Goal: Task Accomplishment & Management: Complete application form

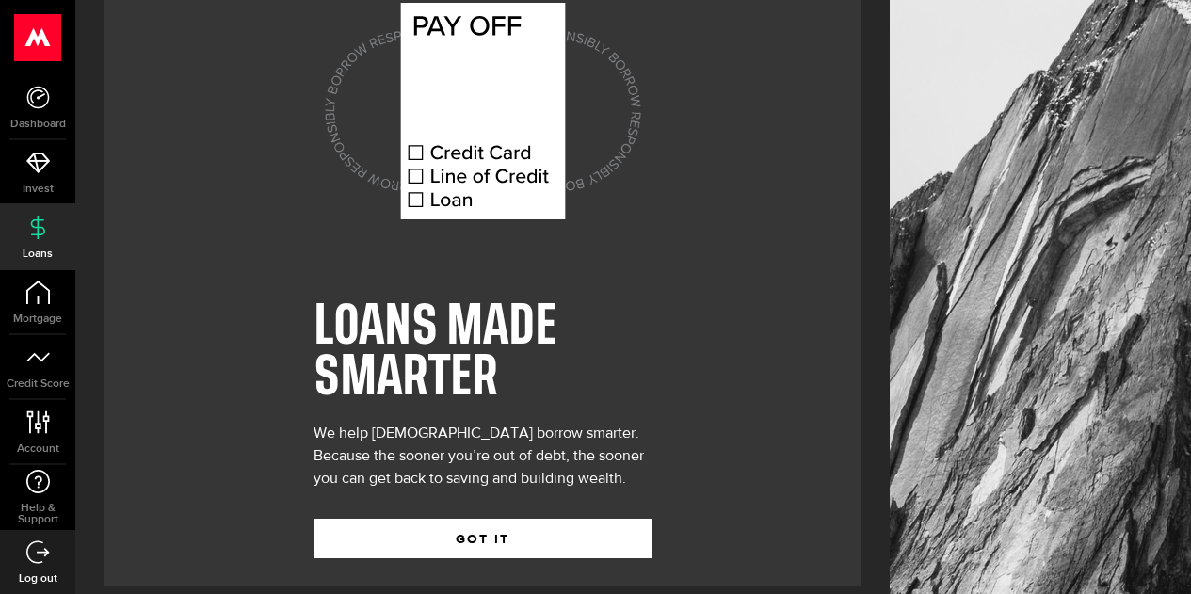
scroll to position [87, 0]
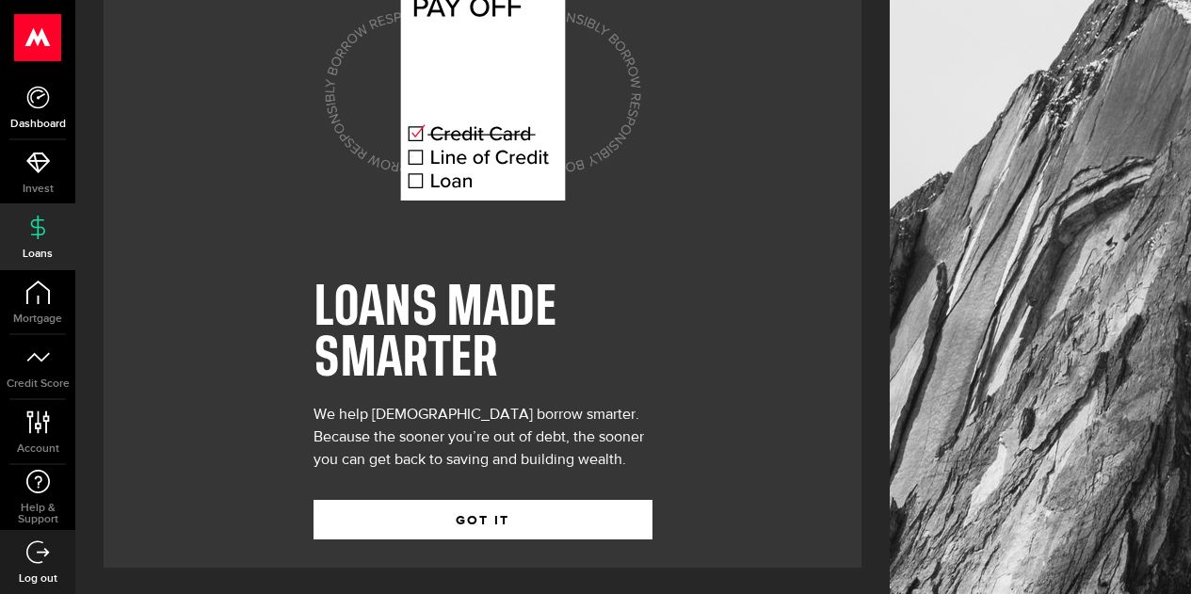
click at [34, 114] on link "Dashboard" at bounding box center [37, 107] width 75 height 64
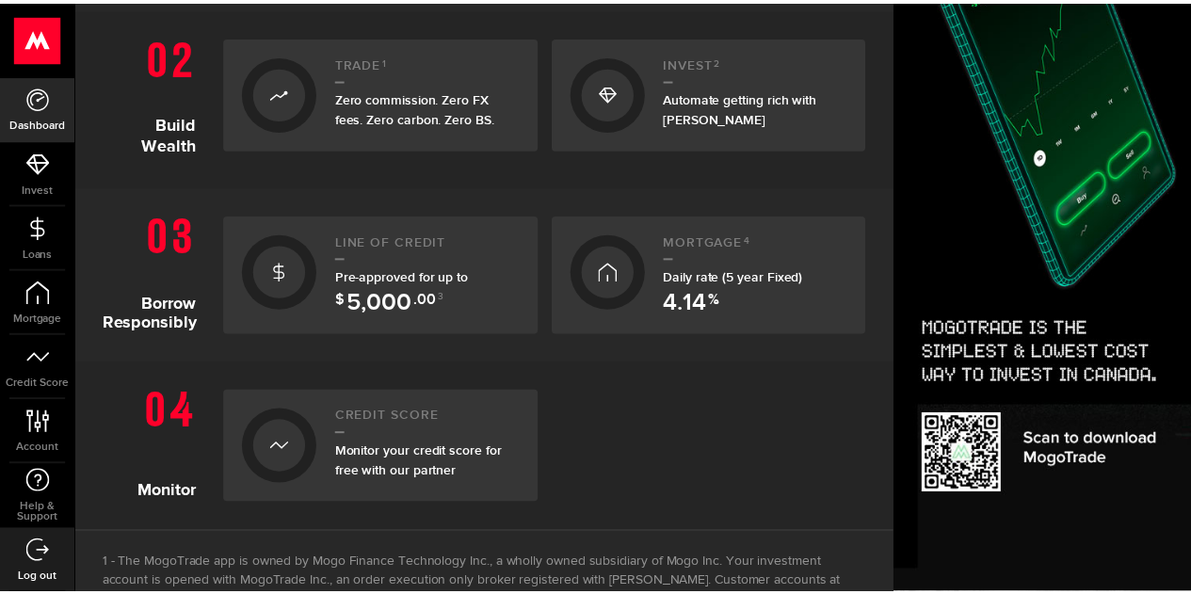
scroll to position [603, 0]
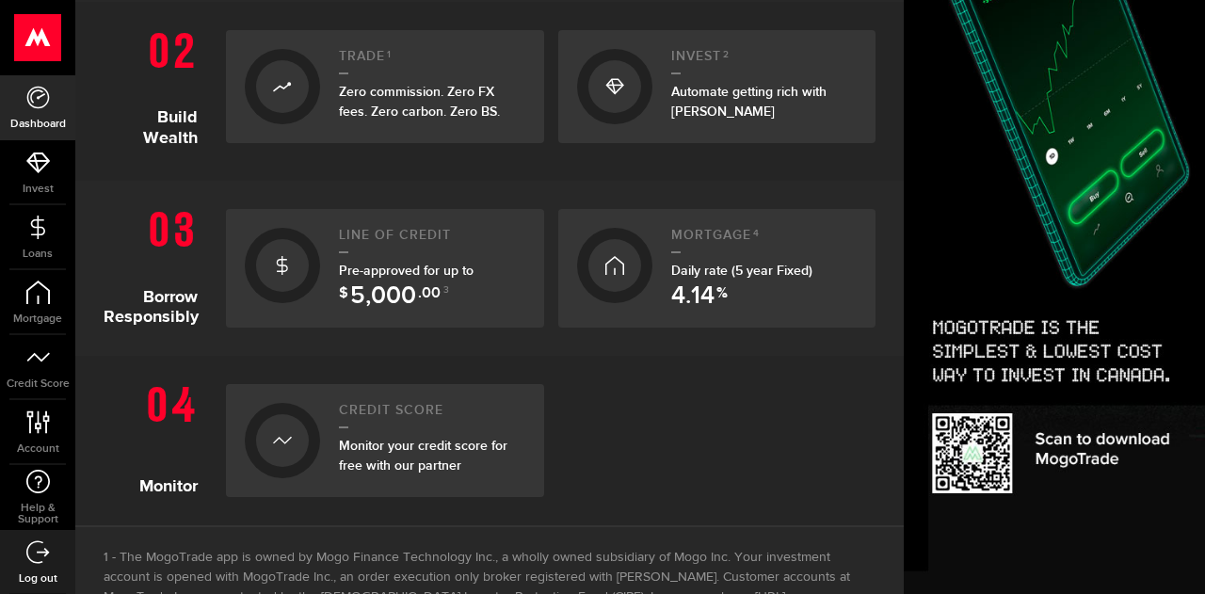
click at [280, 265] on icon at bounding box center [282, 265] width 19 height 30
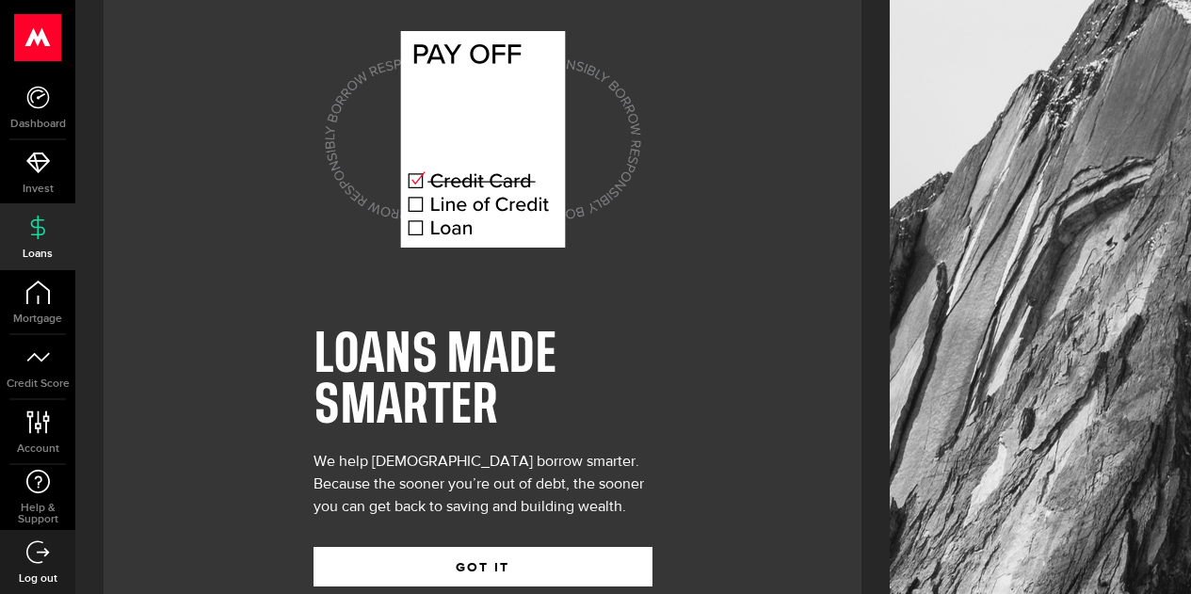
scroll to position [87, 0]
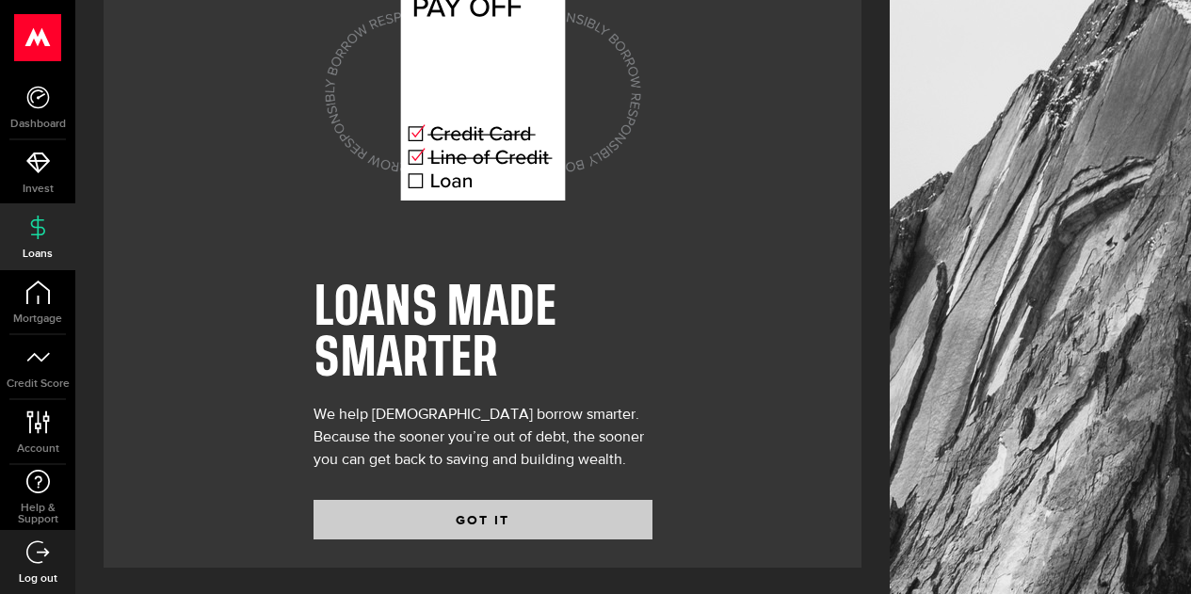
click at [374, 523] on button "GOT IT" at bounding box center [482, 520] width 339 height 40
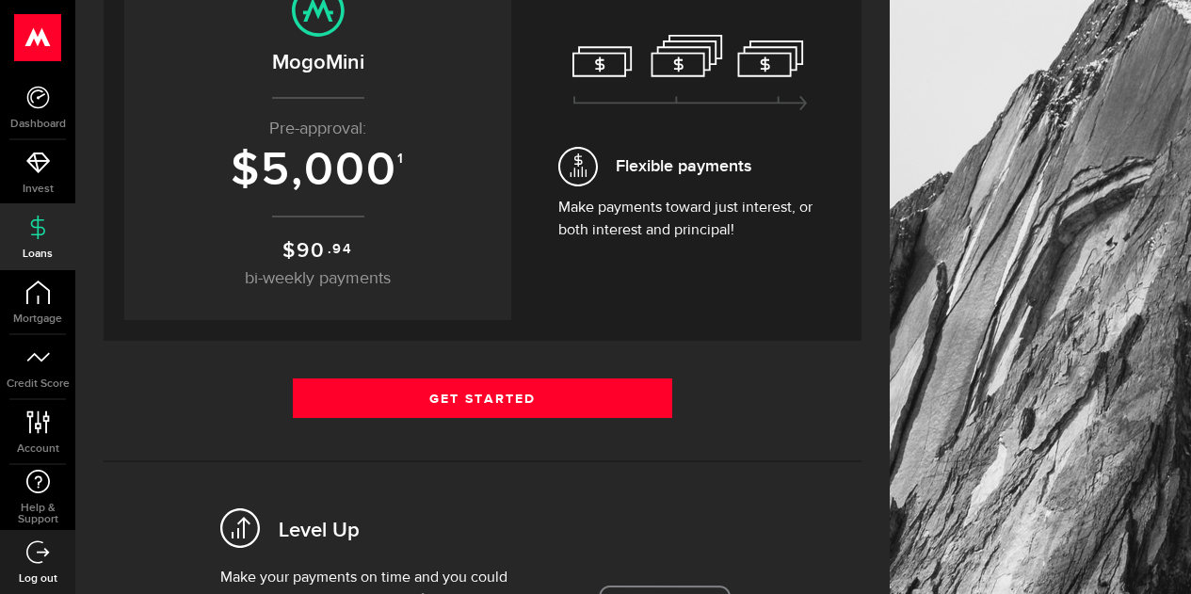
scroll to position [287, 0]
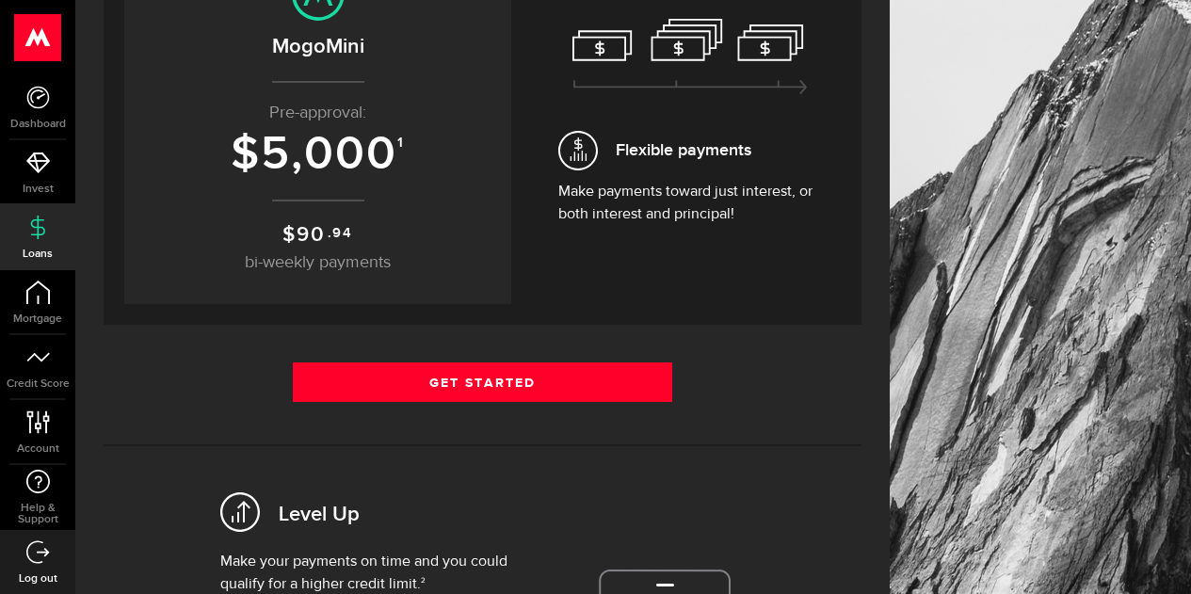
click at [326, 362] on link "Get Started" at bounding box center [482, 382] width 379 height 40
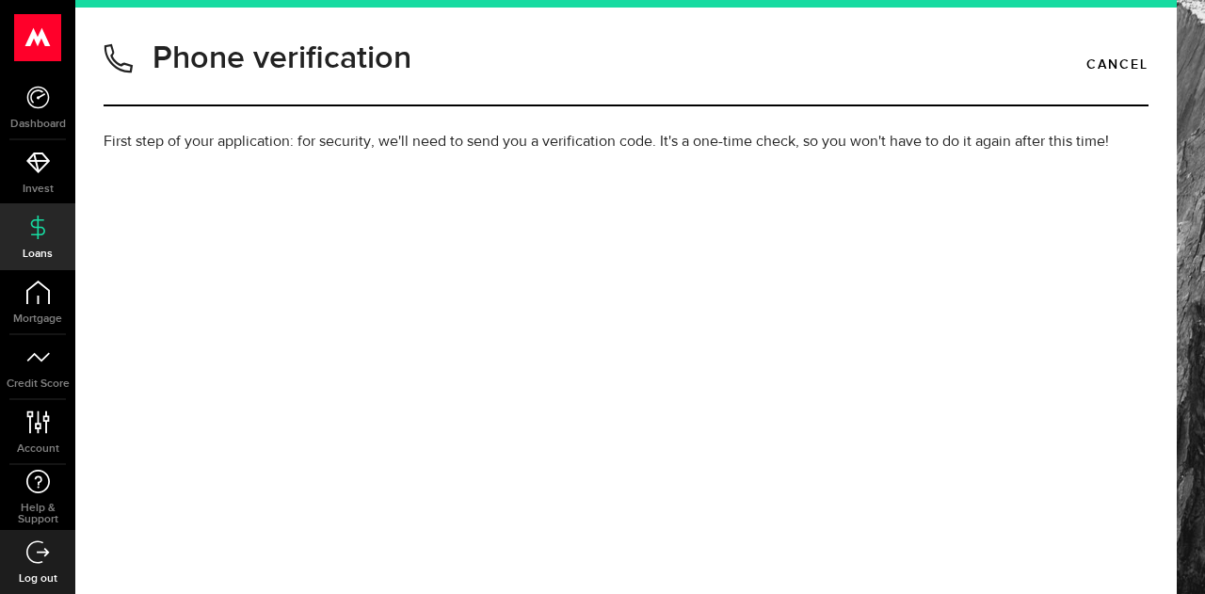
type input "6137627683"
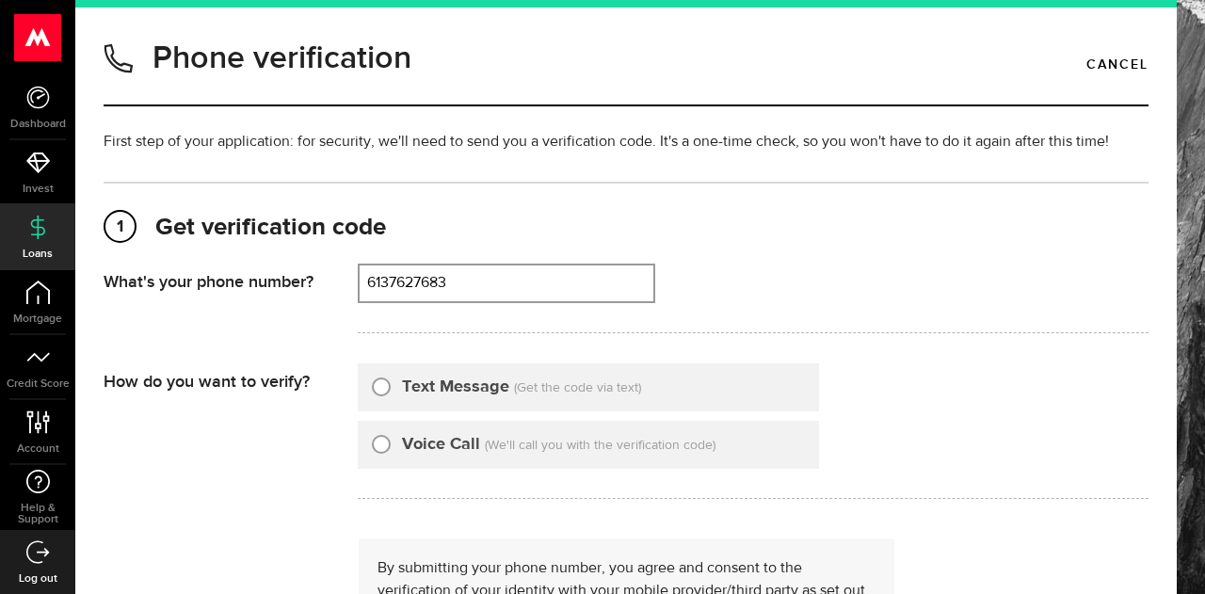
click at [397, 286] on input "6137627683" at bounding box center [507, 283] width 294 height 36
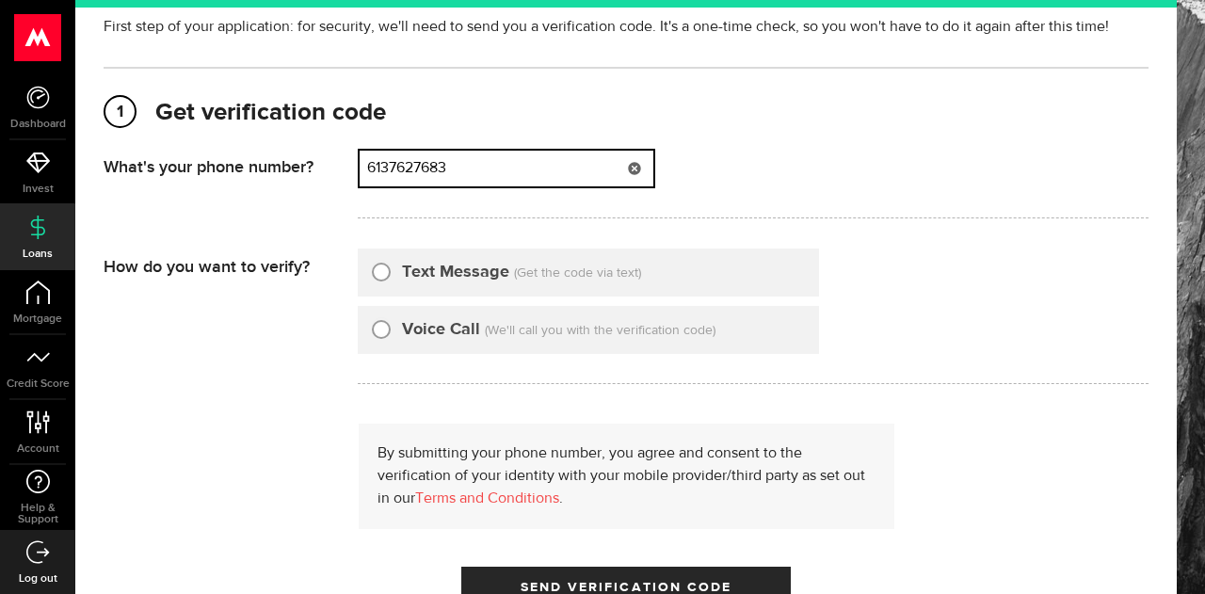
scroll to position [123, 0]
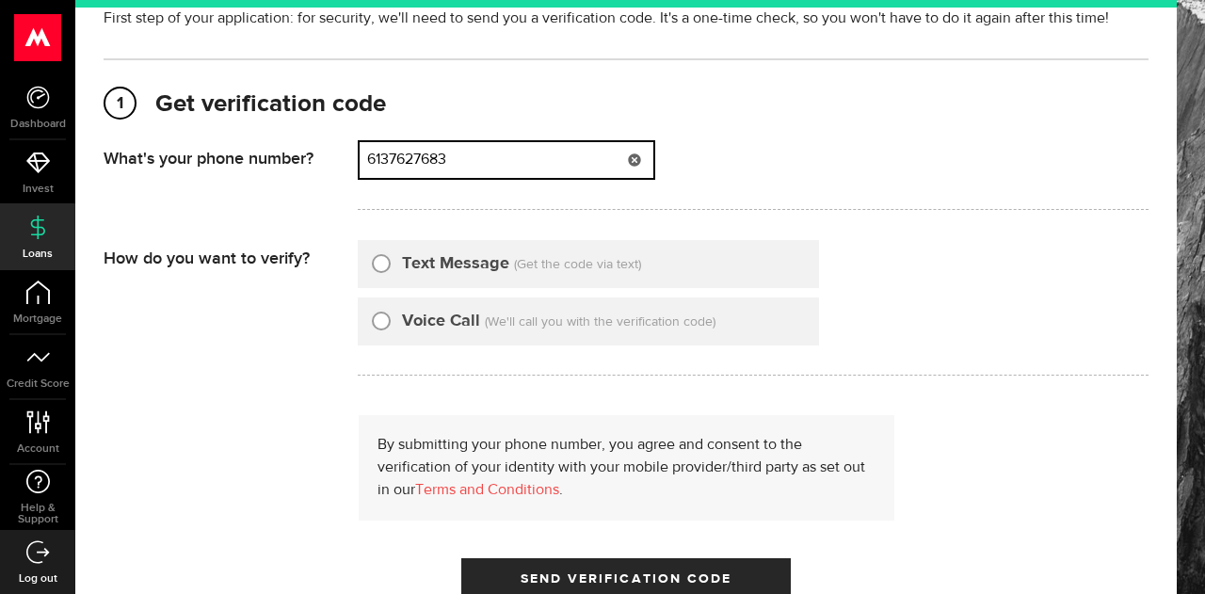
click at [382, 265] on input "Text Message" at bounding box center [381, 260] width 19 height 19
radio input "true"
type input "6137627683"
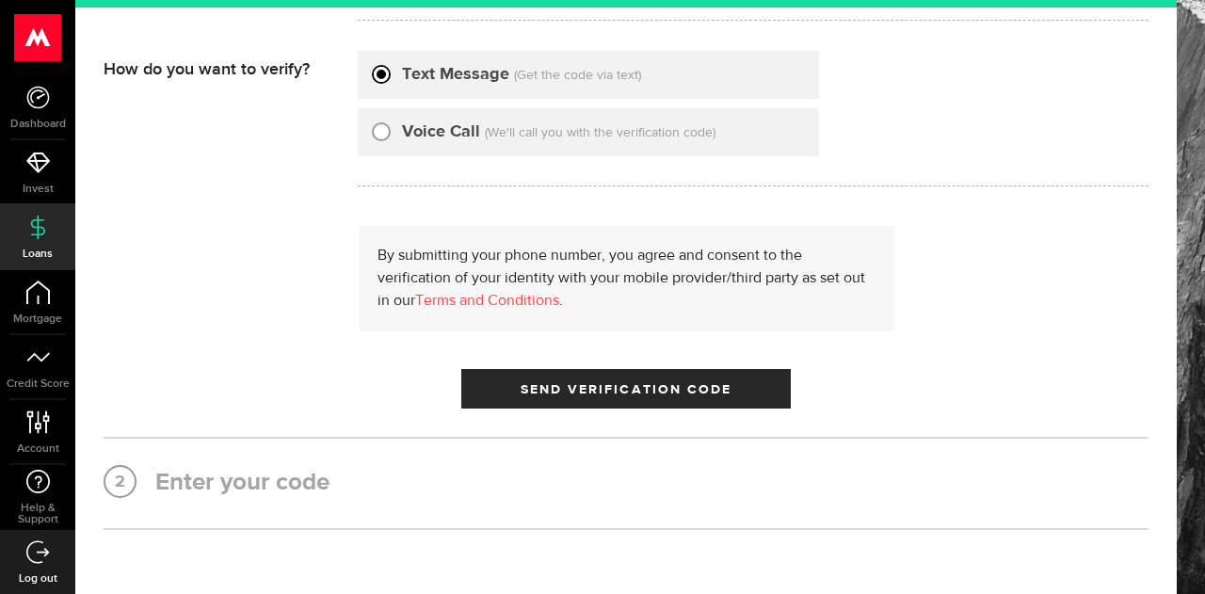
scroll to position [328, 0]
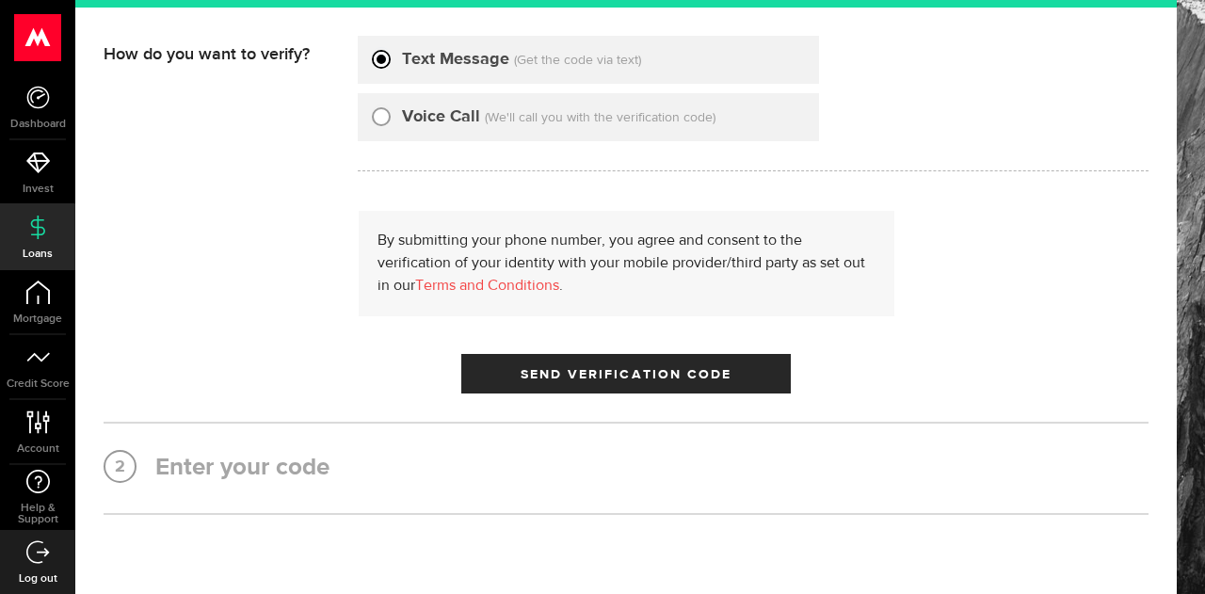
click at [543, 377] on span "Send Verification Code" at bounding box center [627, 374] width 212 height 13
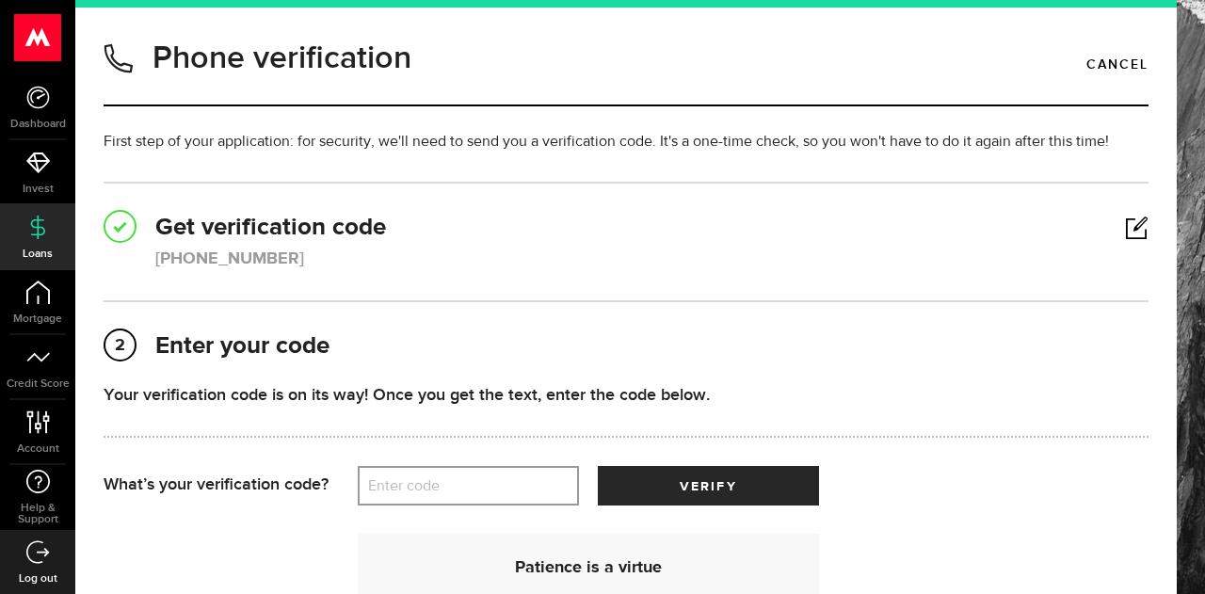
click at [387, 493] on label "Enter code" at bounding box center [468, 486] width 221 height 39
click at [387, 493] on input "Enter code" at bounding box center [468, 486] width 221 height 40
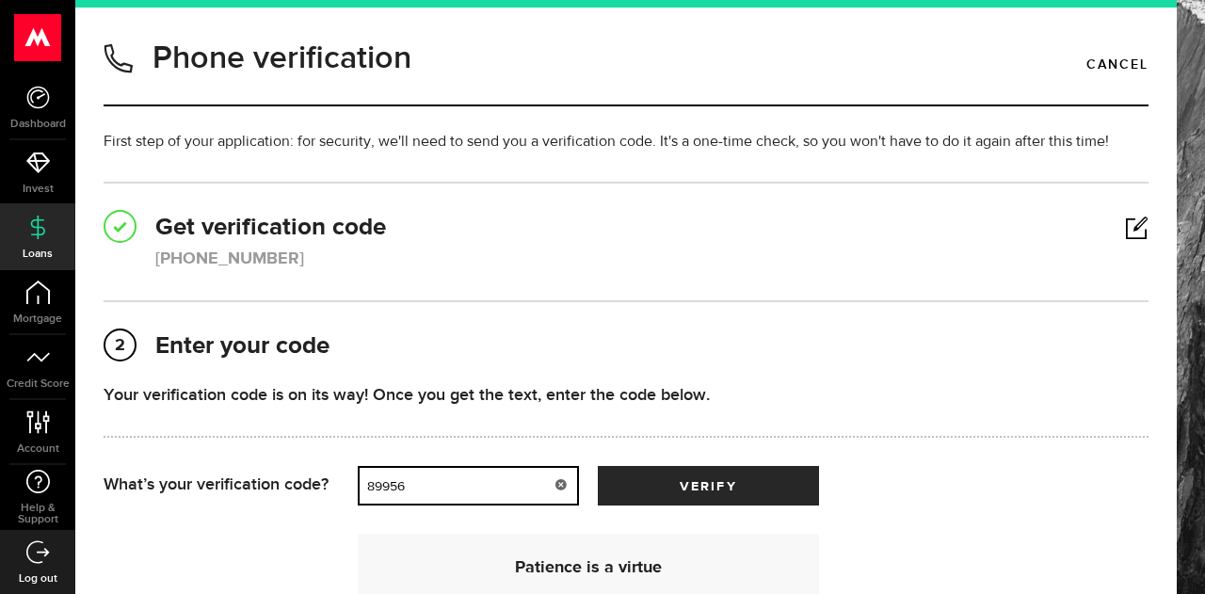
type input "89956"
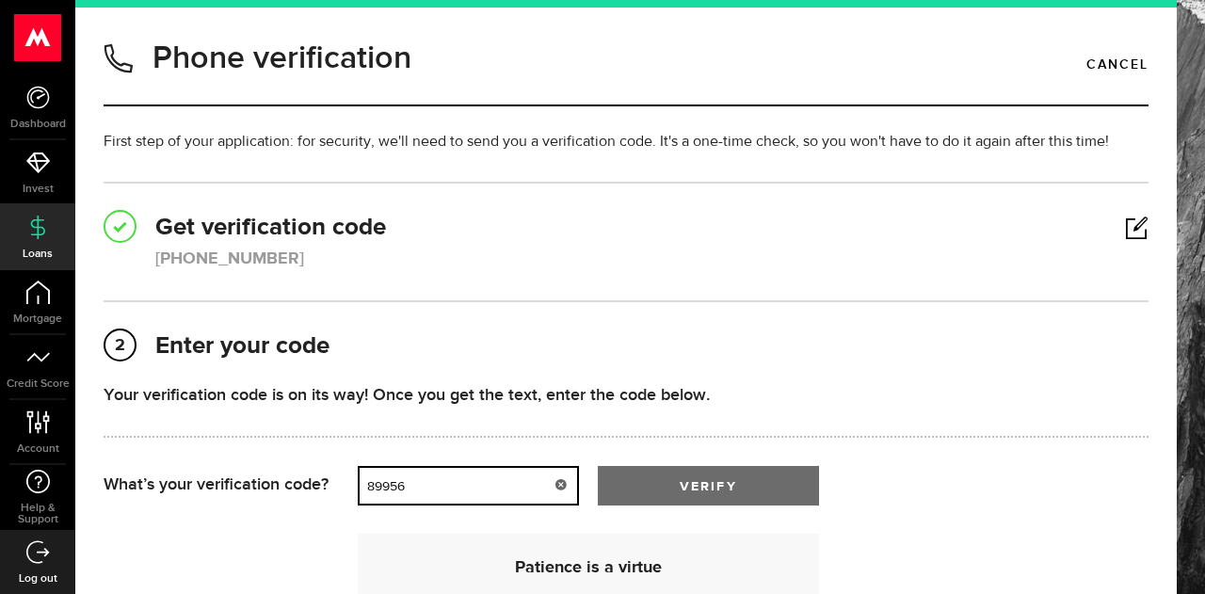
click at [639, 486] on button "verify" at bounding box center [708, 486] width 221 height 40
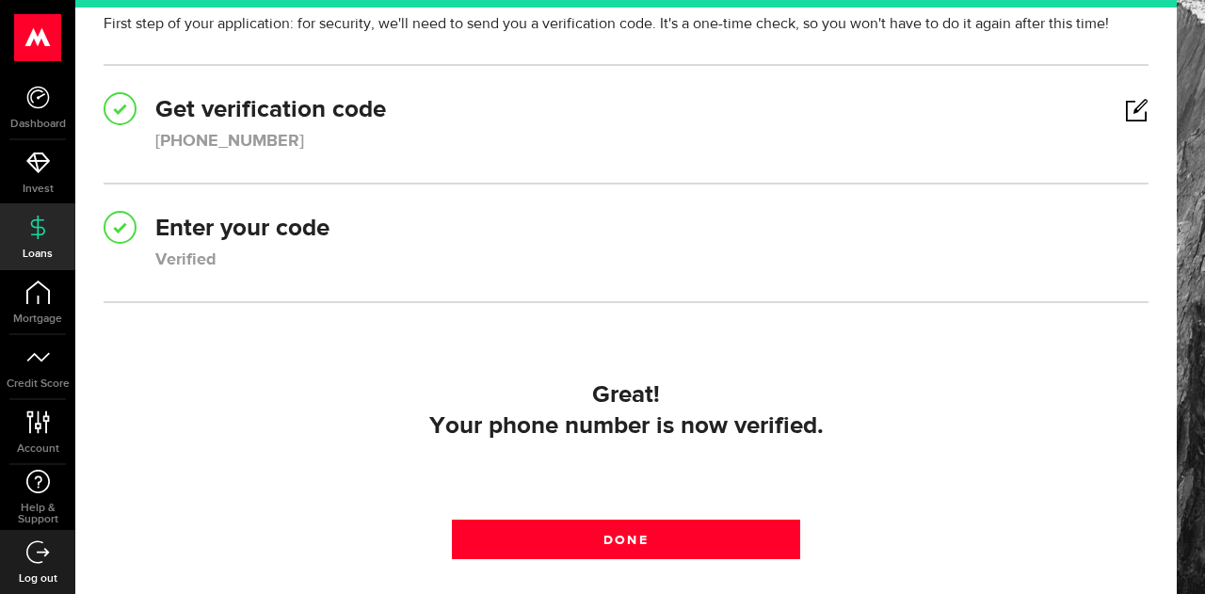
scroll to position [148, 0]
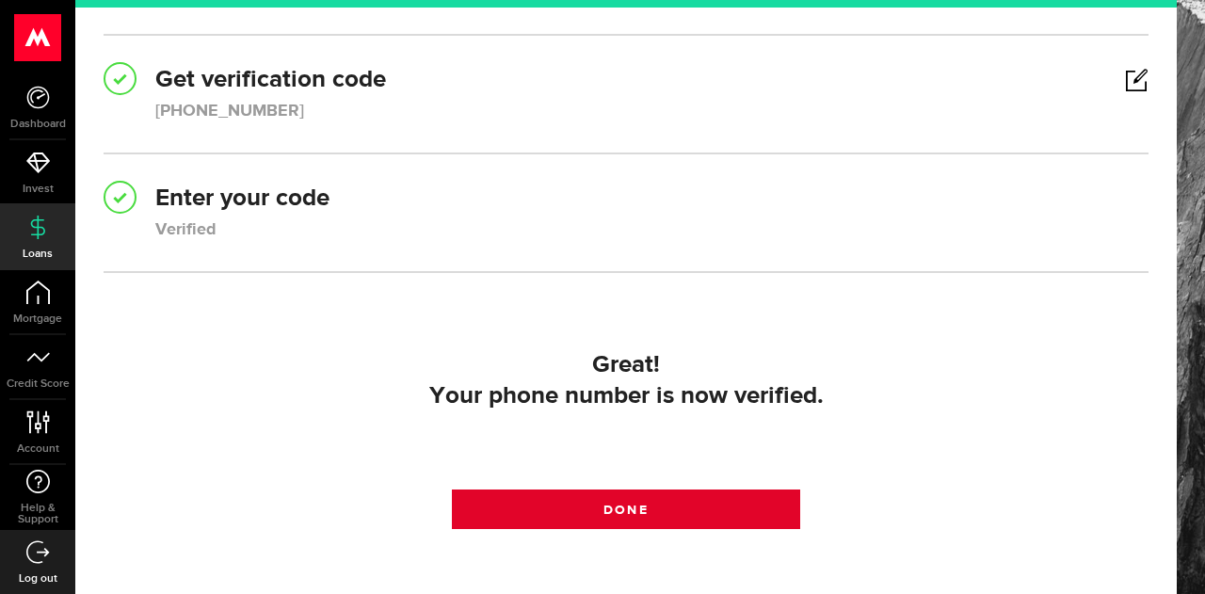
click at [536, 500] on link "Done" at bounding box center [626, 509] width 348 height 40
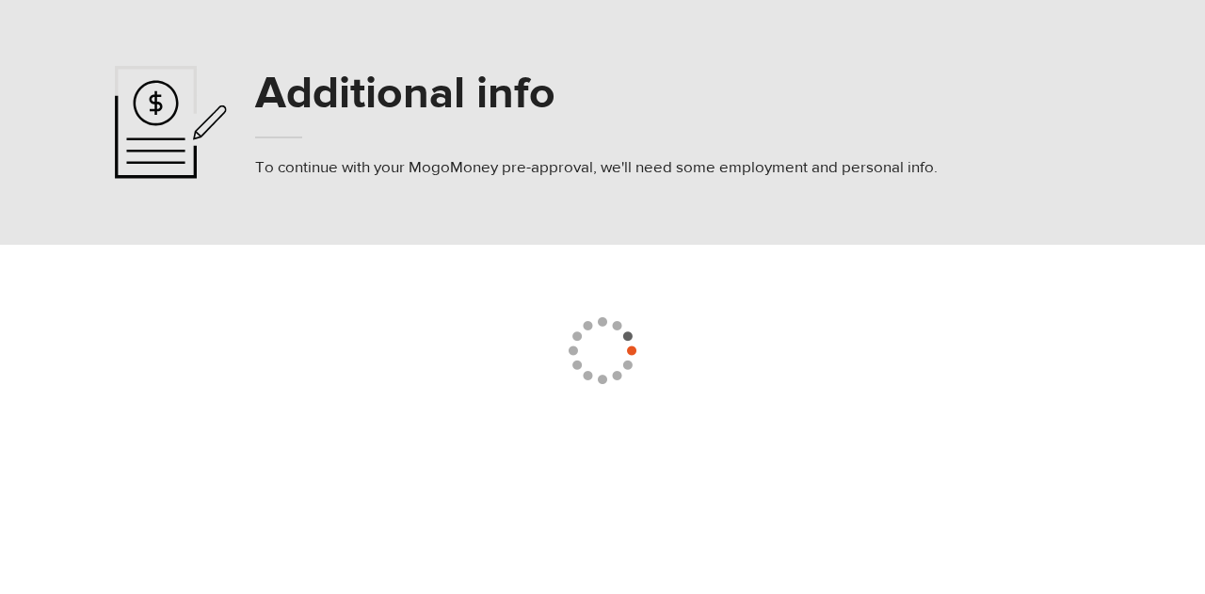
select select
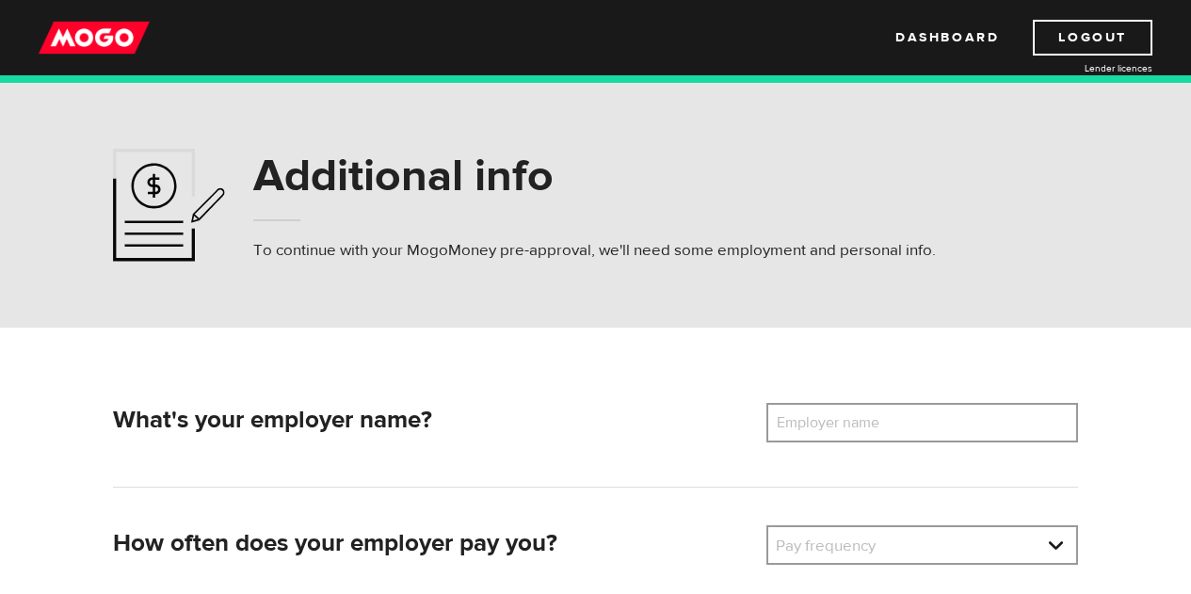
click at [179, 59] on div "Dashboard Logout Lender licences Dashboard Logout Lender licences" at bounding box center [595, 41] width 1191 height 83
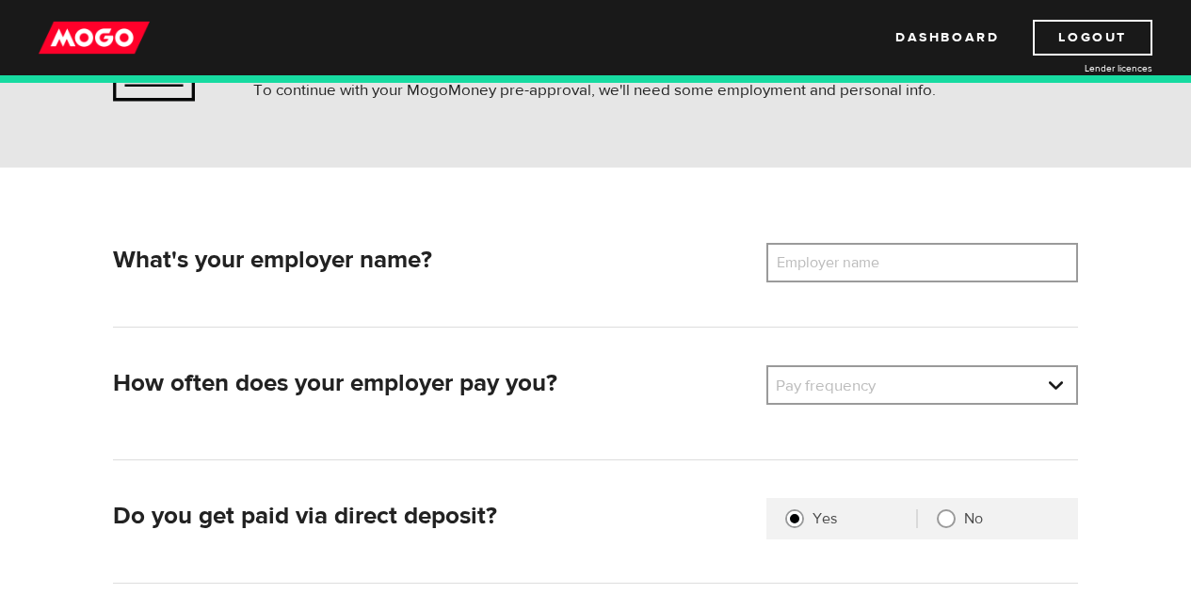
scroll to position [154, 0]
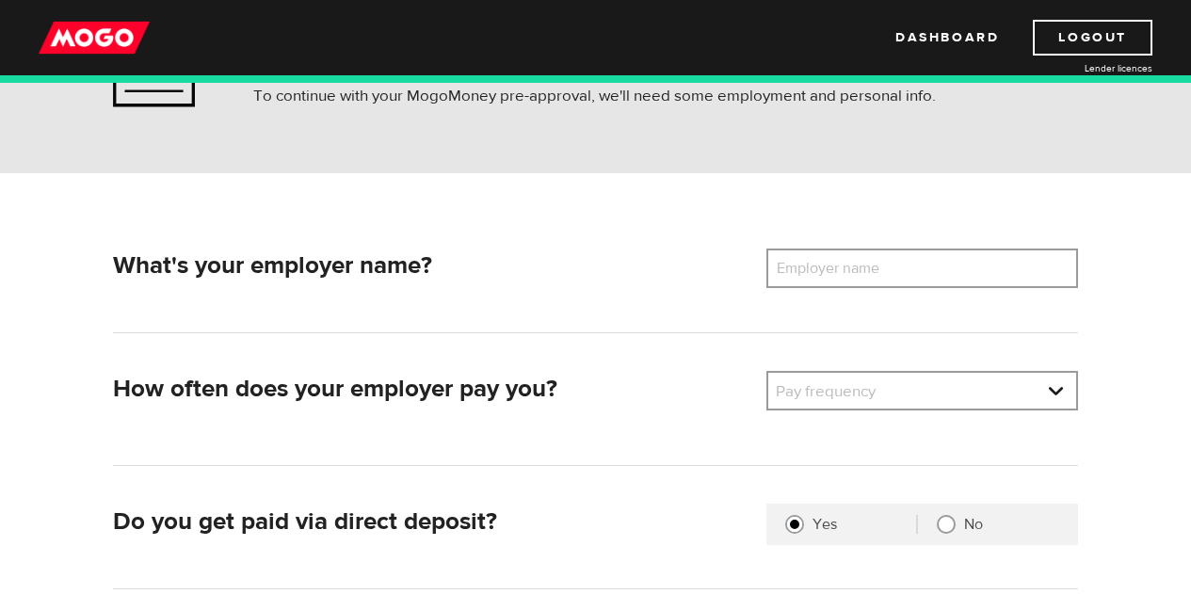
click at [842, 265] on label "Employer name" at bounding box center [842, 269] width 152 height 40
click at [842, 265] on input "Employer name" at bounding box center [922, 269] width 312 height 40
type input "TD Canada Trust"
click at [872, 406] on link at bounding box center [922, 391] width 308 height 36
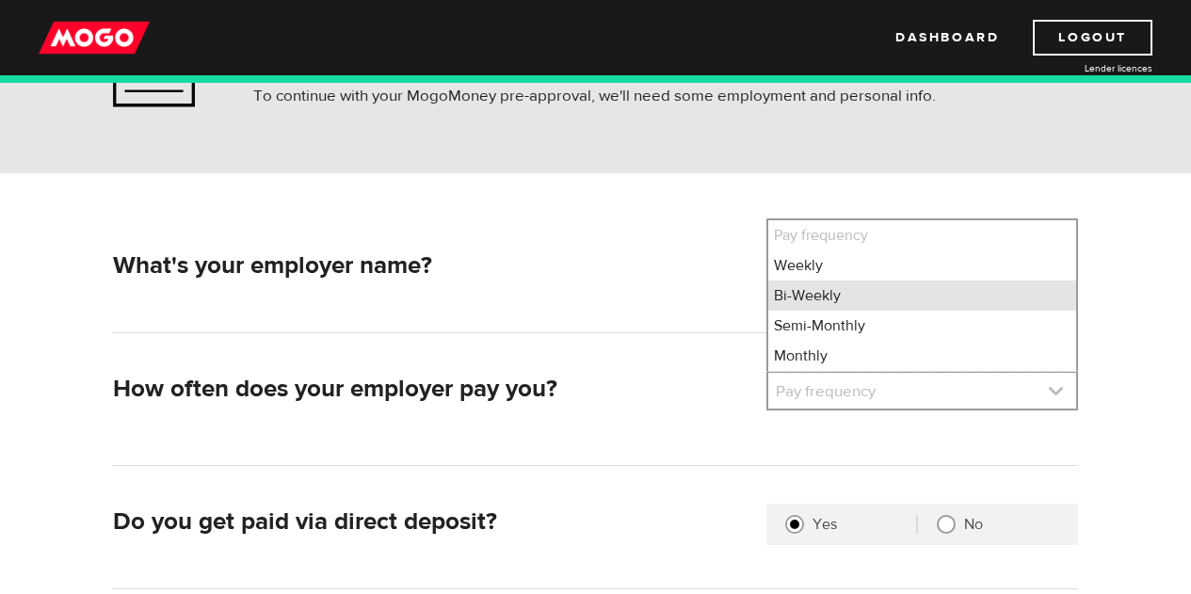
click at [800, 303] on li "Bi-Weekly" at bounding box center [922, 296] width 308 height 30
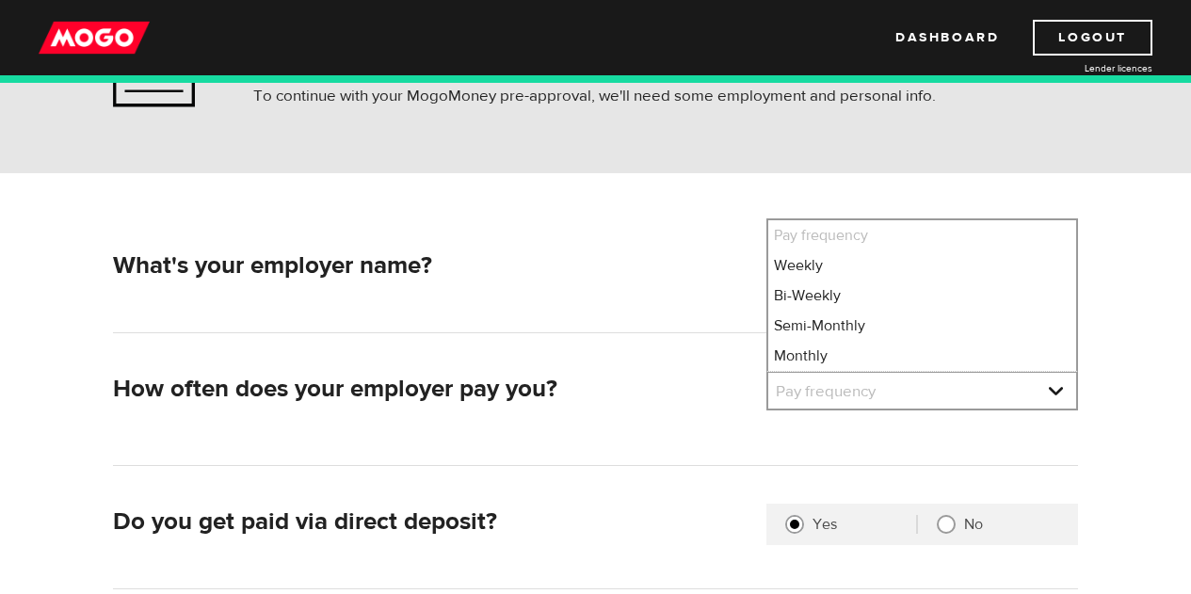
select select "2"
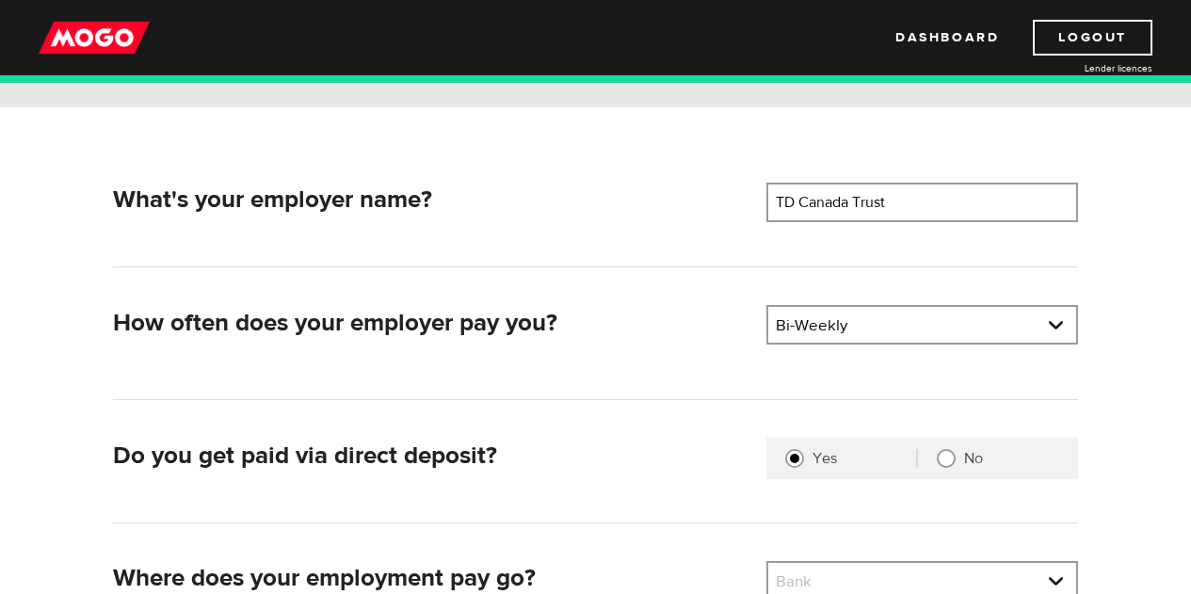
scroll to position [221, 0]
click at [794, 318] on link at bounding box center [922, 324] width 308 height 36
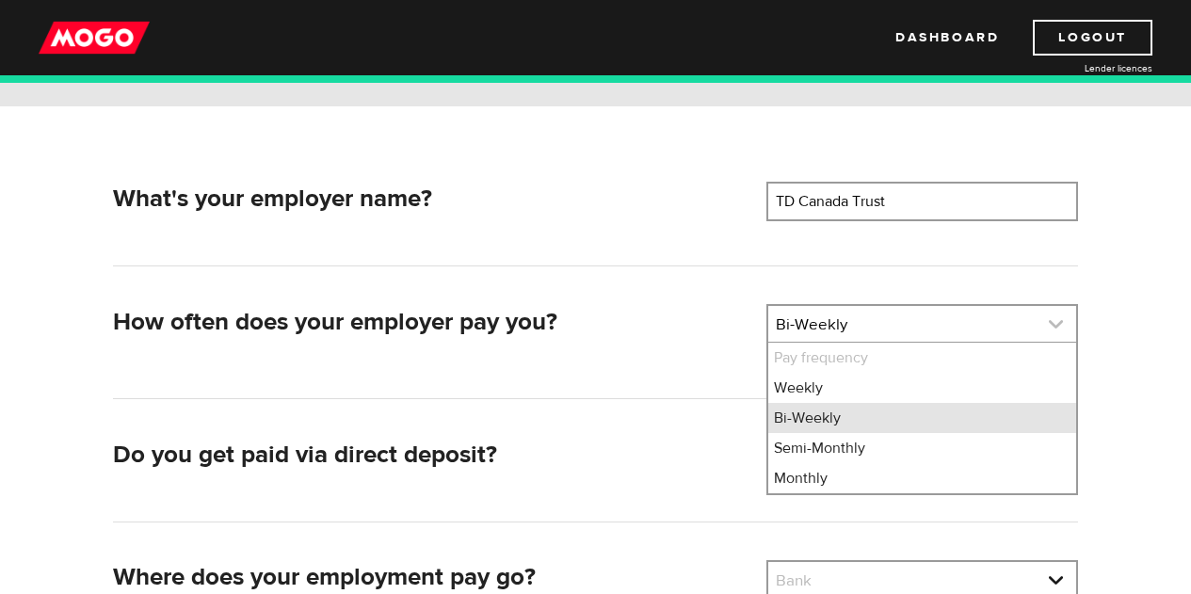
click at [791, 419] on li "Bi-Weekly" at bounding box center [922, 418] width 308 height 30
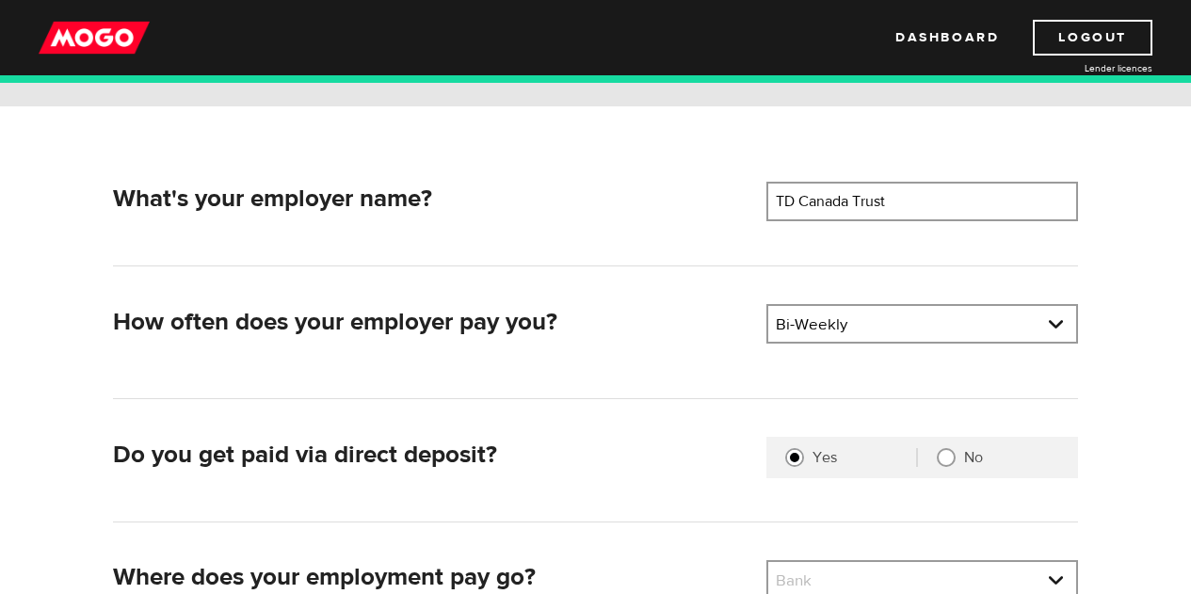
click at [805, 320] on link at bounding box center [922, 324] width 308 height 36
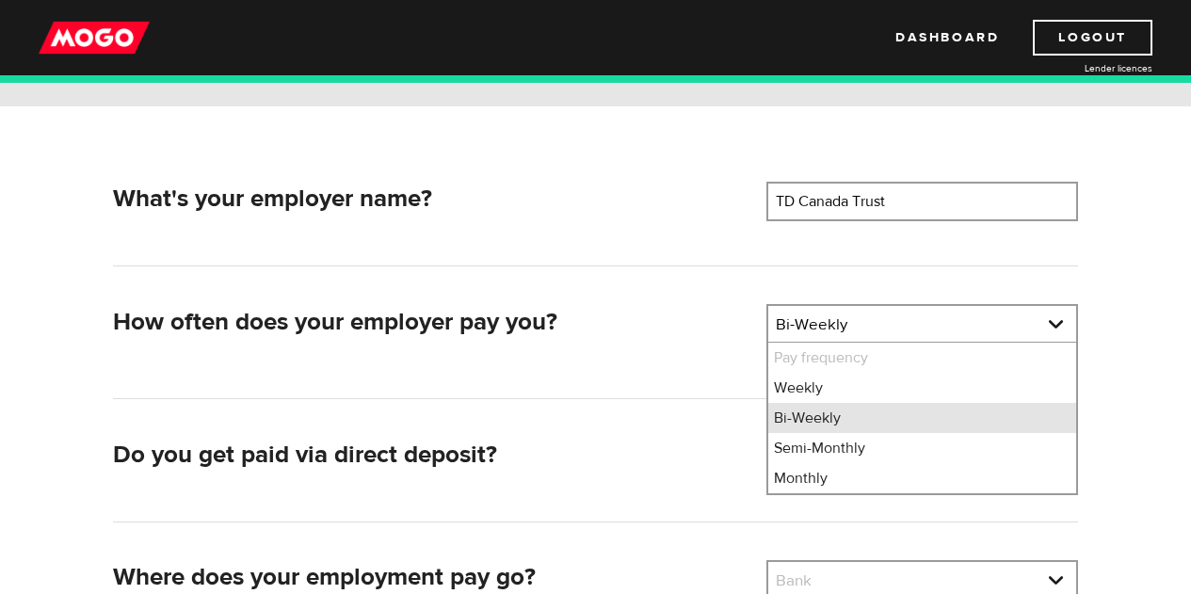
click at [779, 414] on li "Bi-Weekly" at bounding box center [922, 418] width 308 height 30
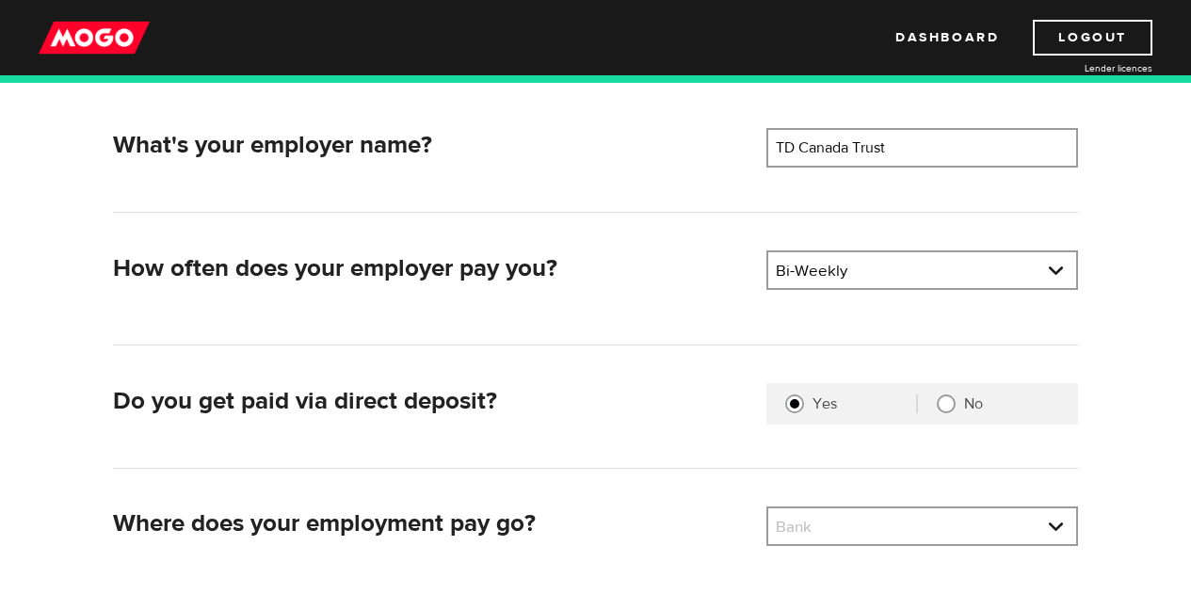
scroll to position [341, 0]
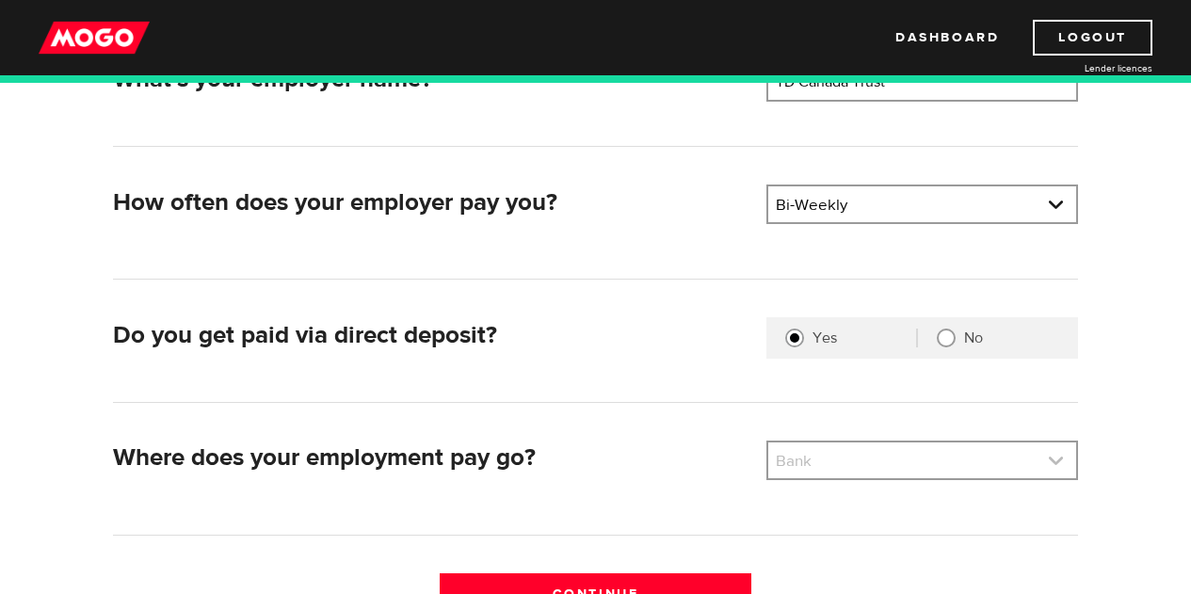
click at [869, 467] on link at bounding box center [922, 460] width 308 height 36
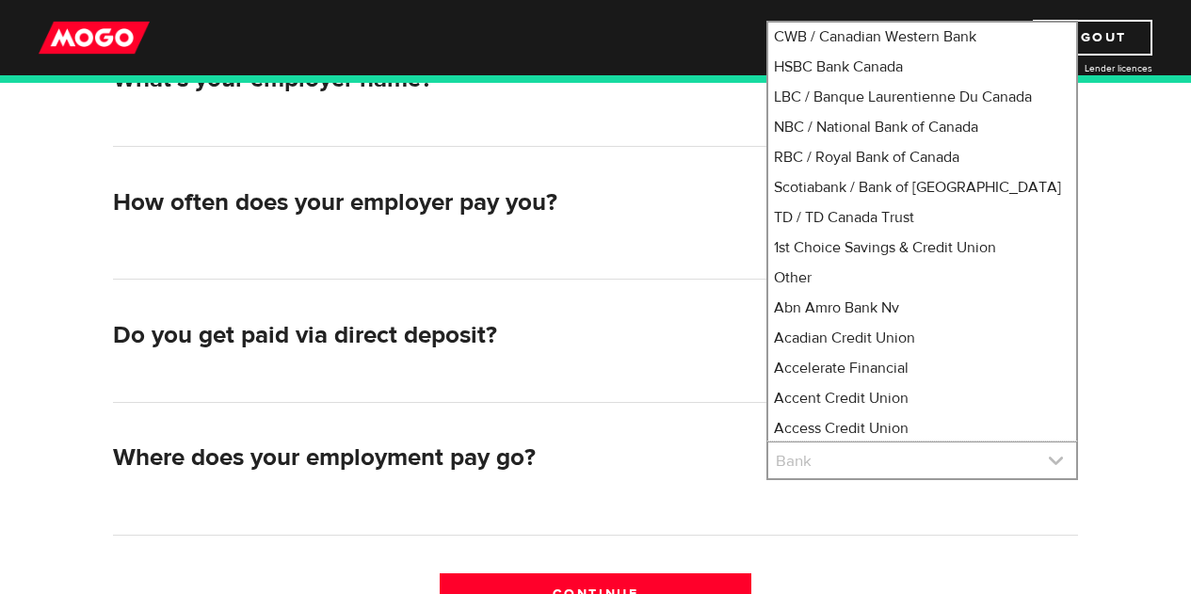
scroll to position [162, 0]
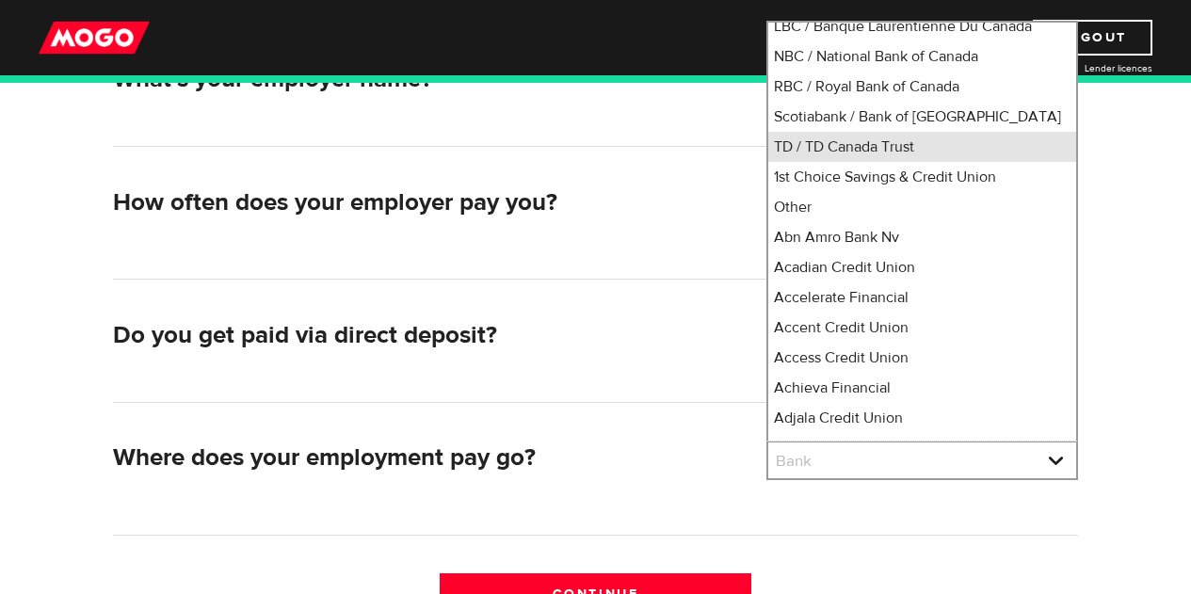
click at [790, 162] on li "TD / TD Canada Trust" at bounding box center [922, 147] width 308 height 30
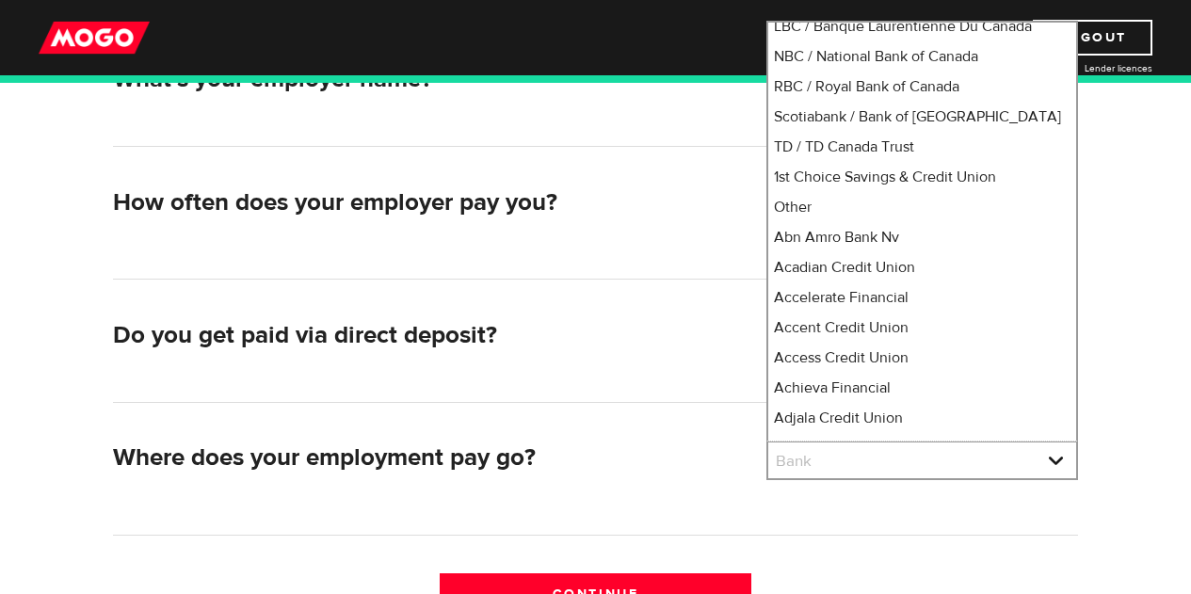
select select "9"
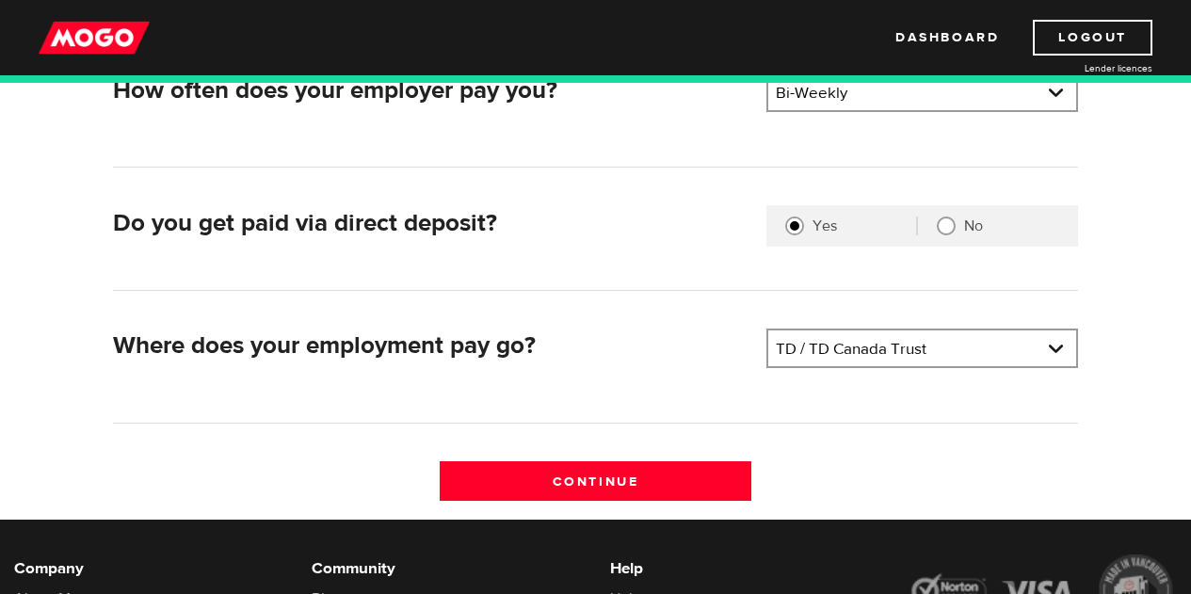
scroll to position [454, 0]
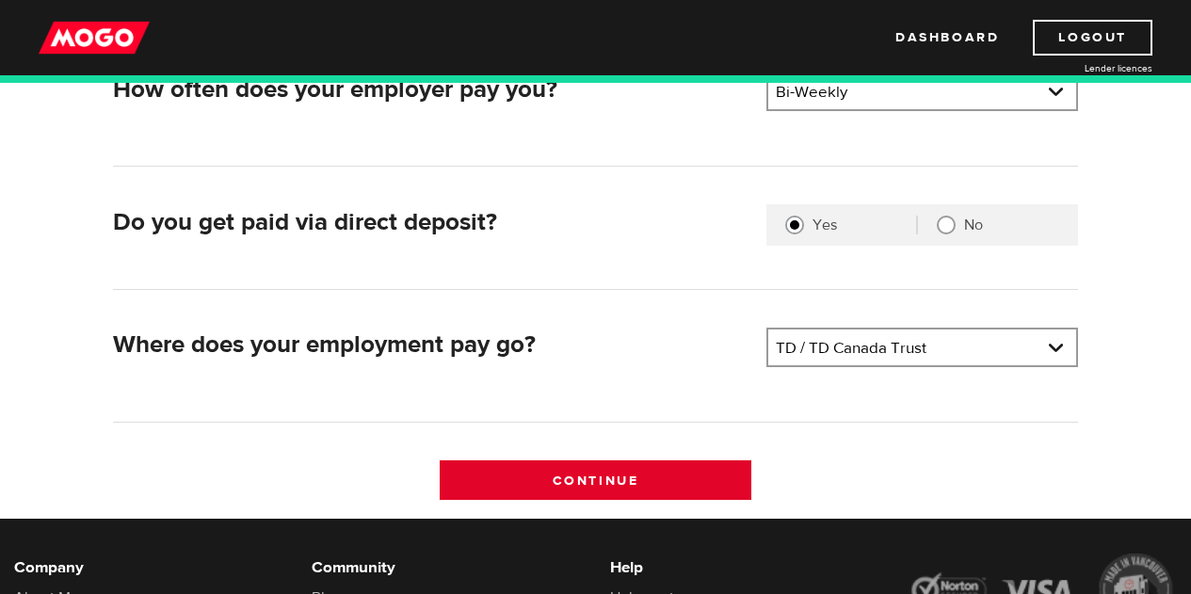
click at [522, 472] on input "Continue" at bounding box center [596, 480] width 312 height 40
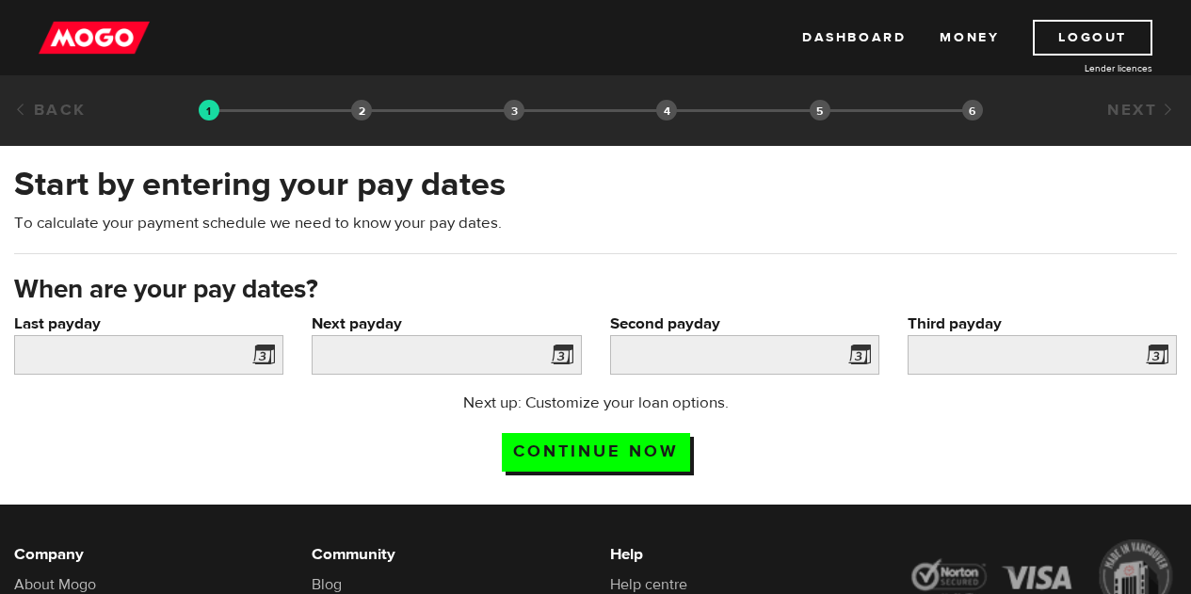
click at [254, 346] on span at bounding box center [260, 358] width 28 height 30
click at [206, 368] on input "Last payday" at bounding box center [148, 355] width 269 height 40
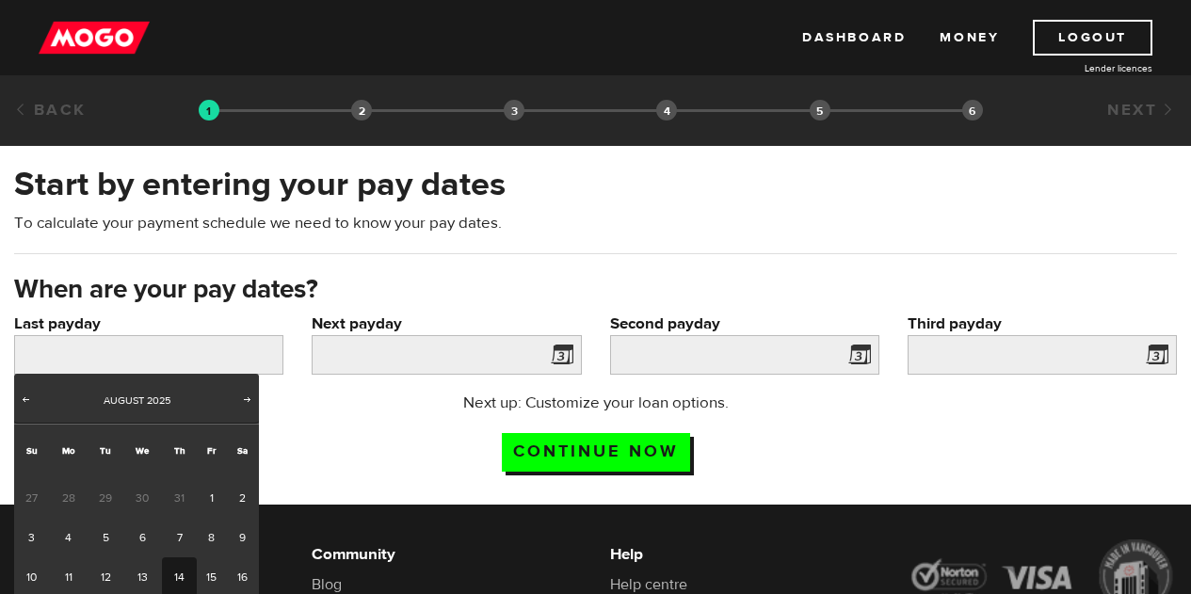
click at [179, 585] on link "14" at bounding box center [179, 577] width 35 height 40
type input "[DATE]"
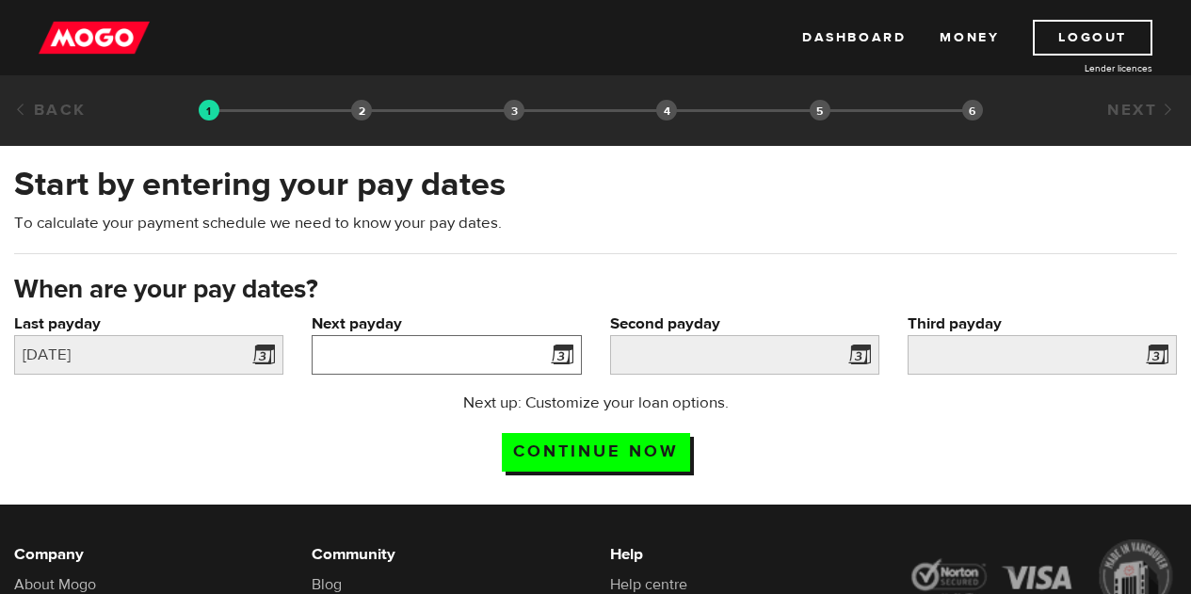
click at [348, 340] on input "Next payday" at bounding box center [446, 355] width 269 height 40
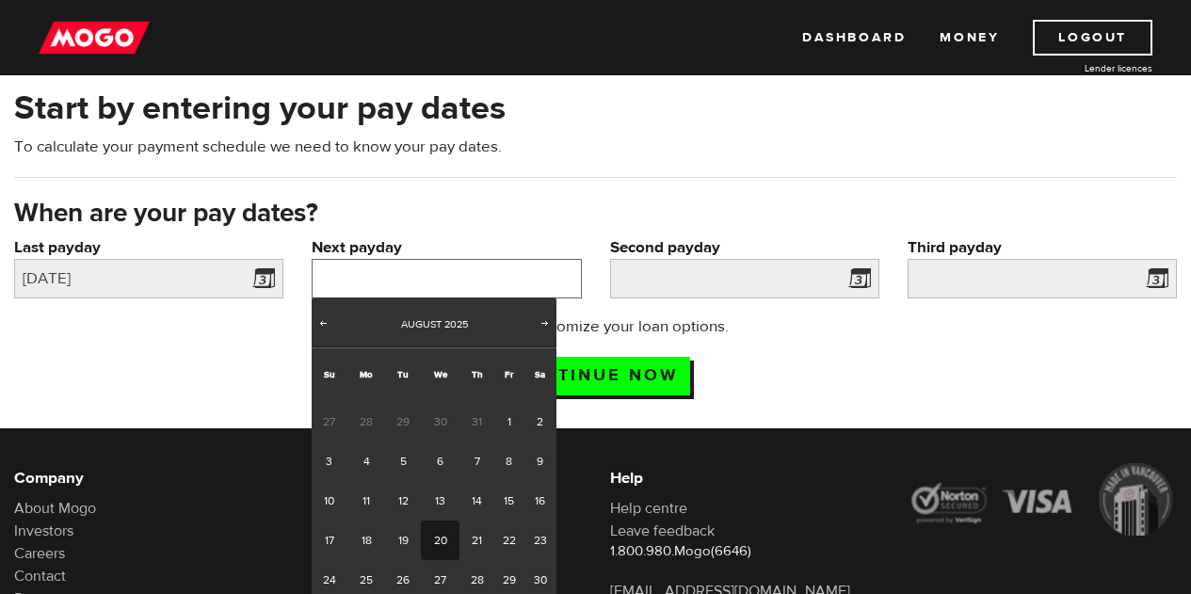
scroll to position [94, 0]
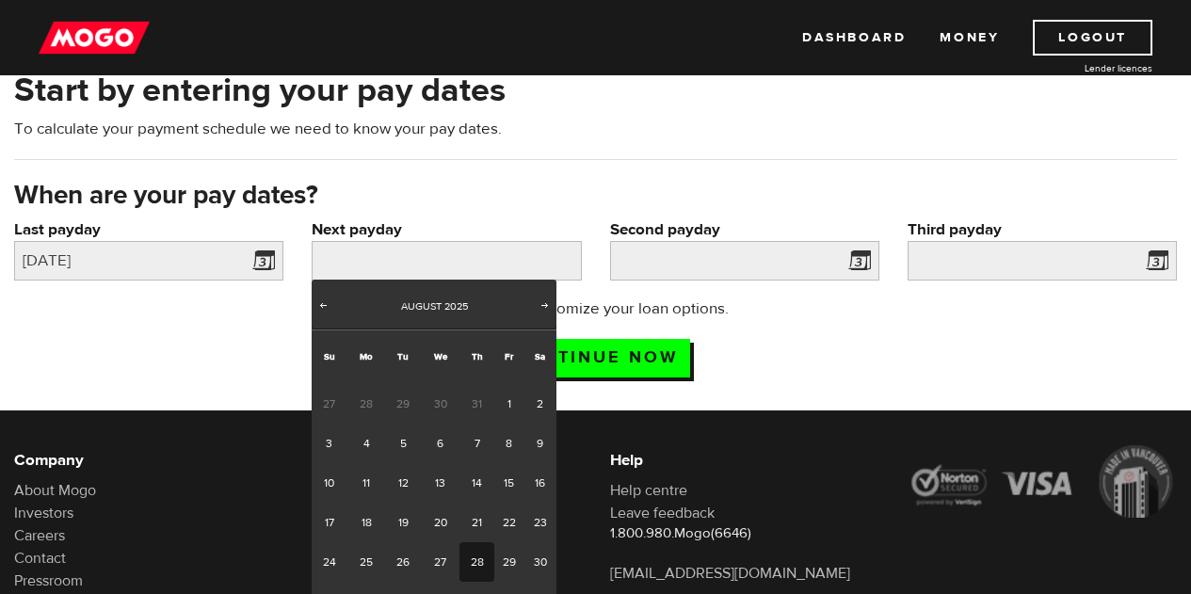
click at [469, 561] on link "28" at bounding box center [476, 562] width 35 height 40
type input "[DATE]"
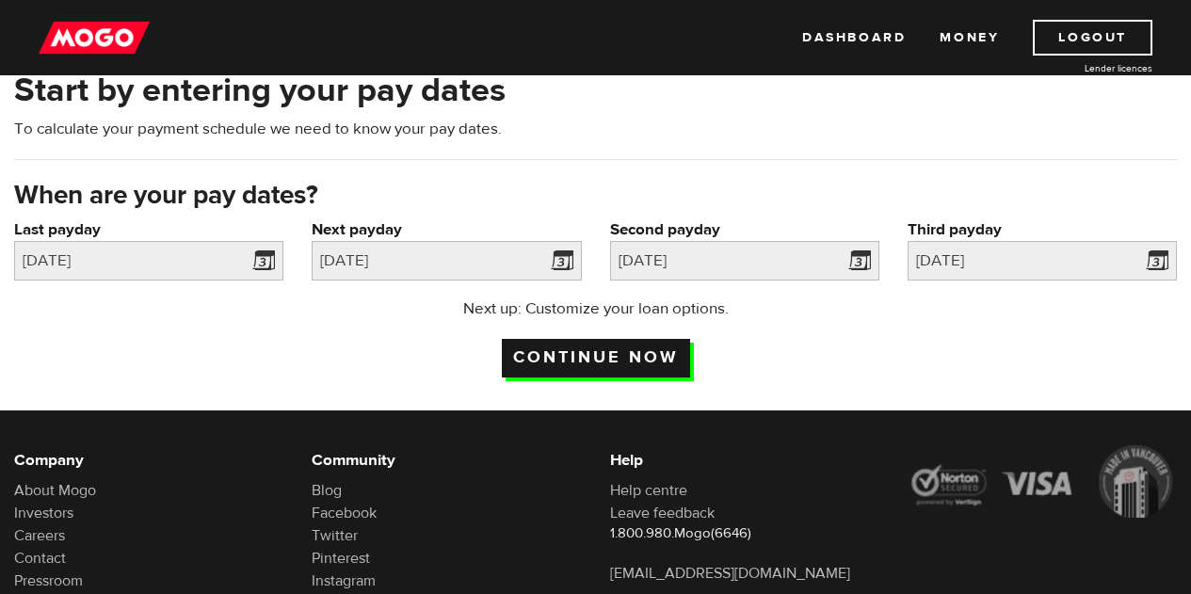
click at [659, 366] on input "Continue now" at bounding box center [596, 358] width 188 height 39
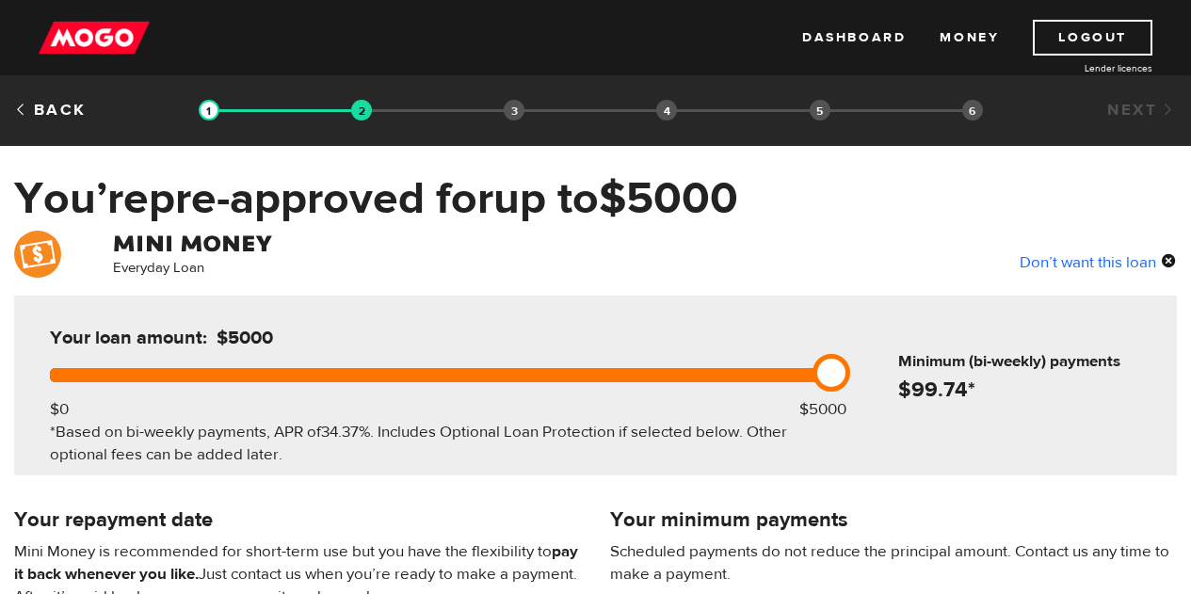
click at [780, 361] on div "Your loan amount: $5000" at bounding box center [436, 346] width 788 height 44
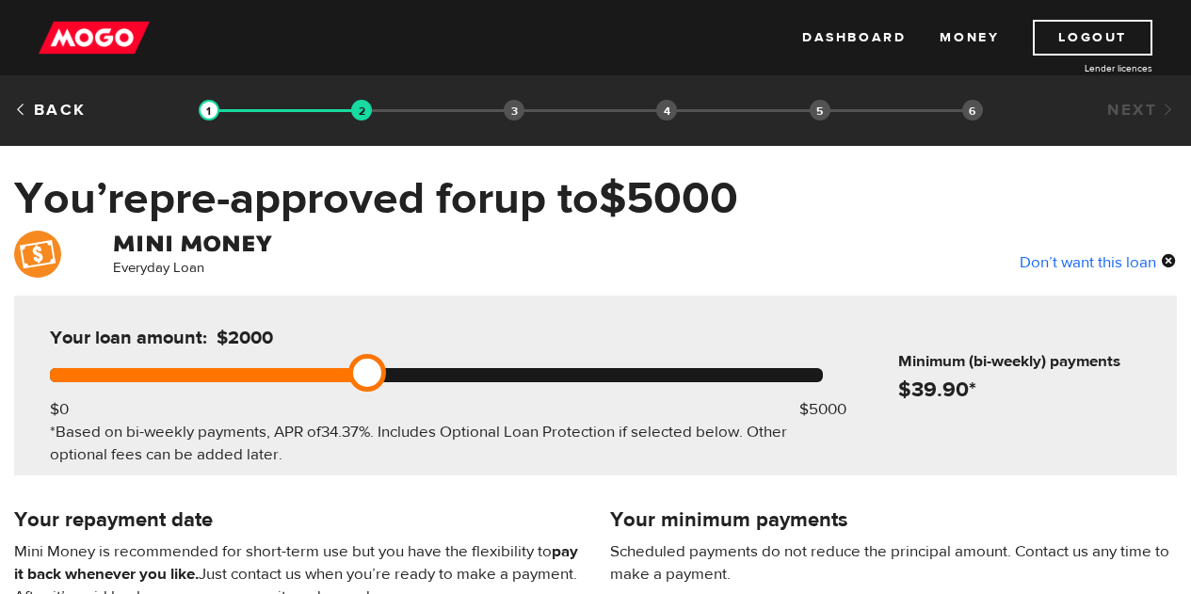
drag, startPoint x: 837, startPoint y: 364, endPoint x: 359, endPoint y: 384, distance: 478.6
click at [359, 384] on link at bounding box center [367, 373] width 38 height 38
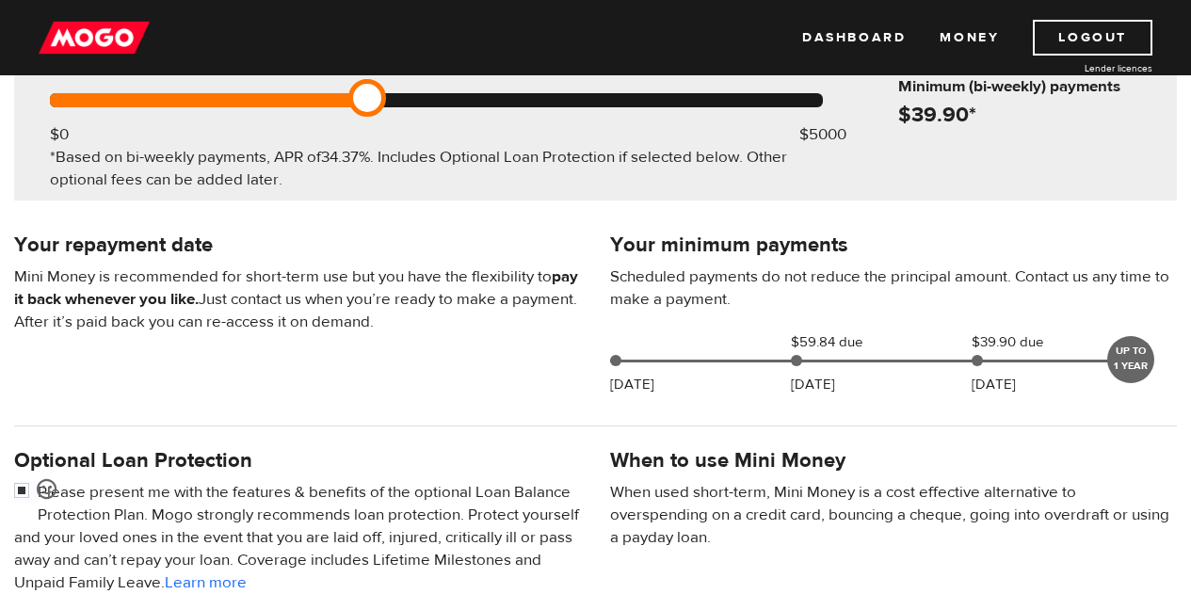
scroll to position [282, 0]
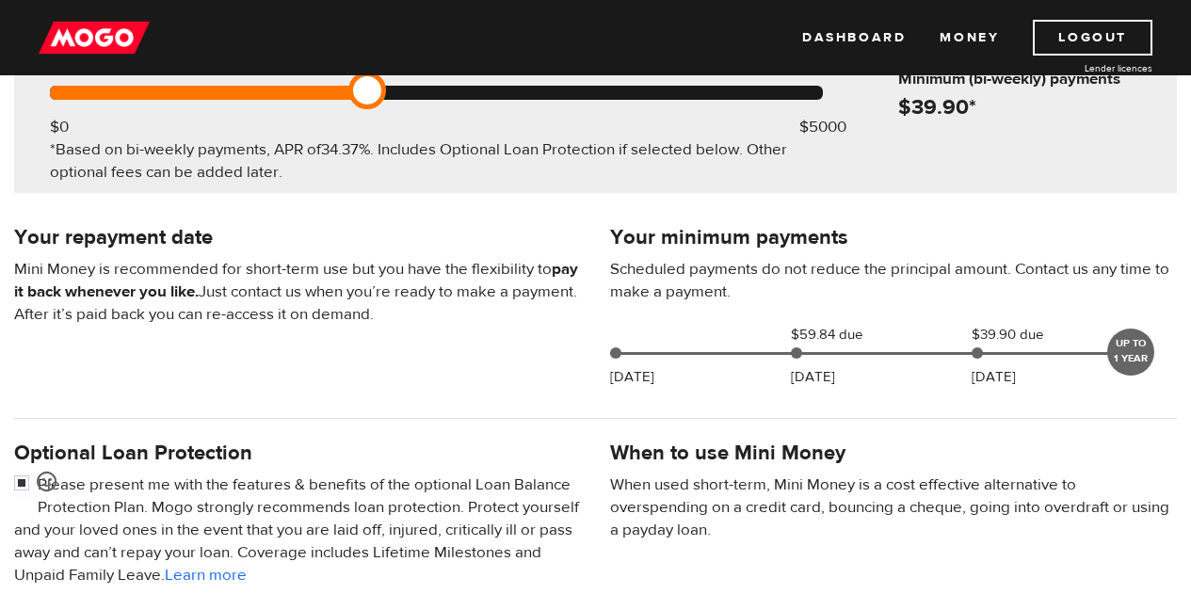
click at [1123, 347] on div "UP TO 1 YEAR" at bounding box center [1130, 352] width 47 height 47
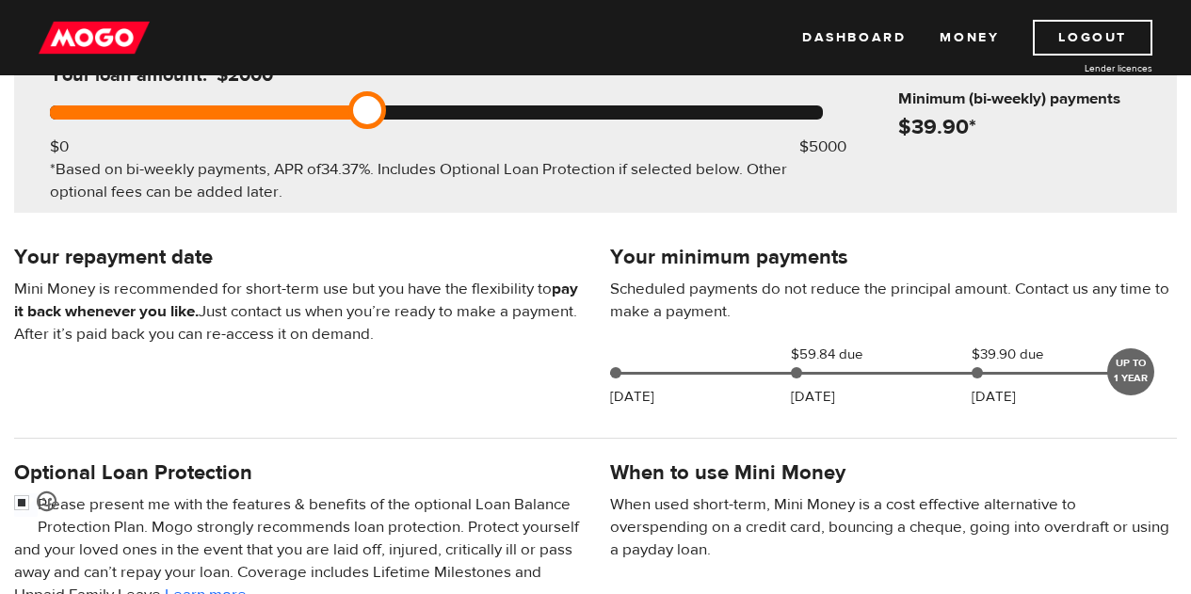
scroll to position [565, 0]
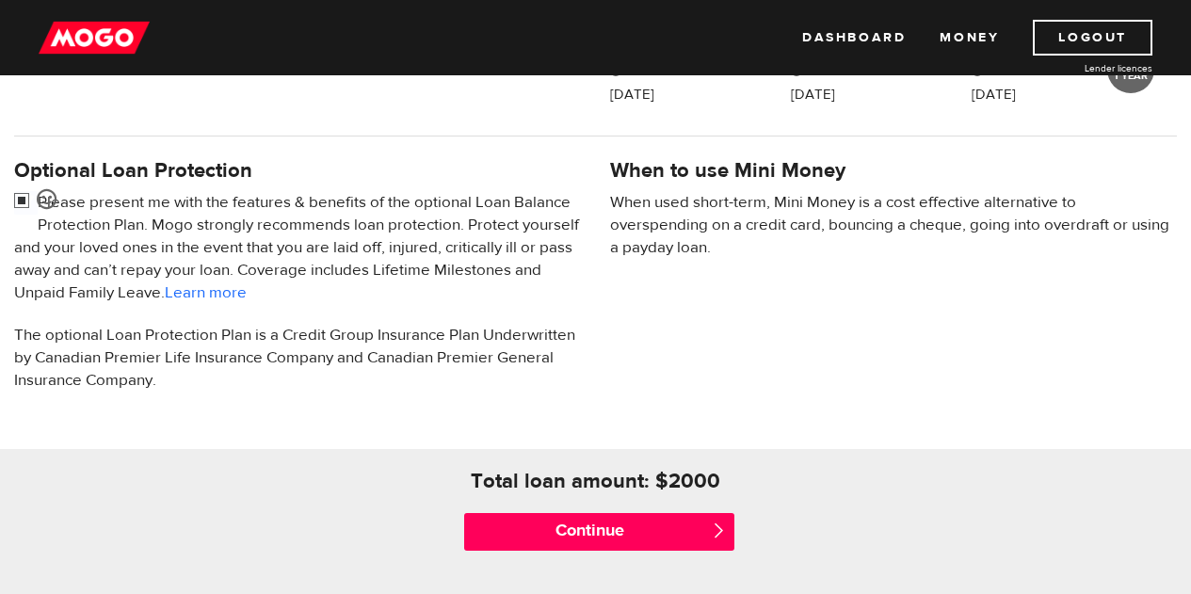
click at [30, 201] on input "checkbox" at bounding box center [26, 203] width 24 height 24
checkbox input "false"
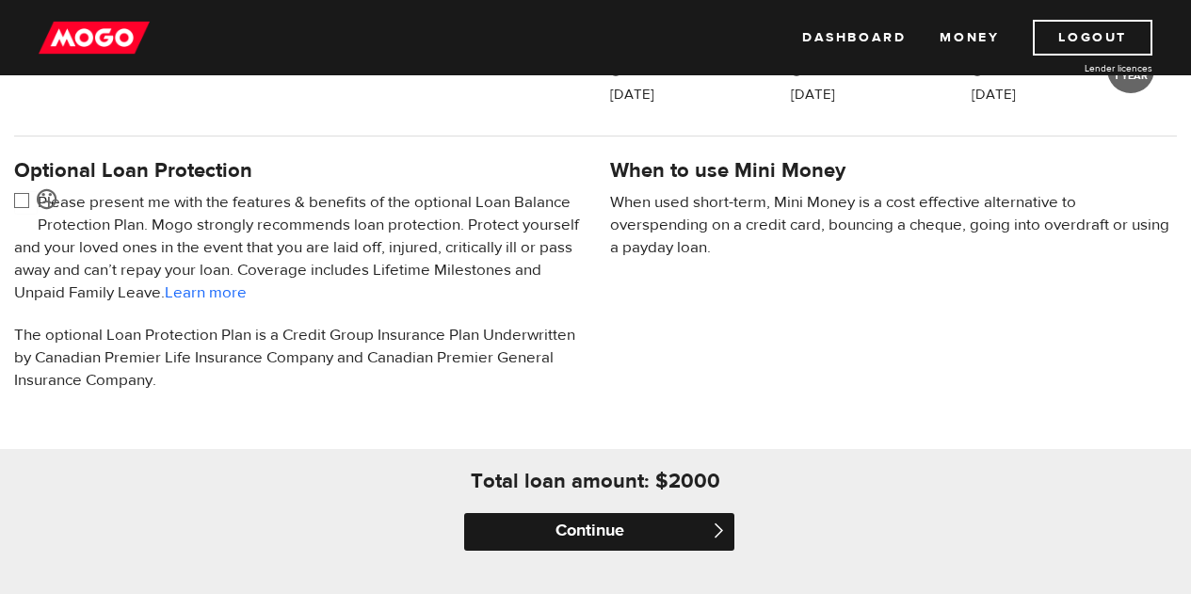
click at [615, 527] on input "Continue" at bounding box center [598, 532] width 269 height 38
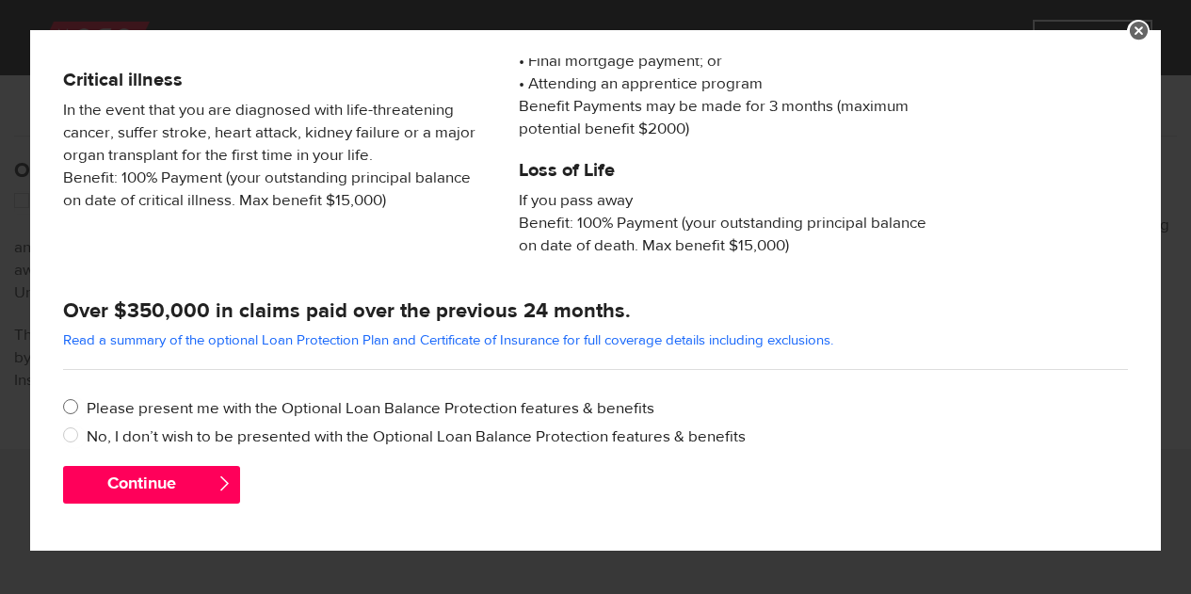
scroll to position [882, 0]
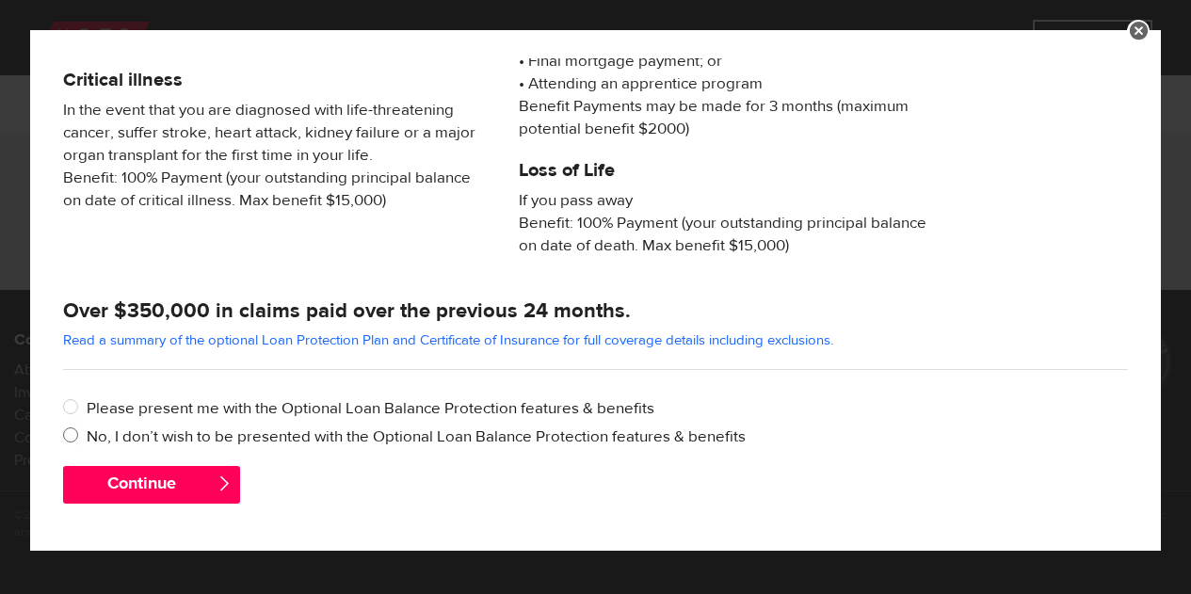
click at [119, 440] on label "No, I don’t wish to be presented with the Optional Loan Balance Protection feat…" at bounding box center [608, 436] width 1042 height 23
click at [87, 440] on input "No, I don’t wish to be presented with the Optional Loan Balance Protection feat…" at bounding box center [75, 437] width 24 height 24
radio input "true"
click at [148, 485] on button "Continue" at bounding box center [152, 485] width 178 height 38
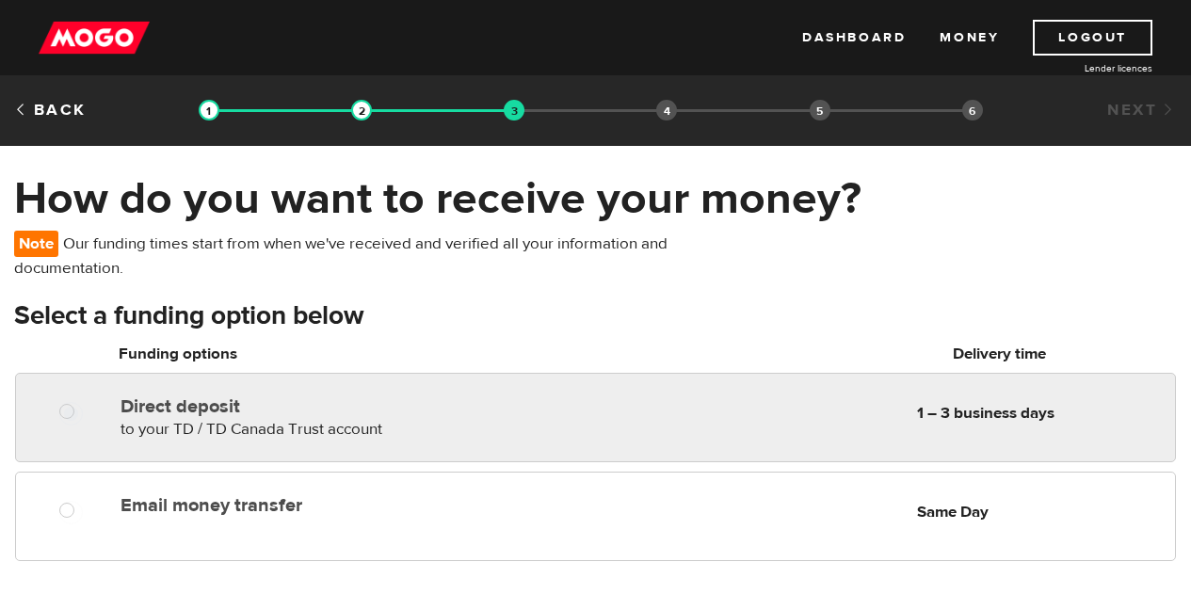
radio input "true"
click at [327, 423] on span "to your TD / TD Canada Trust account" at bounding box center [251, 429] width 262 height 21
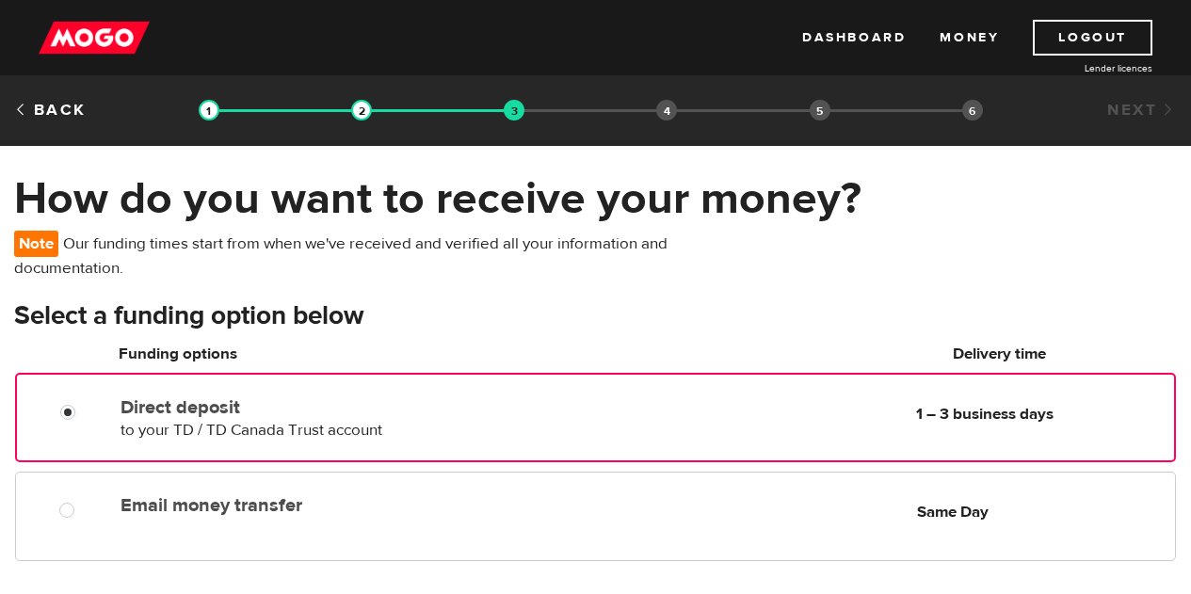
scroll to position [188, 0]
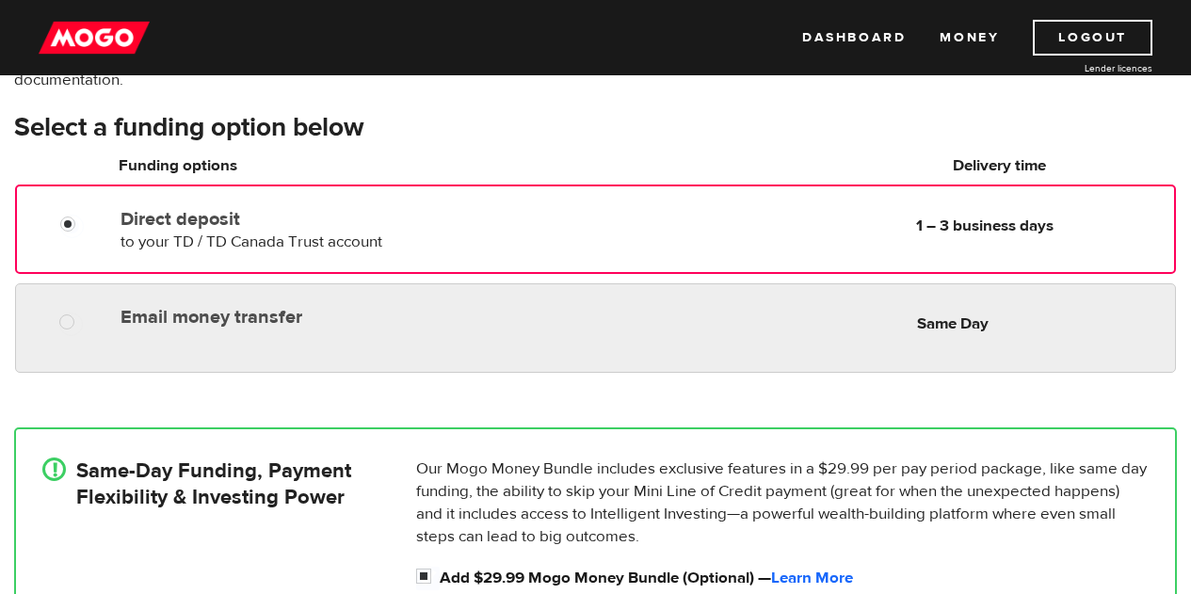
radio input "true"
click at [454, 348] on div "Email money transfer Delivery in Same Day Same Day" at bounding box center [595, 327] width 1161 height 89
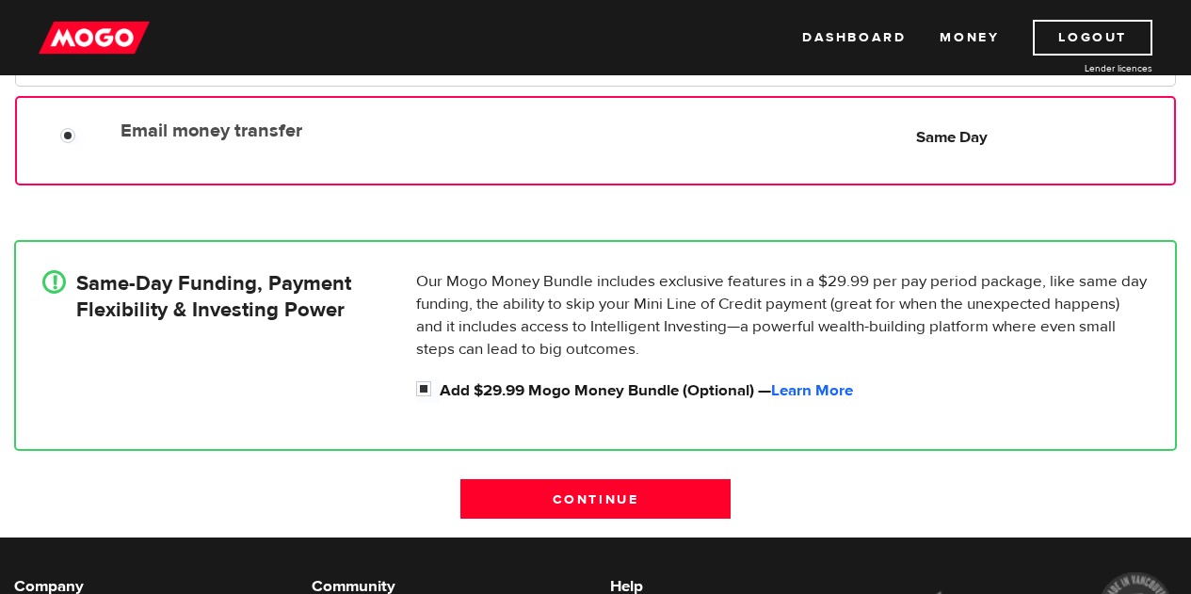
scroll to position [377, 0]
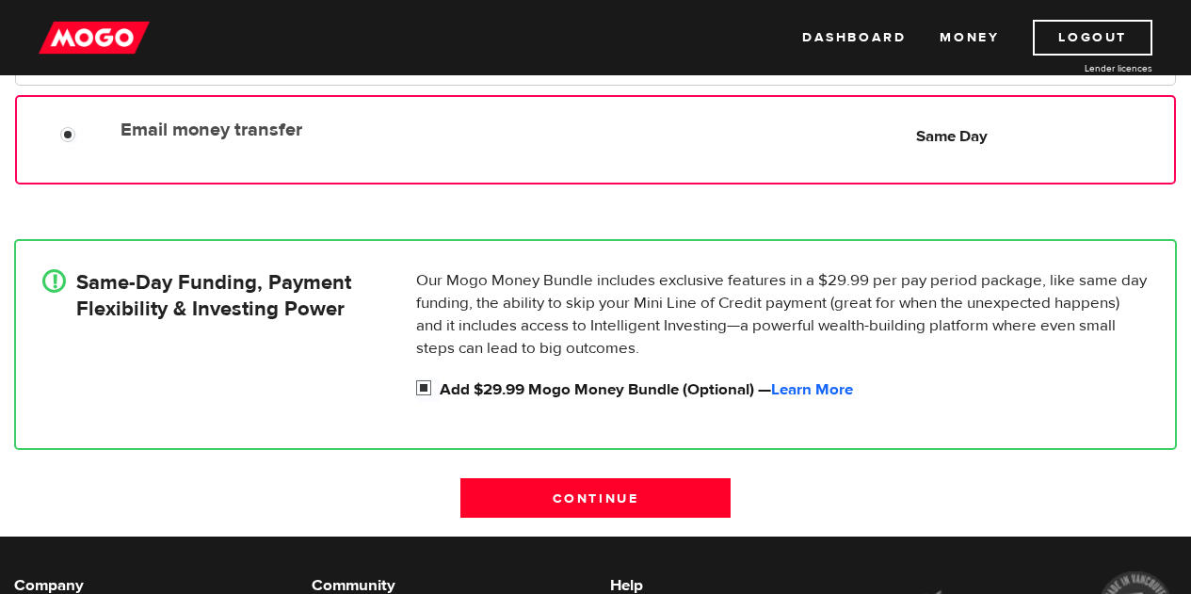
click at [418, 392] on input "Add $29.99 Mogo Money Bundle (Optional) — Learn More" at bounding box center [428, 390] width 24 height 24
checkbox input "false"
radio input "false"
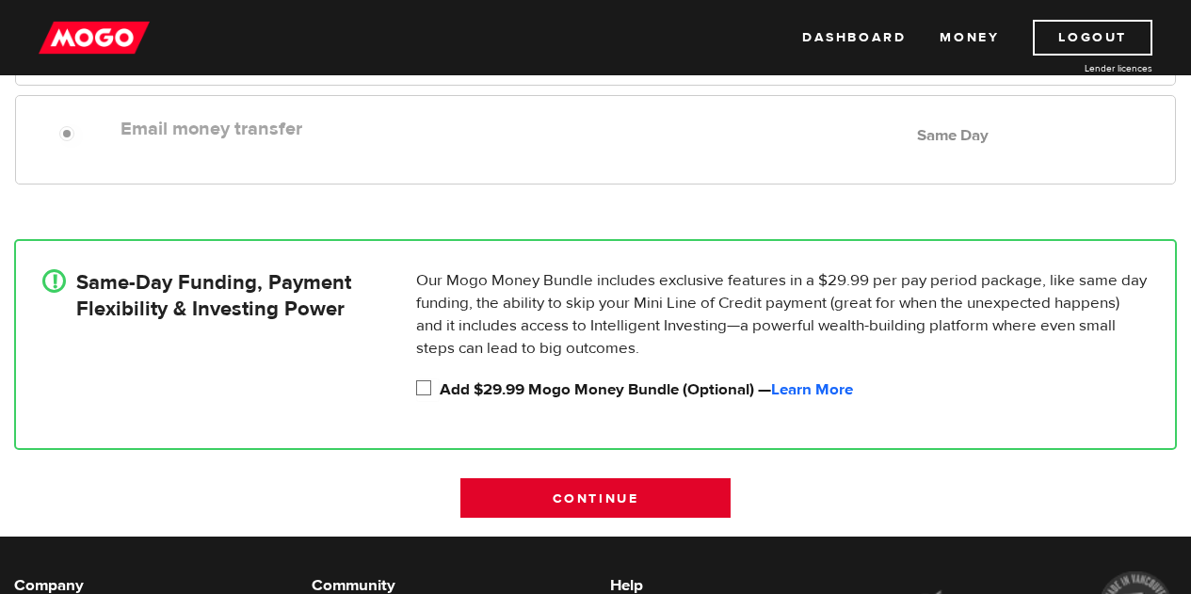
click at [609, 494] on input "Continue" at bounding box center [594, 498] width 269 height 40
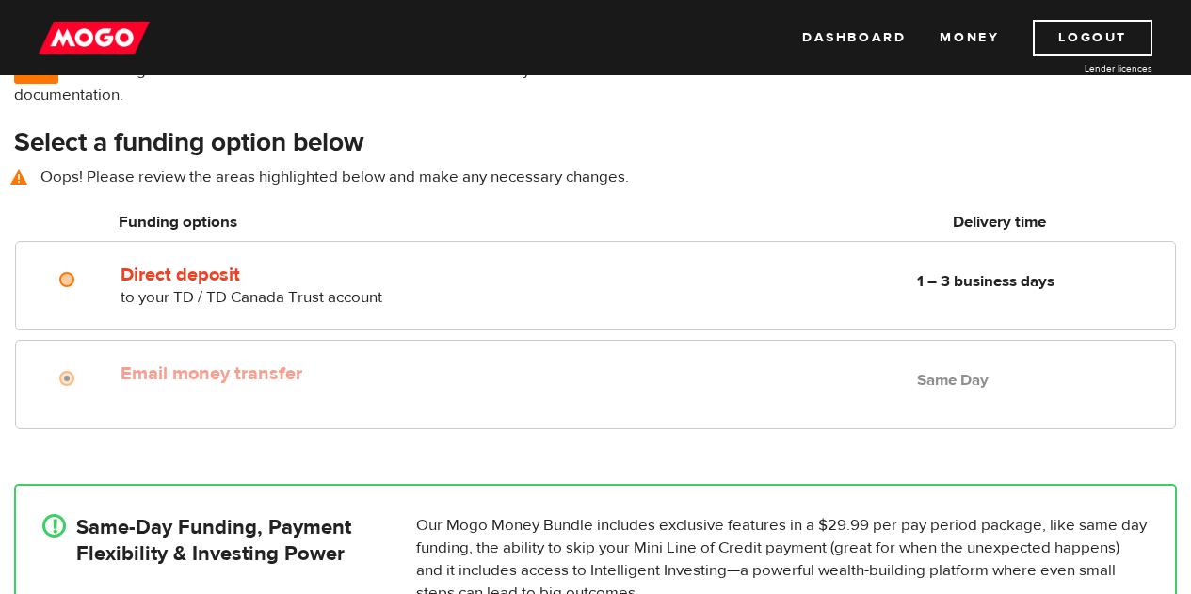
scroll to position [158, 0]
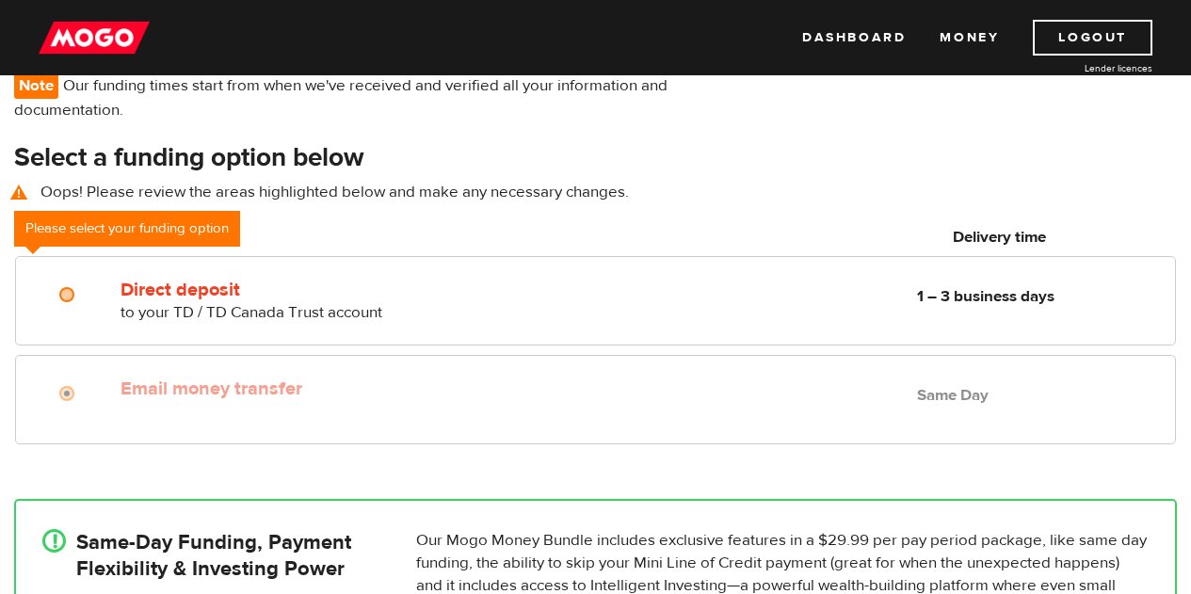
click at [398, 390] on label "Email money transfer" at bounding box center [333, 388] width 427 height 23
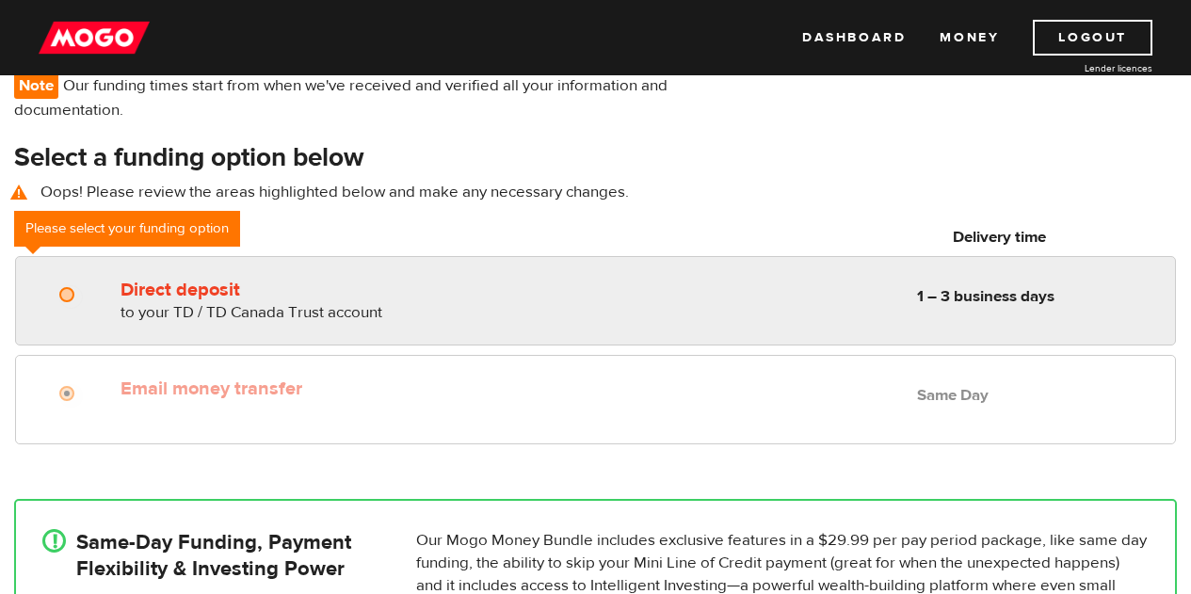
radio input "true"
click at [217, 329] on div "Direct deposit to your TD / TD Canada Trust account Delivery in 1 – 3 business …" at bounding box center [595, 300] width 1161 height 89
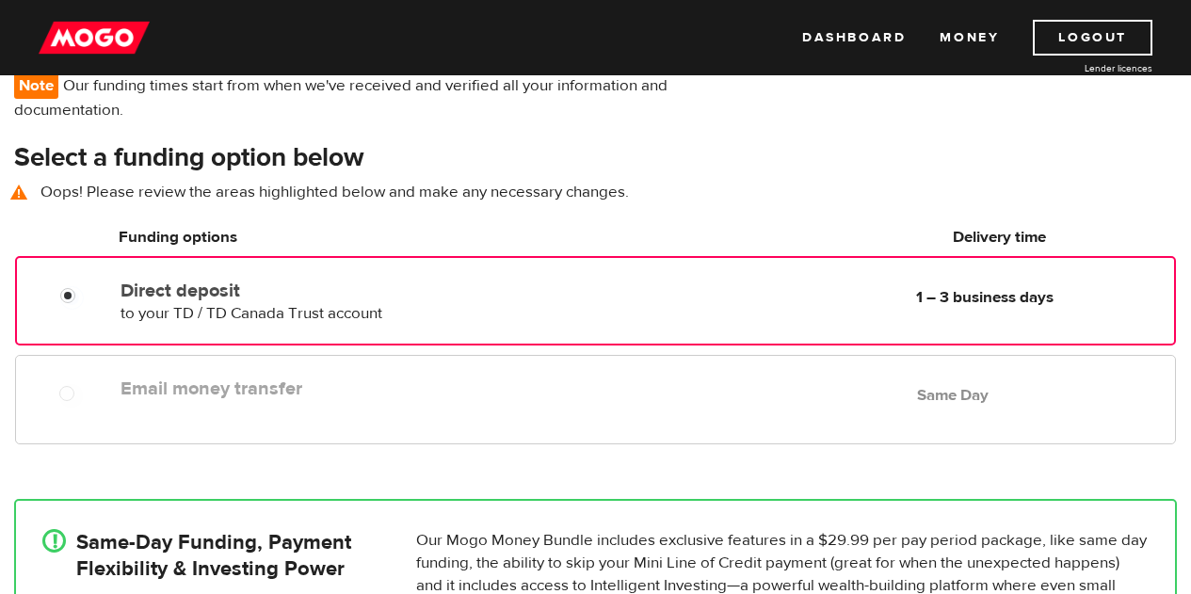
click at [239, 389] on label "Email money transfer" at bounding box center [333, 388] width 427 height 23
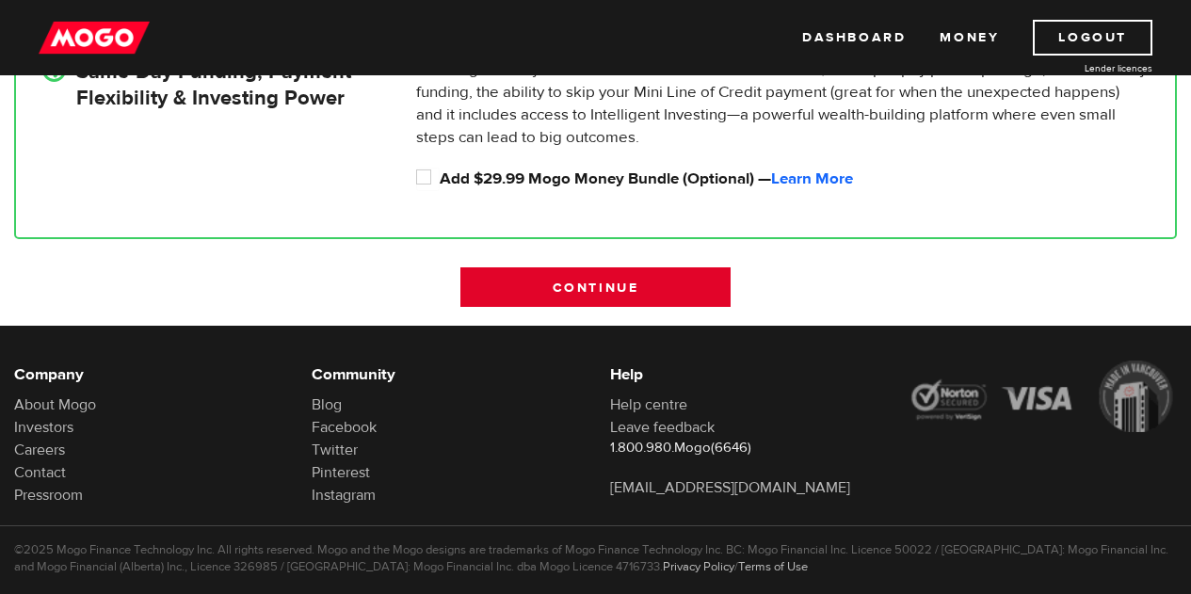
click at [574, 293] on input "Continue" at bounding box center [594, 287] width 269 height 40
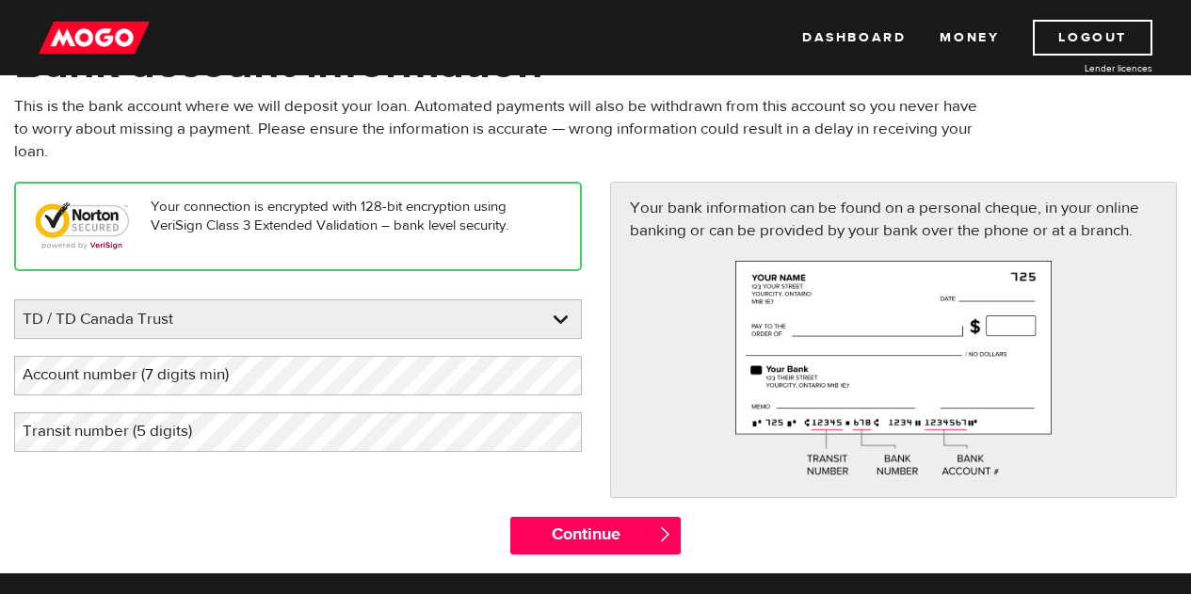
scroll to position [139, 0]
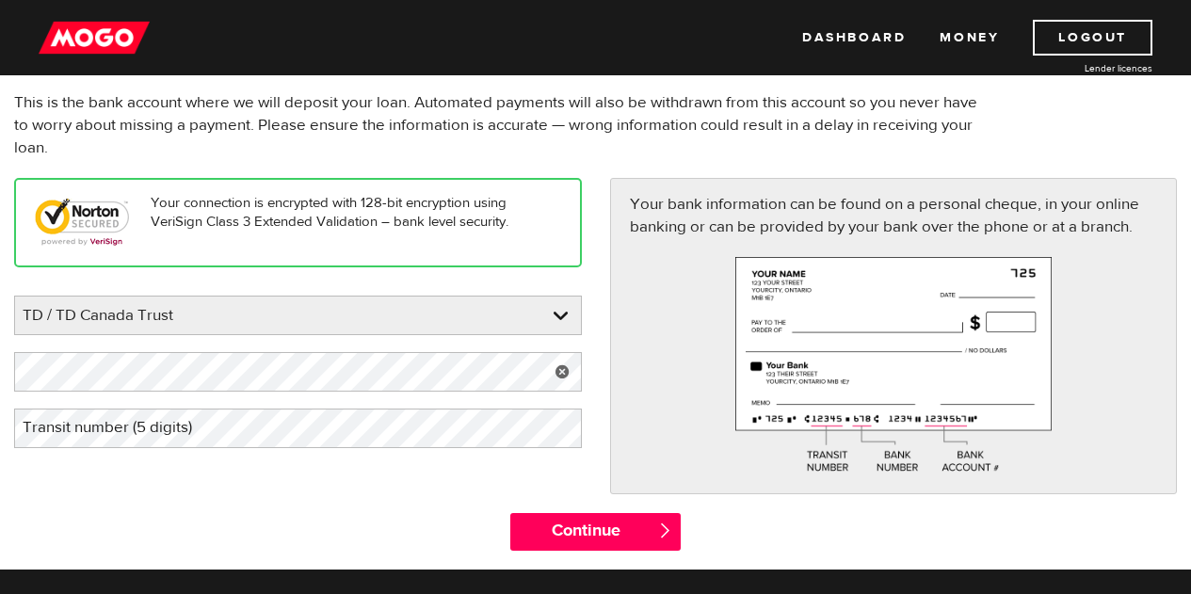
click at [73, 433] on label "Transit number (5 digits)" at bounding box center [122, 428] width 217 height 39
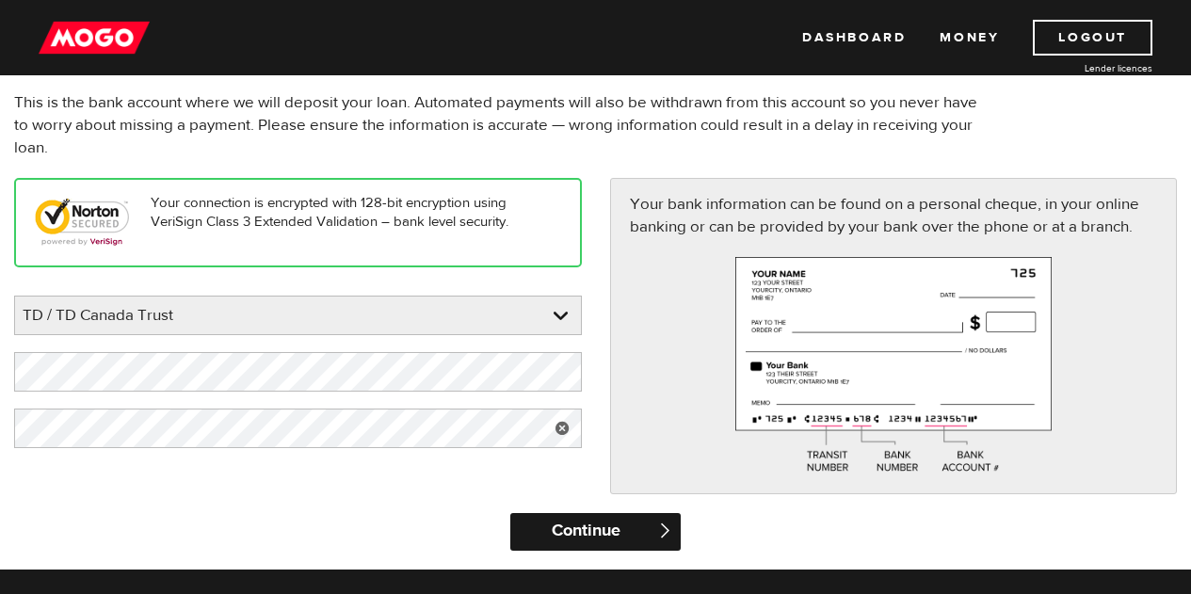
click at [554, 521] on input "Continue" at bounding box center [595, 532] width 170 height 38
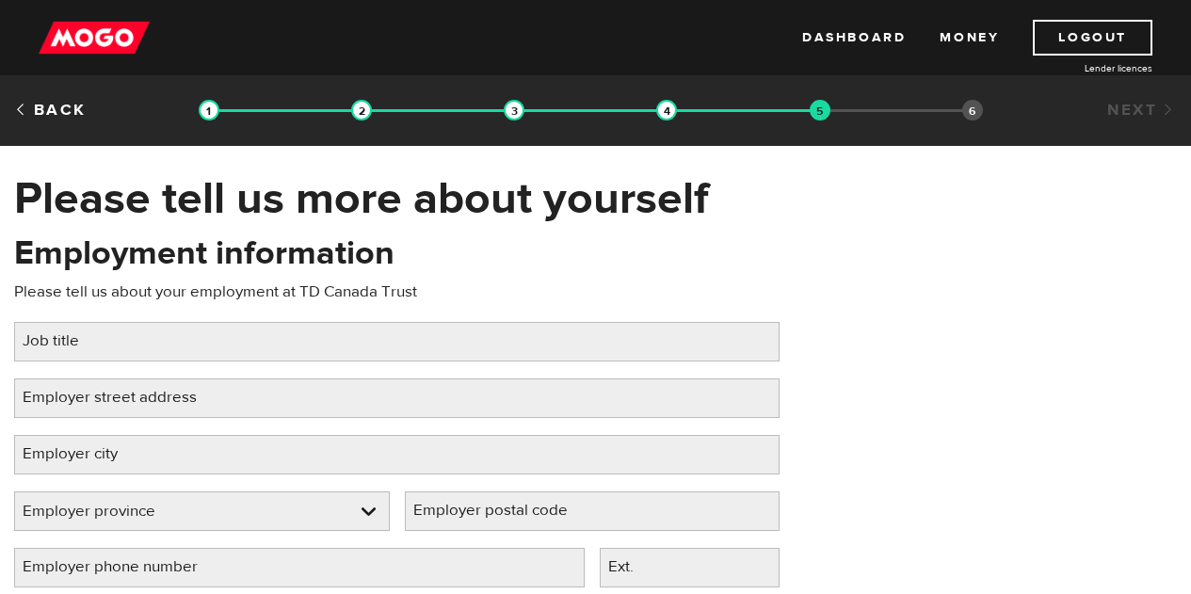
scroll to position [30, 0]
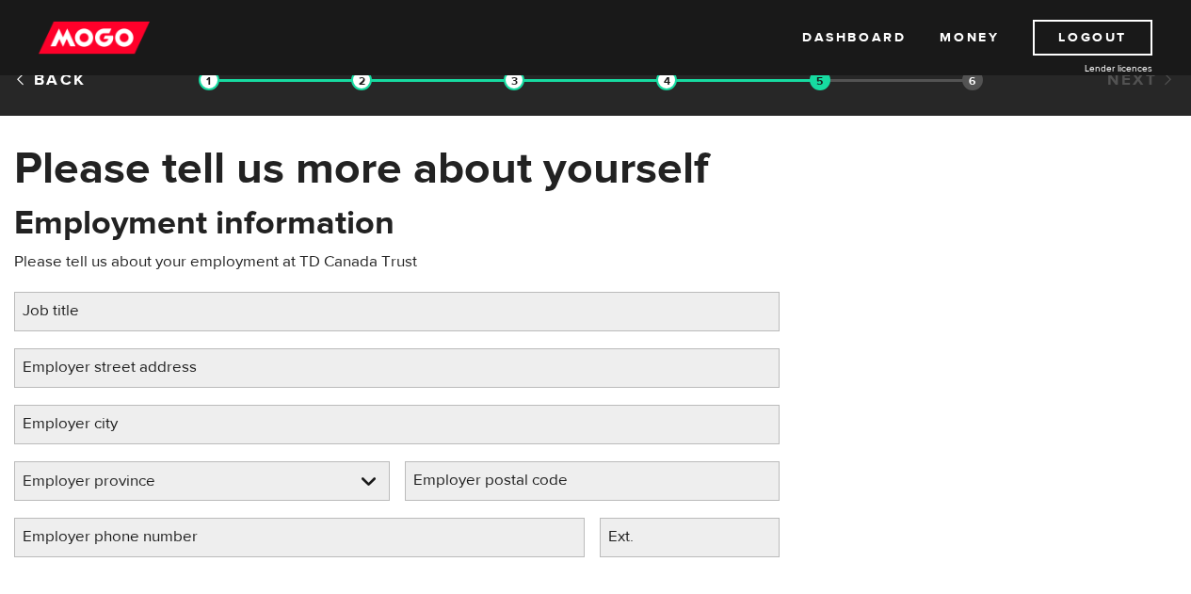
click at [55, 308] on label "Job title" at bounding box center [66, 311] width 104 height 39
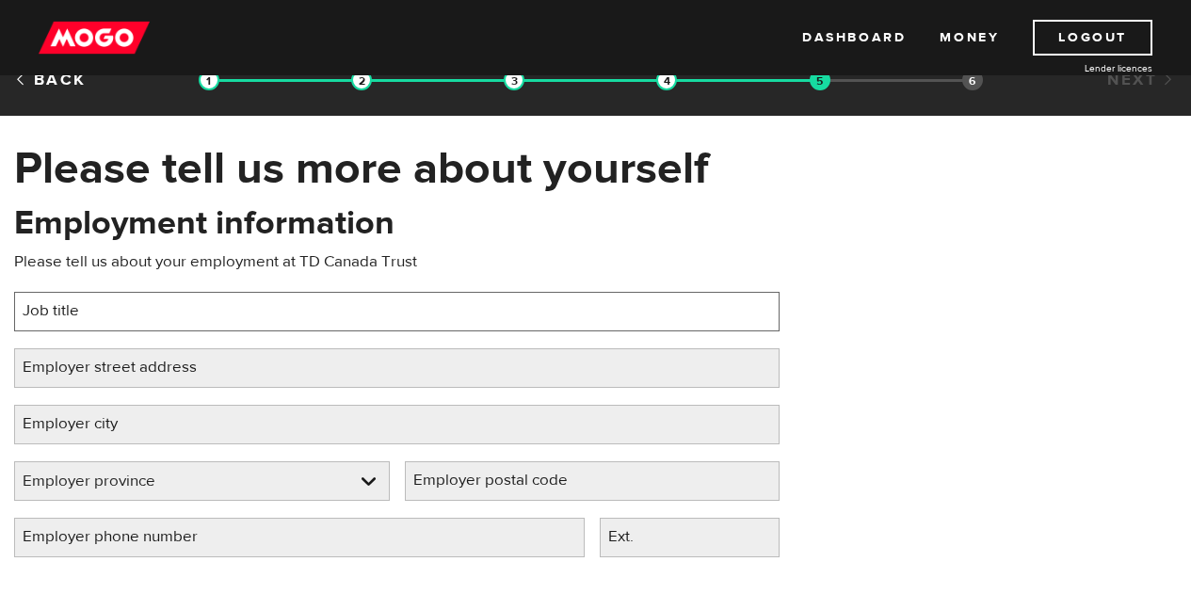
click at [55, 308] on input "Job title" at bounding box center [396, 312] width 765 height 40
type input "Vendor Manager"
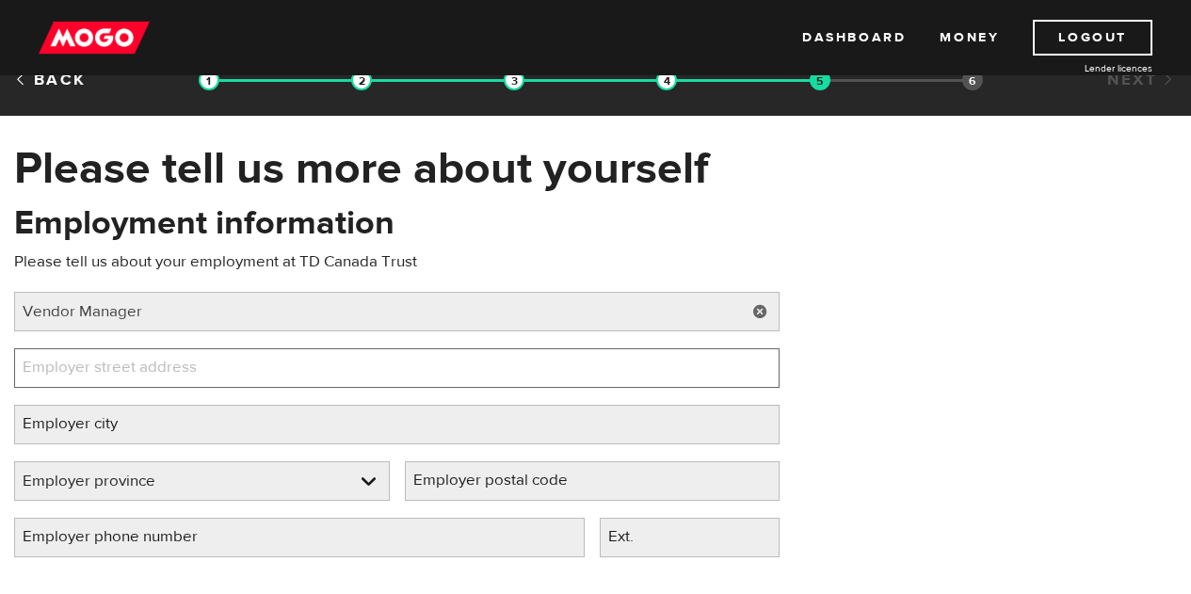
click at [299, 371] on input "Employer street address" at bounding box center [396, 368] width 765 height 40
paste input "[STREET_ADDRESS]"
drag, startPoint x: 313, startPoint y: 371, endPoint x: 155, endPoint y: 366, distance: 157.3
click at [155, 366] on input "[STREET_ADDRESS]" at bounding box center [396, 368] width 765 height 40
type input "[STREET_ADDRESS]"
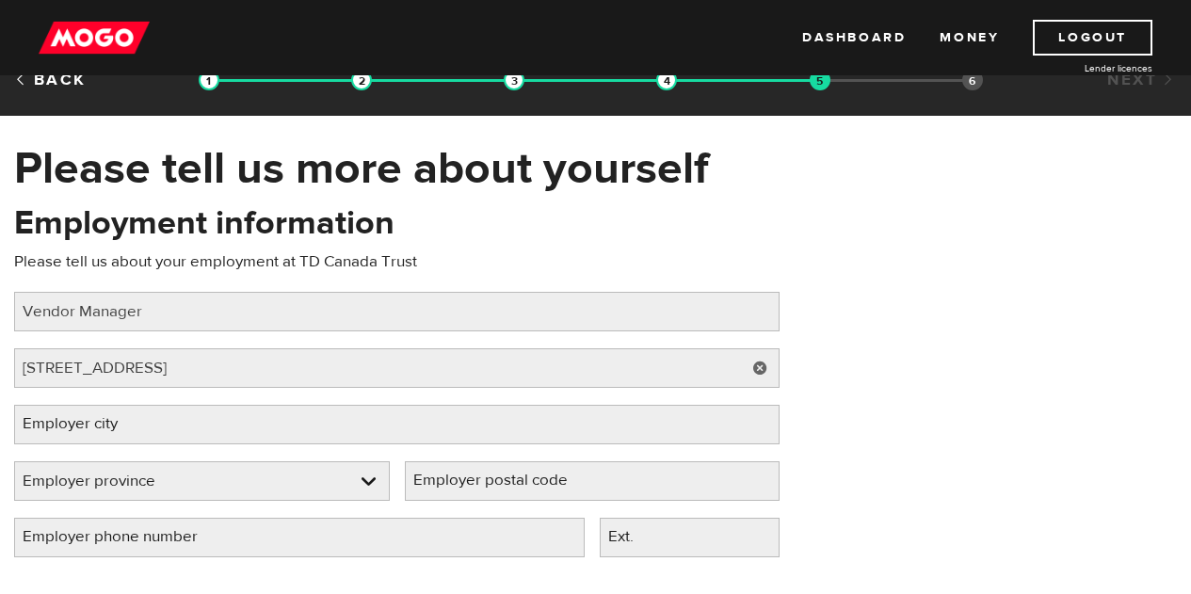
click at [152, 406] on label "Employer city" at bounding box center [85, 424] width 142 height 39
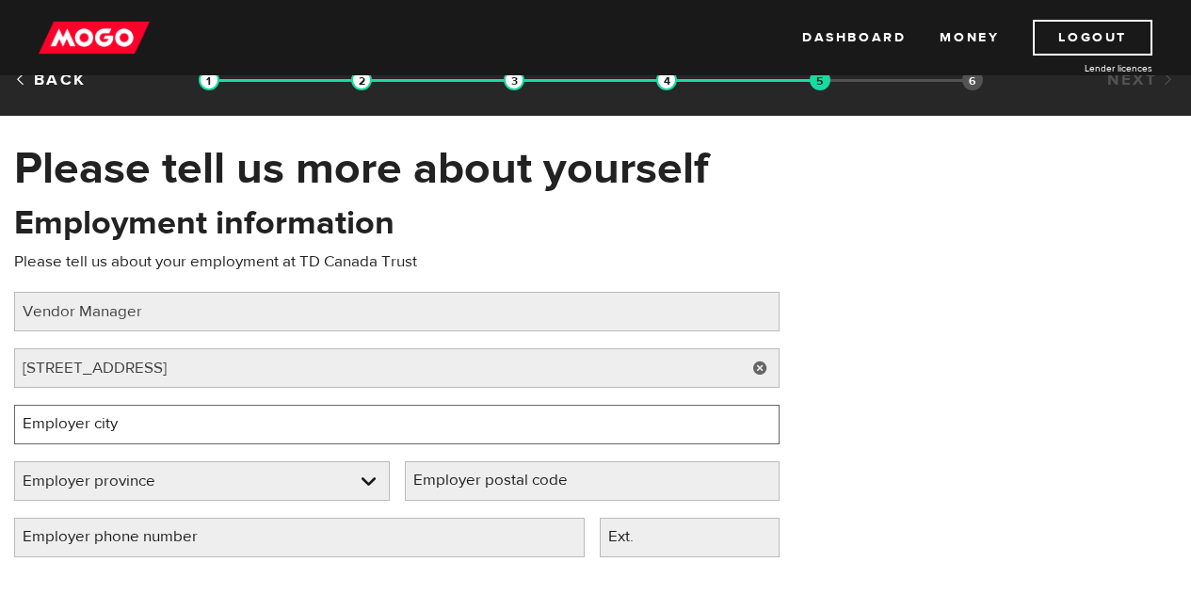
click at [152, 406] on input "Employer city" at bounding box center [396, 425] width 765 height 40
paste input ", Ottawa, ON K1B 5R3"
click at [27, 422] on input ", Ottawa, ON K1B 5R3" at bounding box center [396, 425] width 765 height 40
drag, startPoint x: 157, startPoint y: 430, endPoint x: 103, endPoint y: 427, distance: 54.7
click at [103, 427] on input "Ottawa, ON K1B 5R3" at bounding box center [396, 425] width 765 height 40
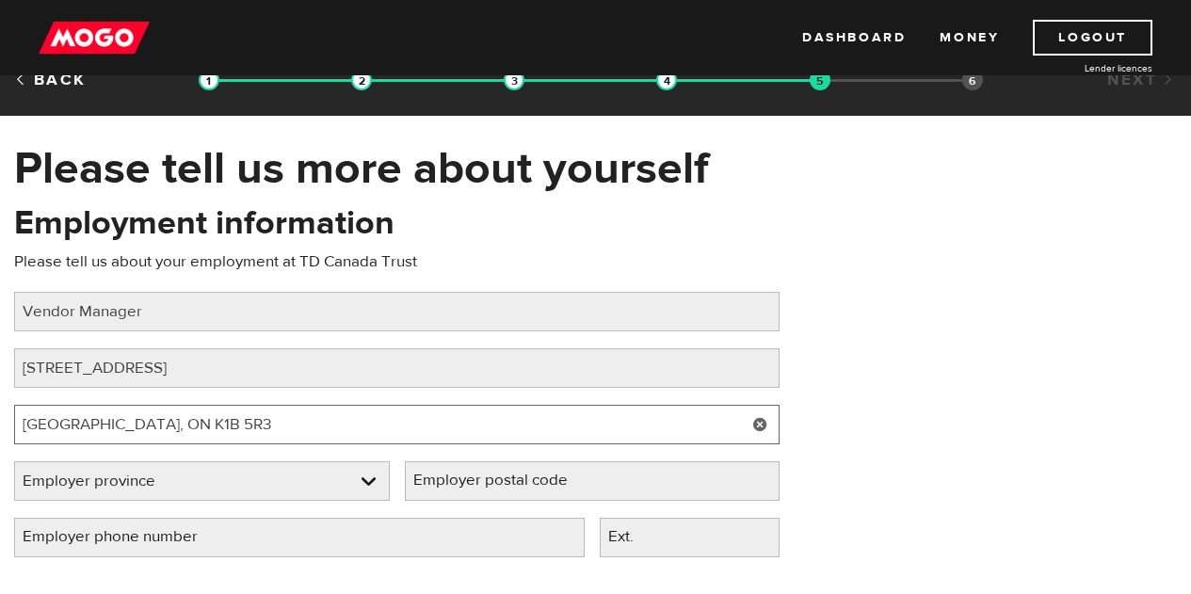
type input "Ottawa, ON K1B 5R3"
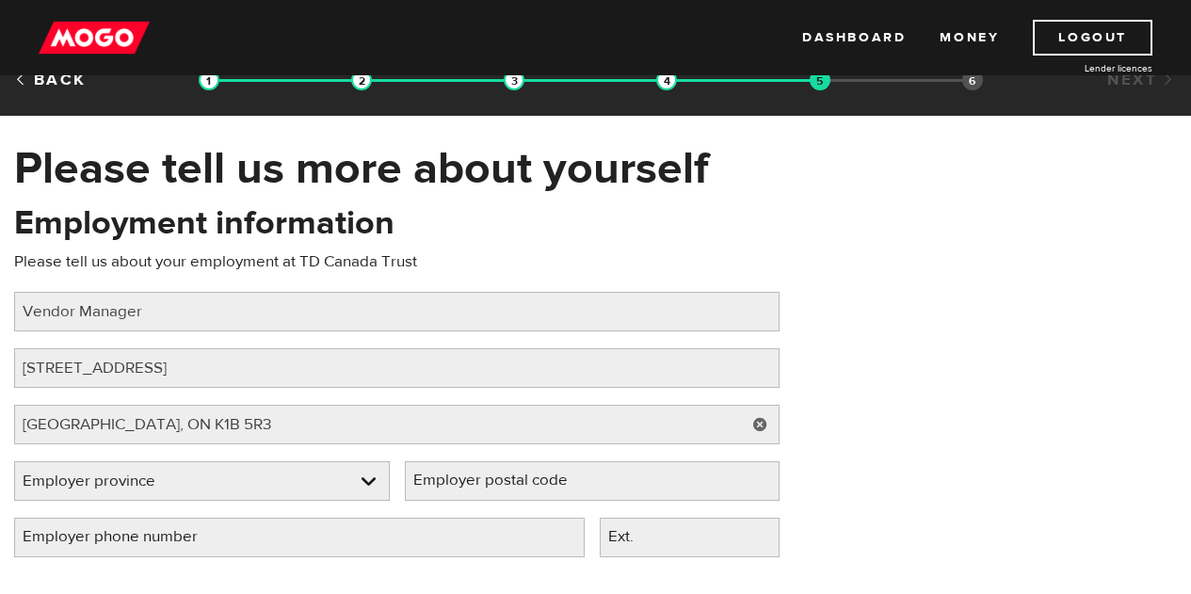
click at [543, 490] on label "Employer postal code" at bounding box center [505, 480] width 201 height 39
click at [543, 490] on input "Employer postal code" at bounding box center [593, 481] width 376 height 40
paste input "K1B 5R3"
type input "K1B 5R3"
click at [201, 471] on link at bounding box center [202, 481] width 374 height 38
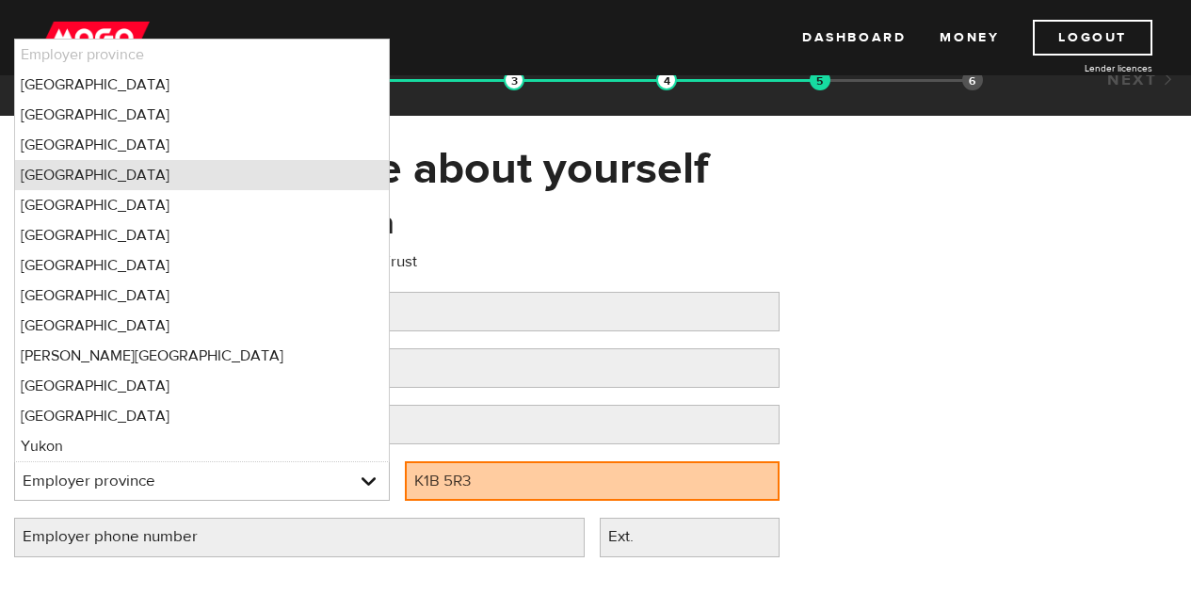
click at [167, 161] on li "Manitoba" at bounding box center [202, 175] width 374 height 30
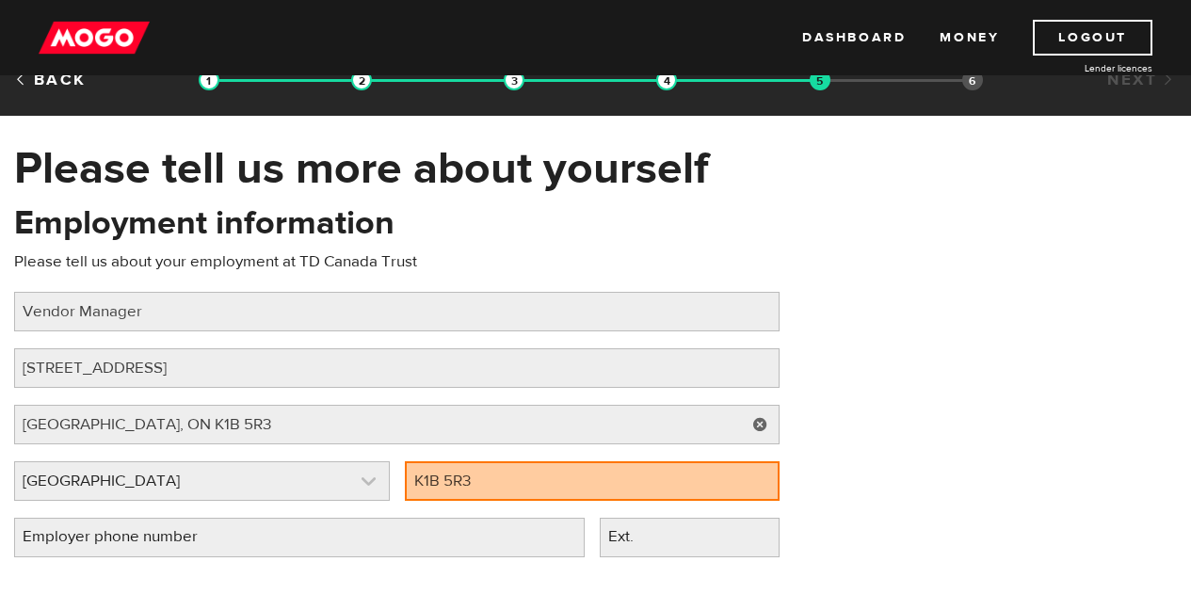
click at [120, 486] on link at bounding box center [202, 481] width 374 height 38
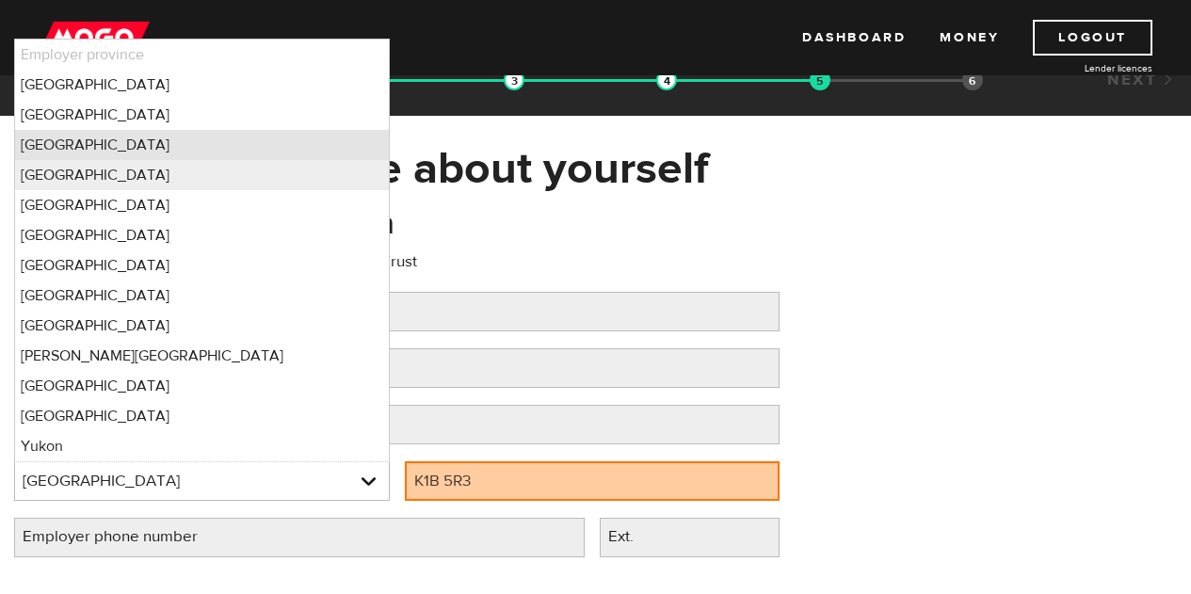
click at [125, 144] on li "Ontario" at bounding box center [202, 145] width 374 height 30
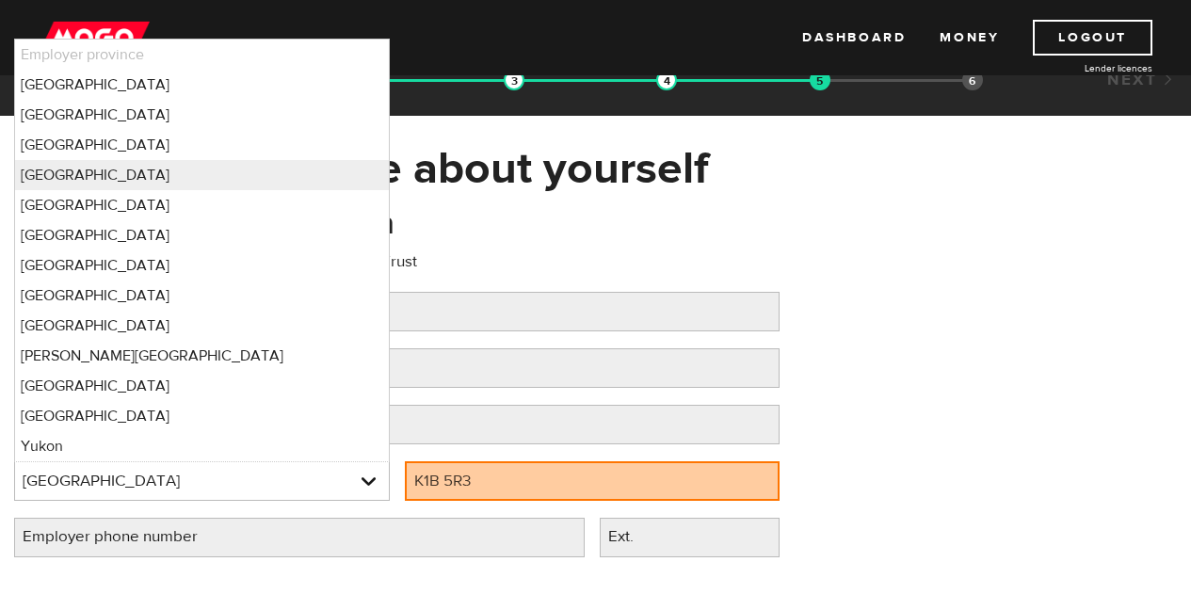
select select "ON"
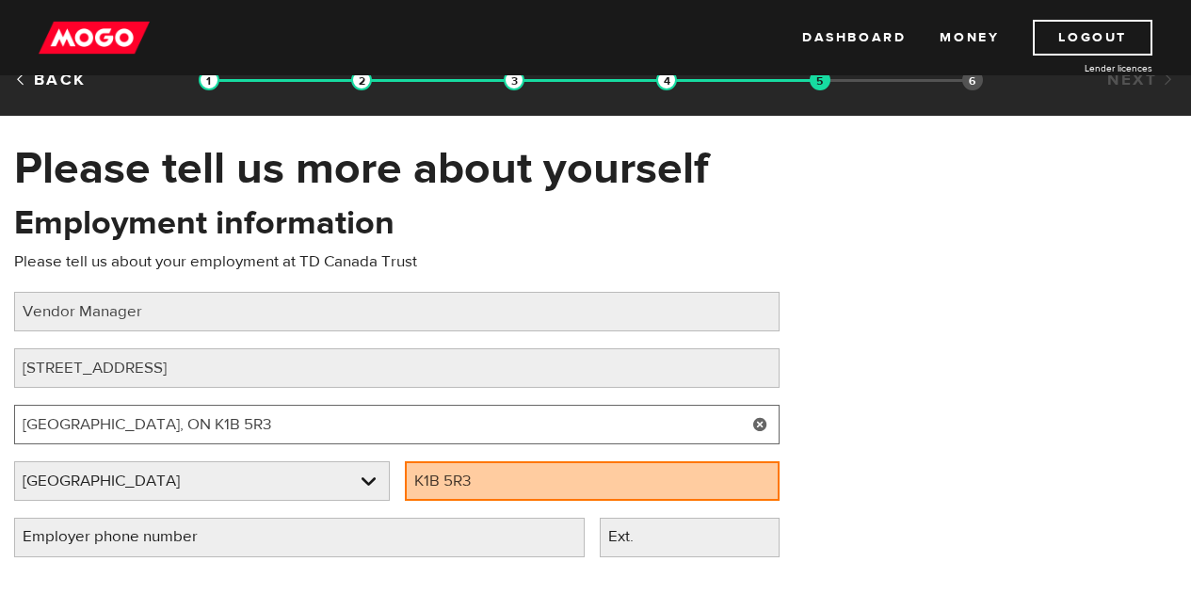
drag, startPoint x: 109, startPoint y: 425, endPoint x: 663, endPoint y: 402, distance: 554.0
click at [662, 403] on div "Employment information Please tell us about your employment at TD Canada Trust …" at bounding box center [397, 388] width 794 height 374
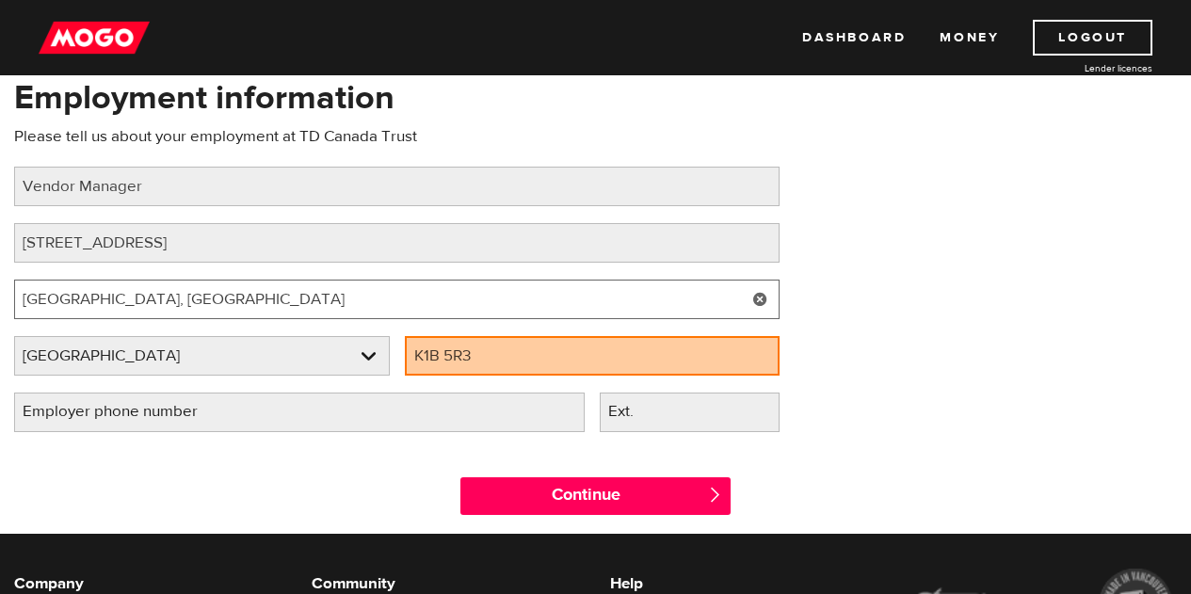
scroll to position [218, 0]
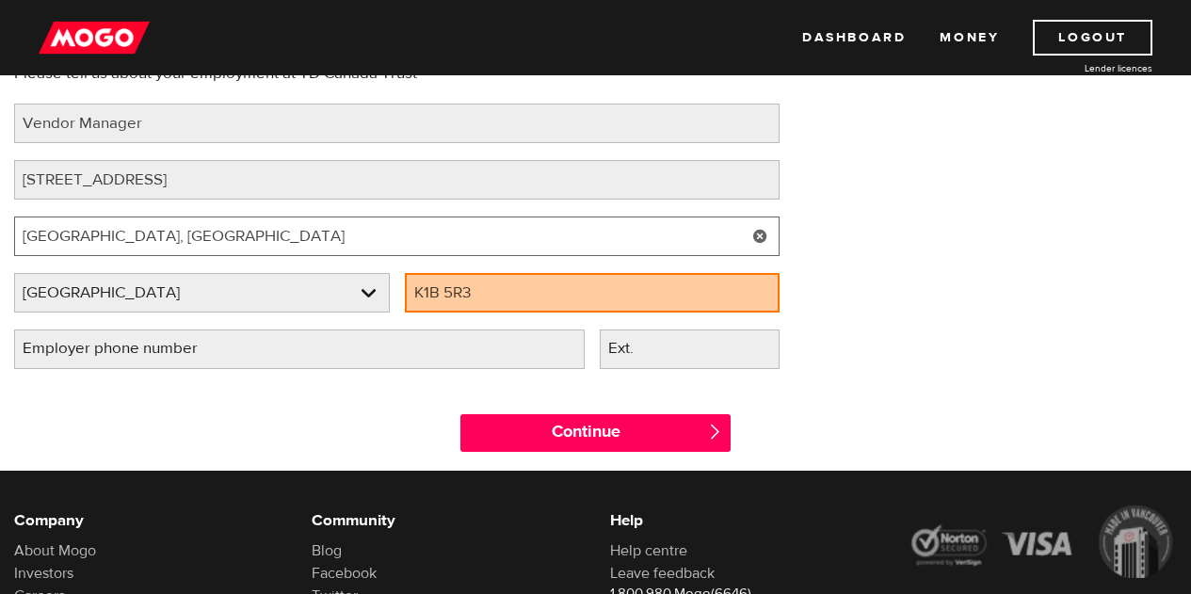
type input "Ottawa, ON"
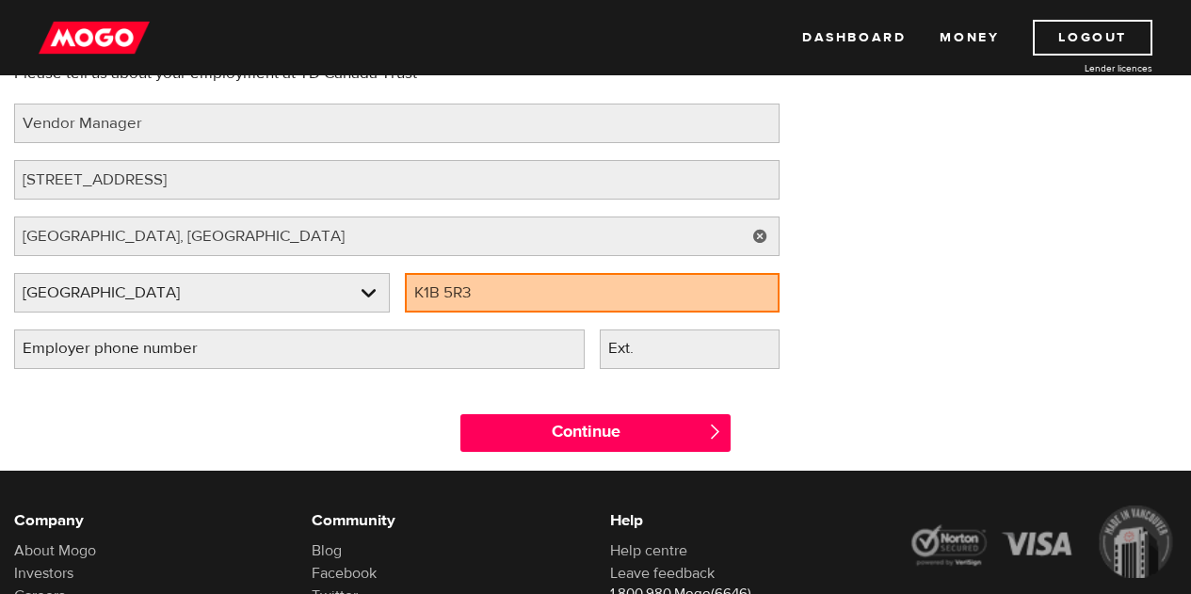
click at [217, 343] on label "Employer phone number" at bounding box center [125, 348] width 222 height 39
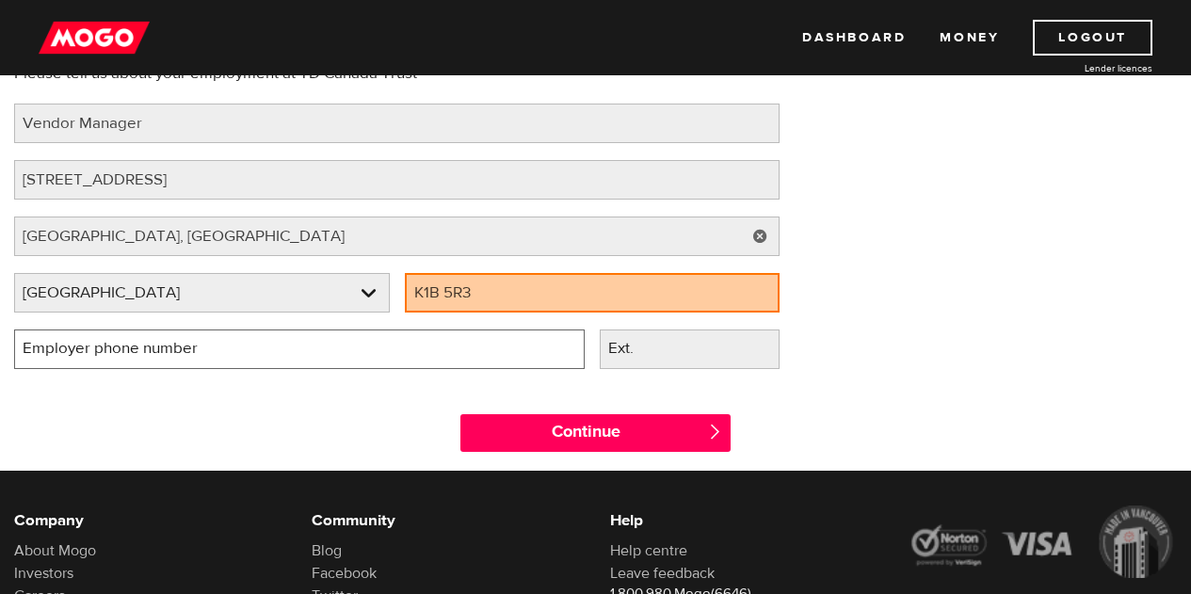
click at [217, 343] on input "Employer phone number" at bounding box center [299, 349] width 570 height 40
type input "(5 ) -"
type input "(613) 762-7683"
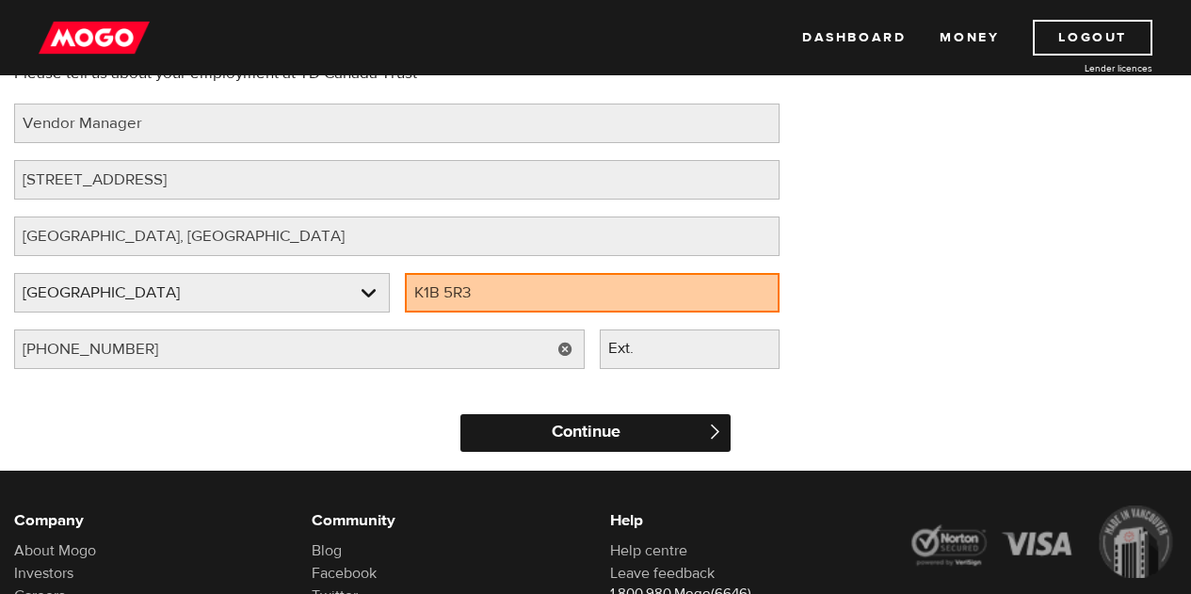
click at [506, 428] on input "Continue" at bounding box center [594, 433] width 269 height 38
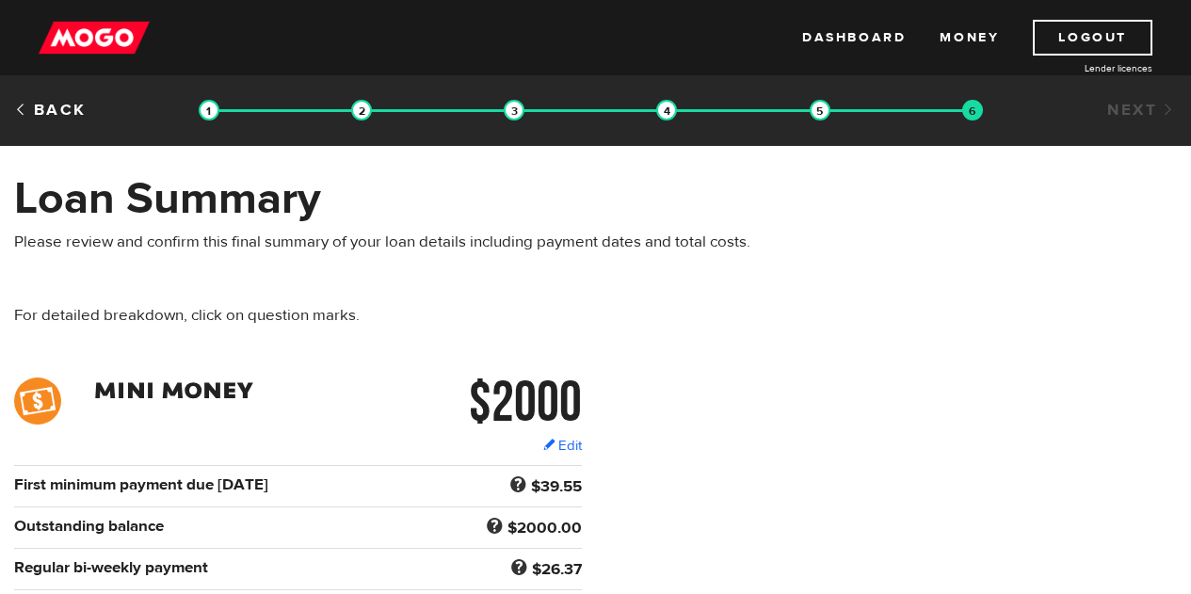
scroll to position [94, 0]
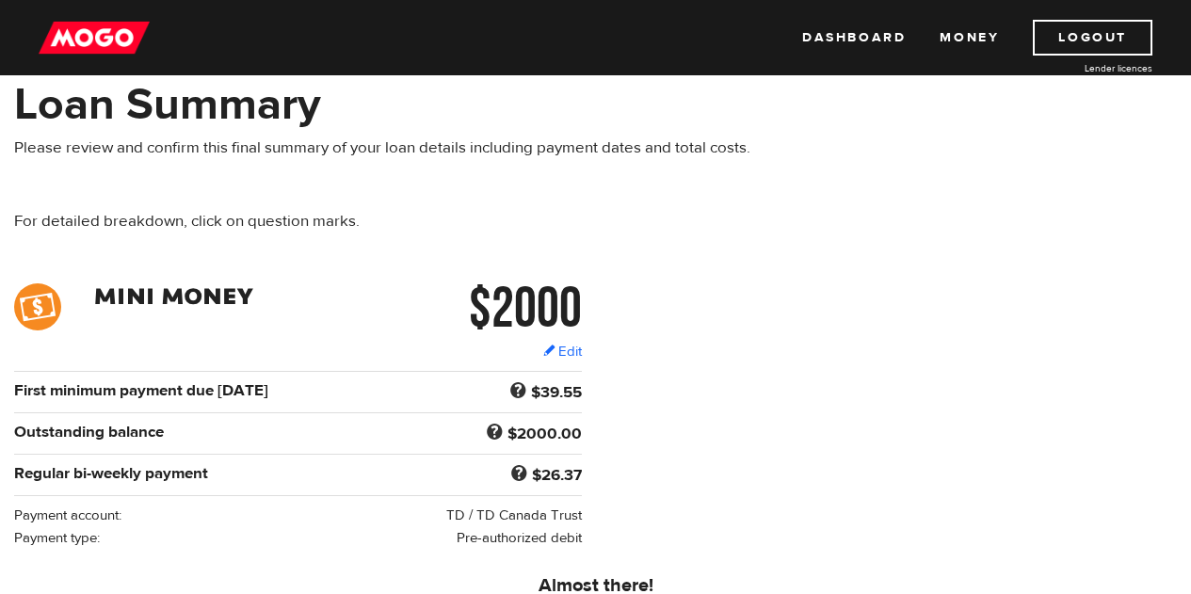
click at [895, 381] on div "$2000 Edit $2000 Regular bi-weekly payment $26.37 First minimum payment due Sep…" at bounding box center [595, 415] width 1191 height 265
click at [896, 381] on div "$2000 Edit $2000 Regular bi-weekly payment $26.37 First minimum payment due Sep…" at bounding box center [595, 415] width 1191 height 265
click at [896, 380] on div "$2000 Edit $2000 Regular bi-weekly payment $26.37 First minimum payment due Sep…" at bounding box center [595, 415] width 1191 height 265
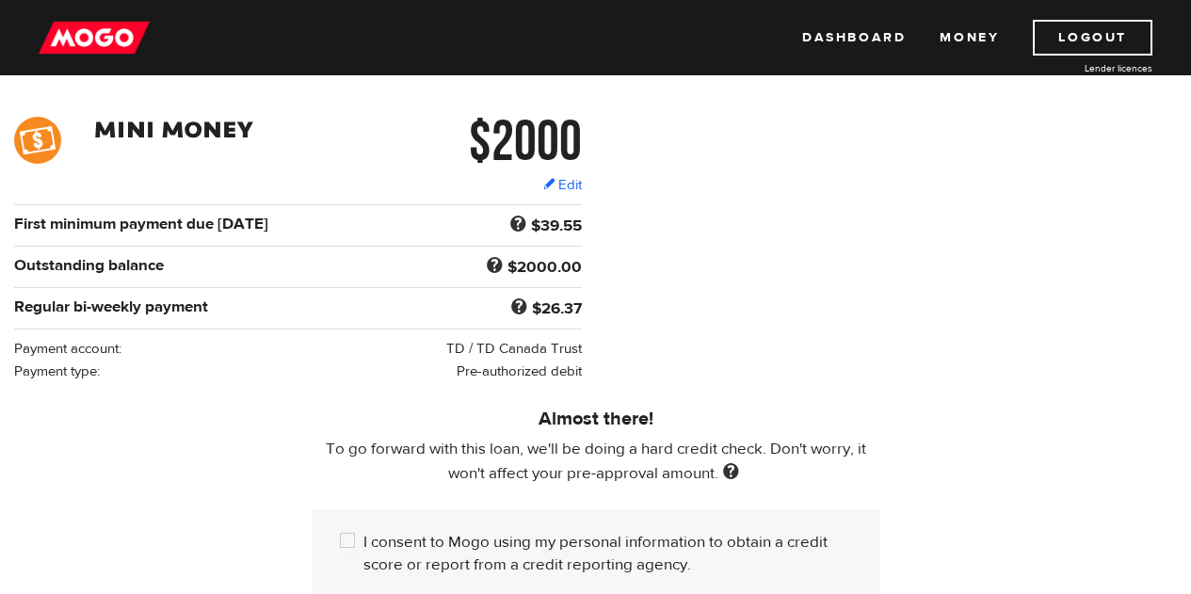
scroll to position [565, 0]
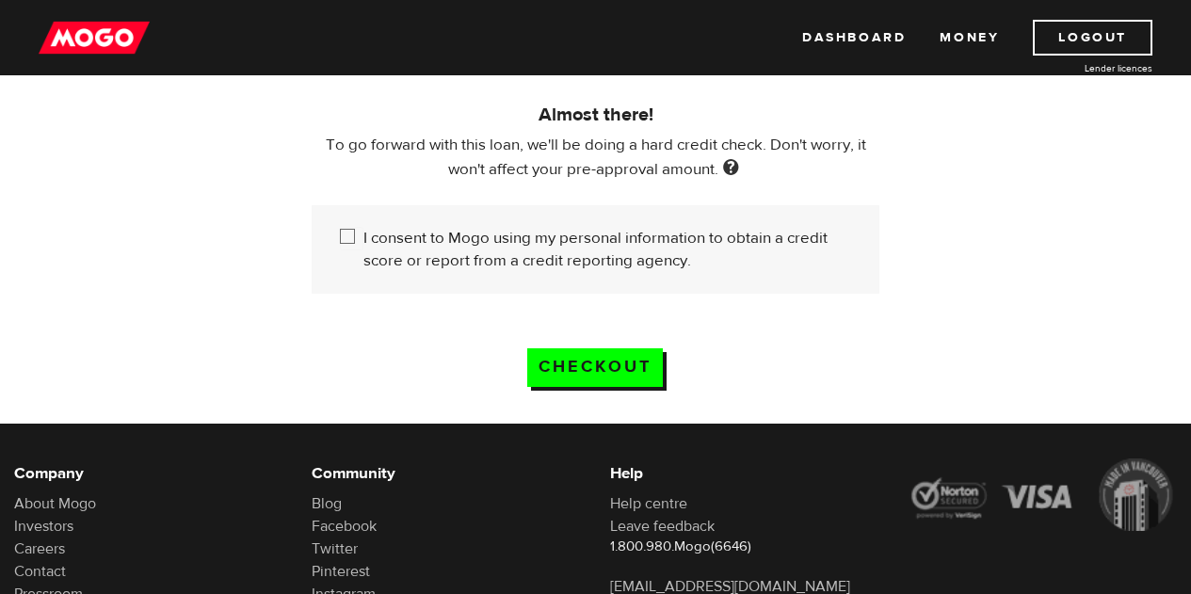
click at [505, 271] on div "I consent to Mogo using my personal information to obtain a credit score or rep…" at bounding box center [596, 249] width 568 height 88
click at [347, 227] on input "I consent to Mogo using my personal information to obtain a credit score or rep…" at bounding box center [352, 239] width 24 height 24
checkbox input "true"
click at [1026, 116] on div "Almost there! To go forward with this loan, we'll be doing a hard credit check.…" at bounding box center [595, 194] width 1191 height 233
click at [905, 254] on div "Almost there! To go forward with this loan, we'll be doing a hard credit check.…" at bounding box center [595, 194] width 1191 height 233
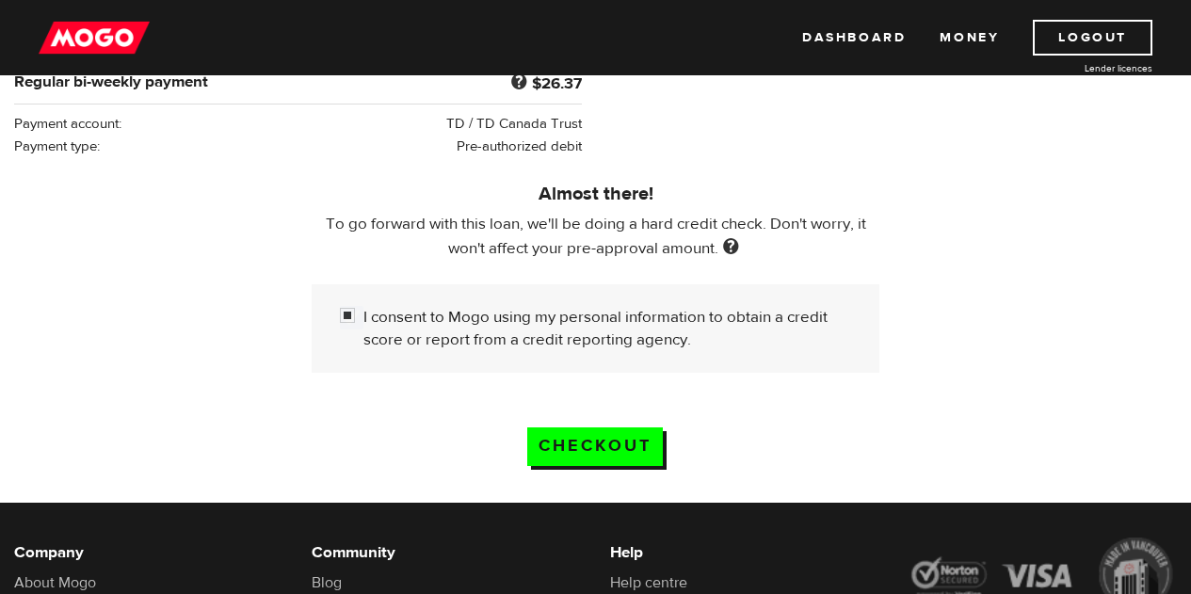
scroll to position [471, 0]
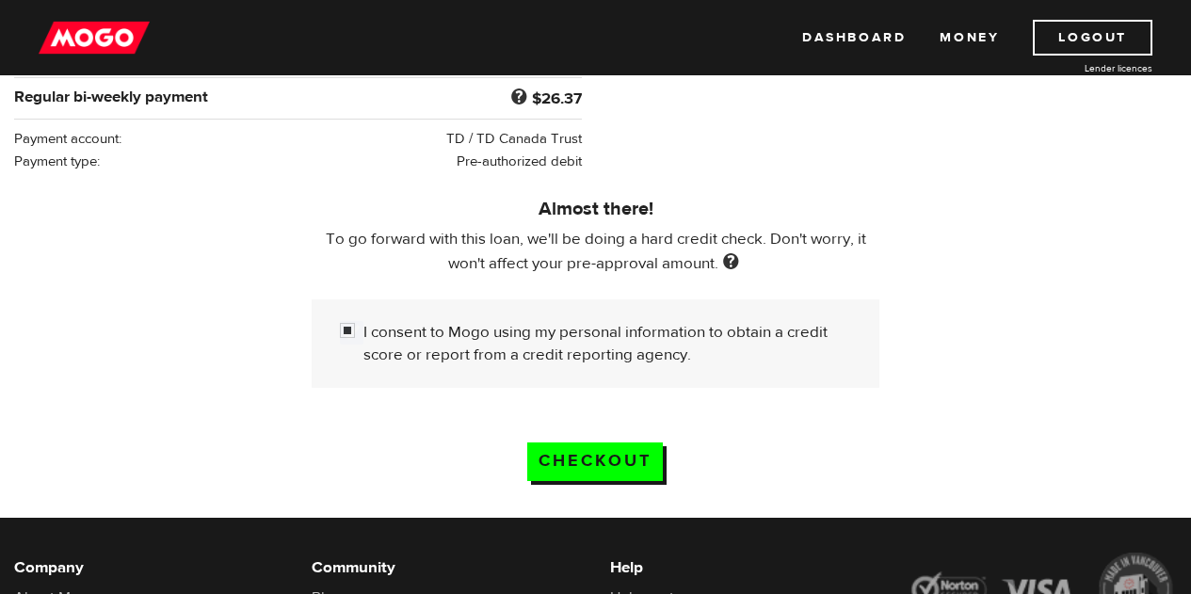
click at [928, 247] on div "Almost there! To go forward with this loan, we'll be doing a hard credit check.…" at bounding box center [595, 288] width 1191 height 233
drag, startPoint x: 659, startPoint y: 233, endPoint x: 833, endPoint y: 257, distance: 175.7
click at [831, 257] on div "Almost there! To go forward with this loan, we'll be doing a hard credit check.…" at bounding box center [595, 280] width 596 height 216
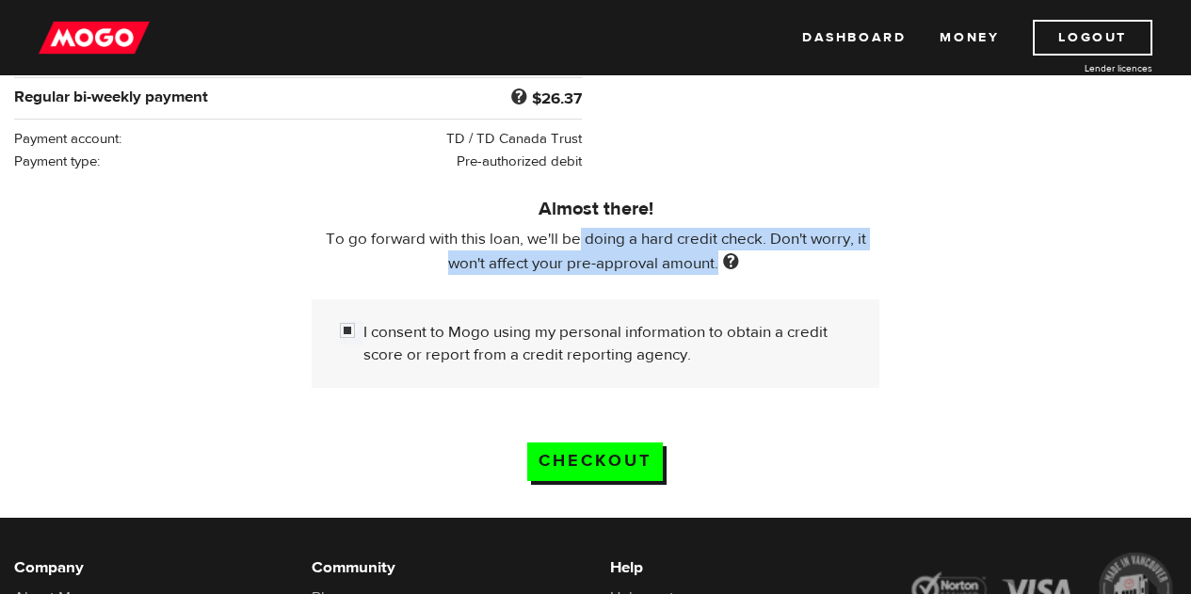
click at [841, 256] on p "To go forward with this loan, we'll be doing a hard credit check. Don't worry, …" at bounding box center [596, 251] width 568 height 47
click at [854, 256] on p "To go forward with this loan, we'll be doing a hard credit check. Don't worry, …" at bounding box center [596, 251] width 568 height 47
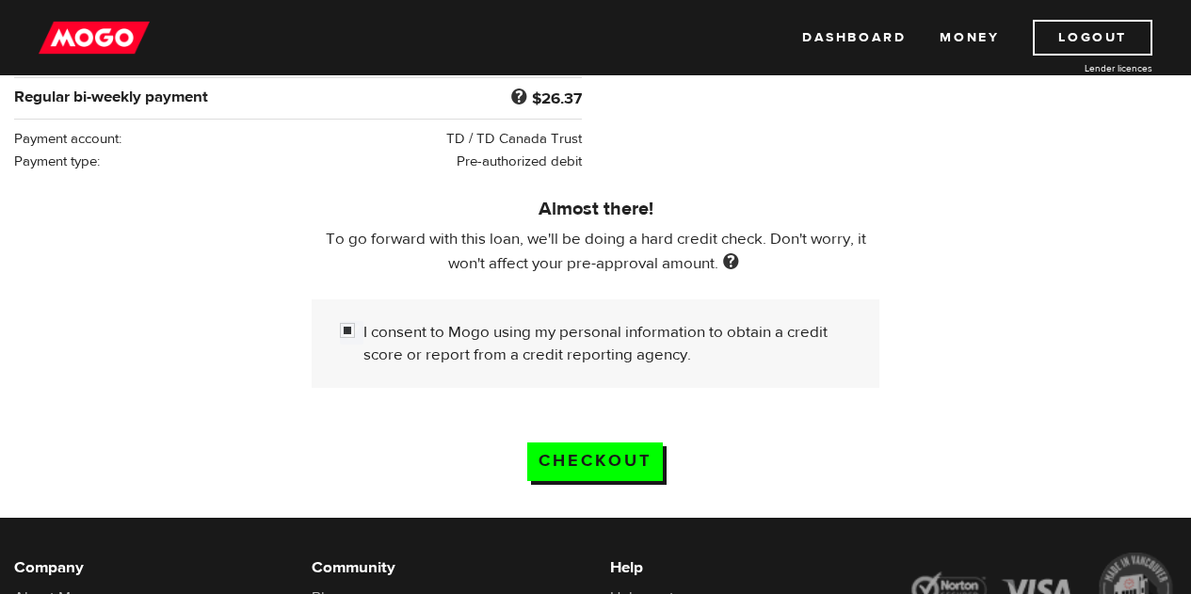
drag, startPoint x: 995, startPoint y: 276, endPoint x: 944, endPoint y: 328, distance: 72.6
click at [988, 280] on div "Almost there! To go forward with this loan, we'll be doing a hard credit check.…" at bounding box center [595, 288] width 1191 height 233
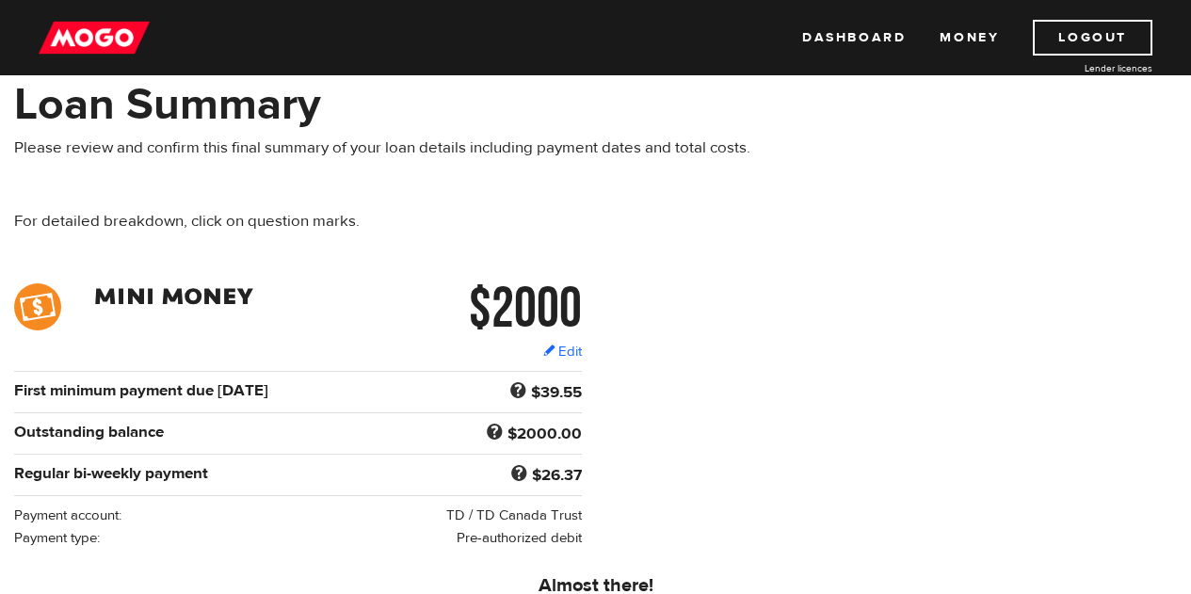
scroll to position [377, 0]
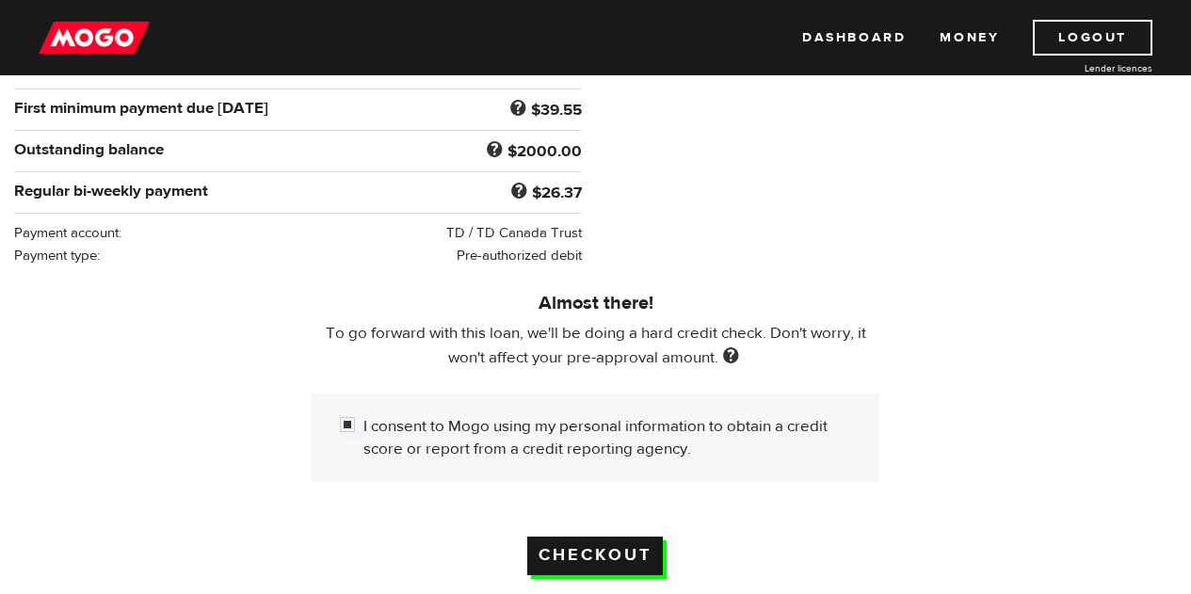
click at [644, 551] on input "Checkout" at bounding box center [595, 556] width 136 height 39
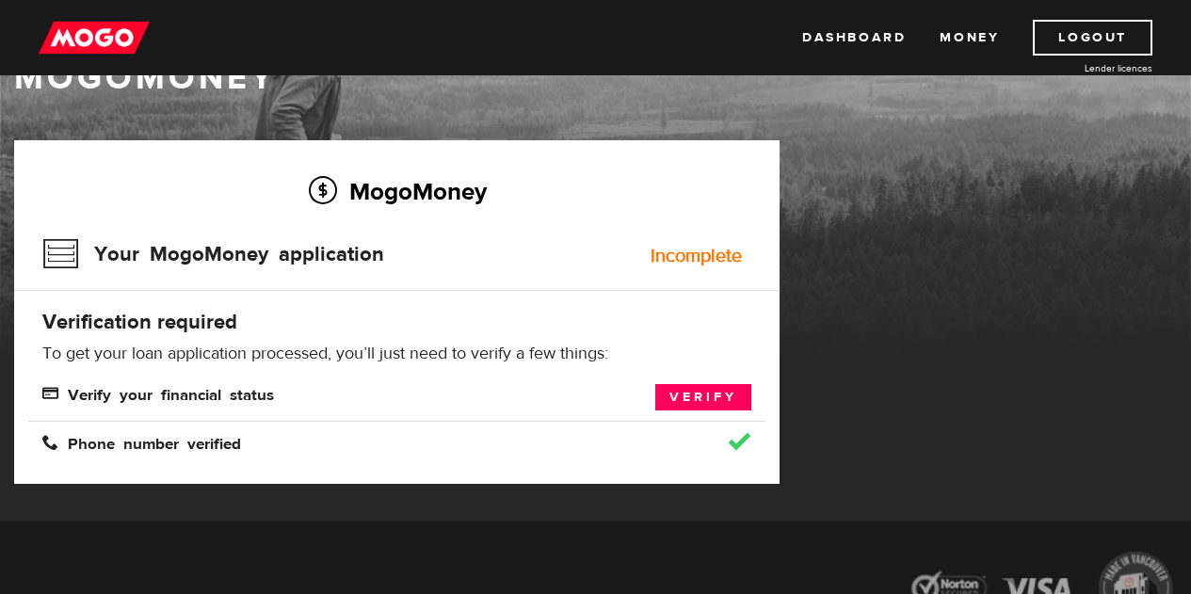
scroll to position [94, 0]
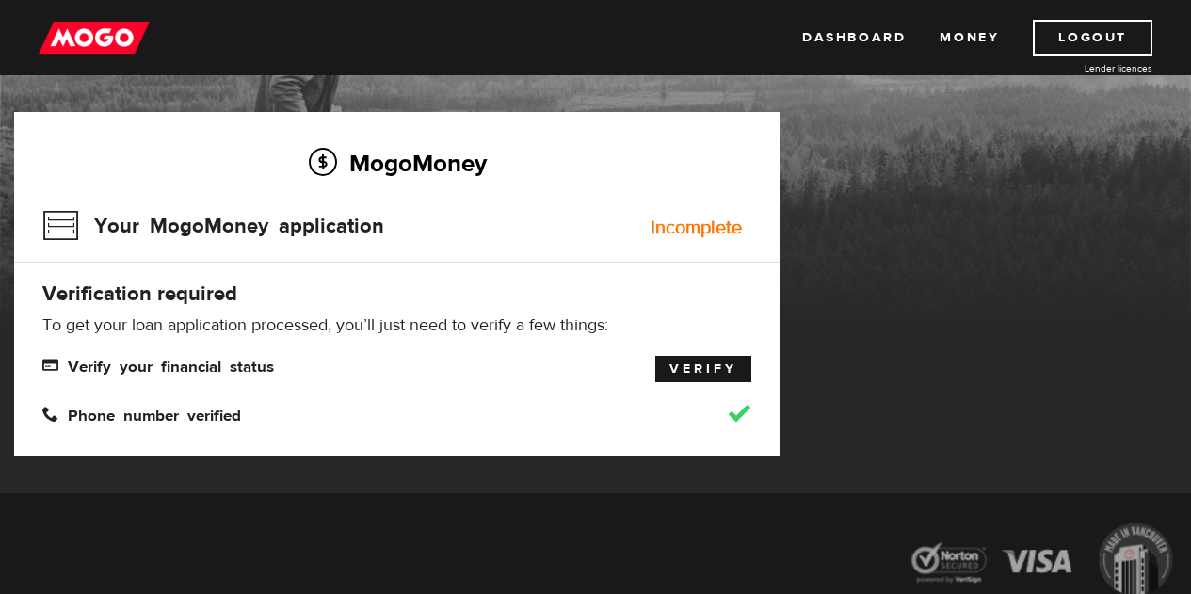
click at [707, 371] on link "Verify" at bounding box center [703, 369] width 96 height 26
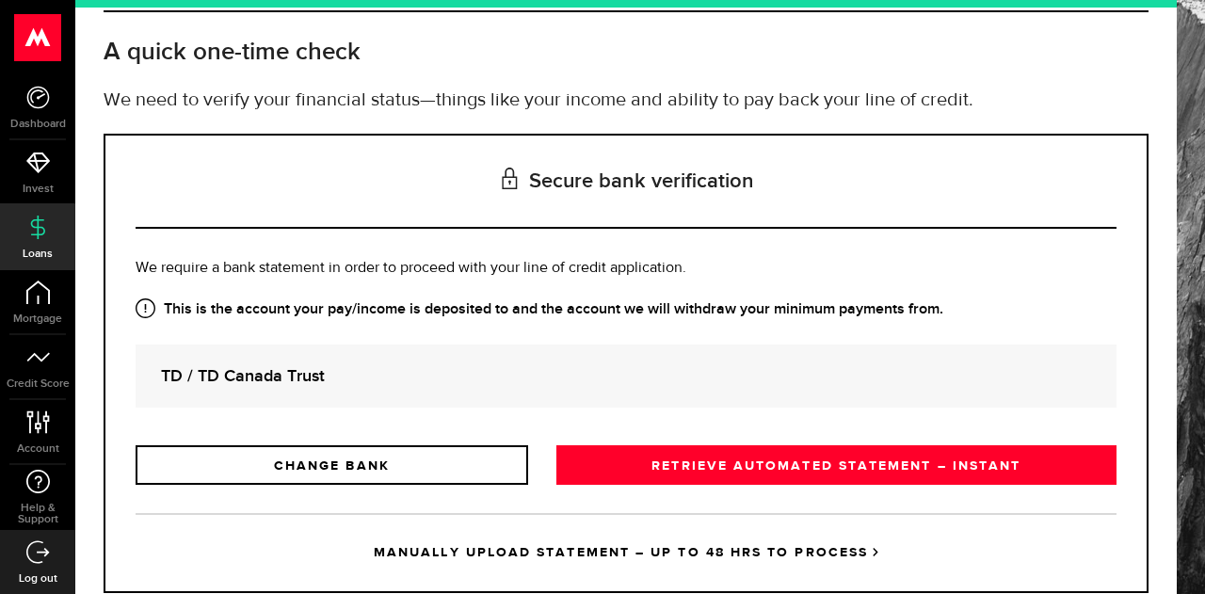
scroll to position [148, 0]
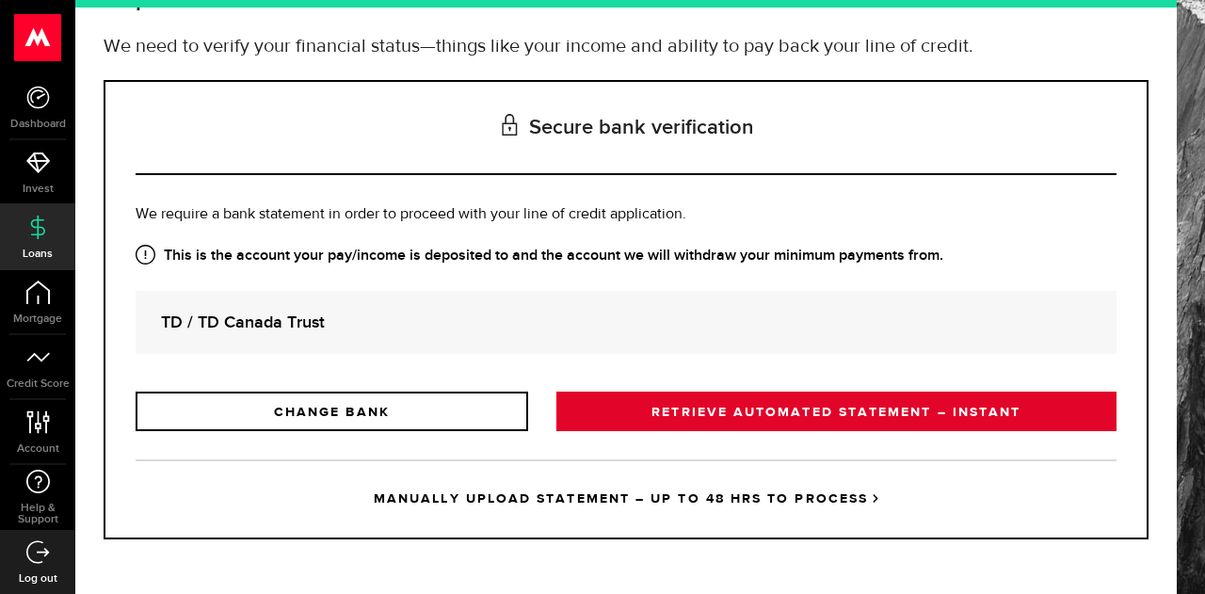
click at [780, 403] on link "RETRIEVE AUTOMATED STATEMENT – INSTANT" at bounding box center [836, 412] width 560 height 40
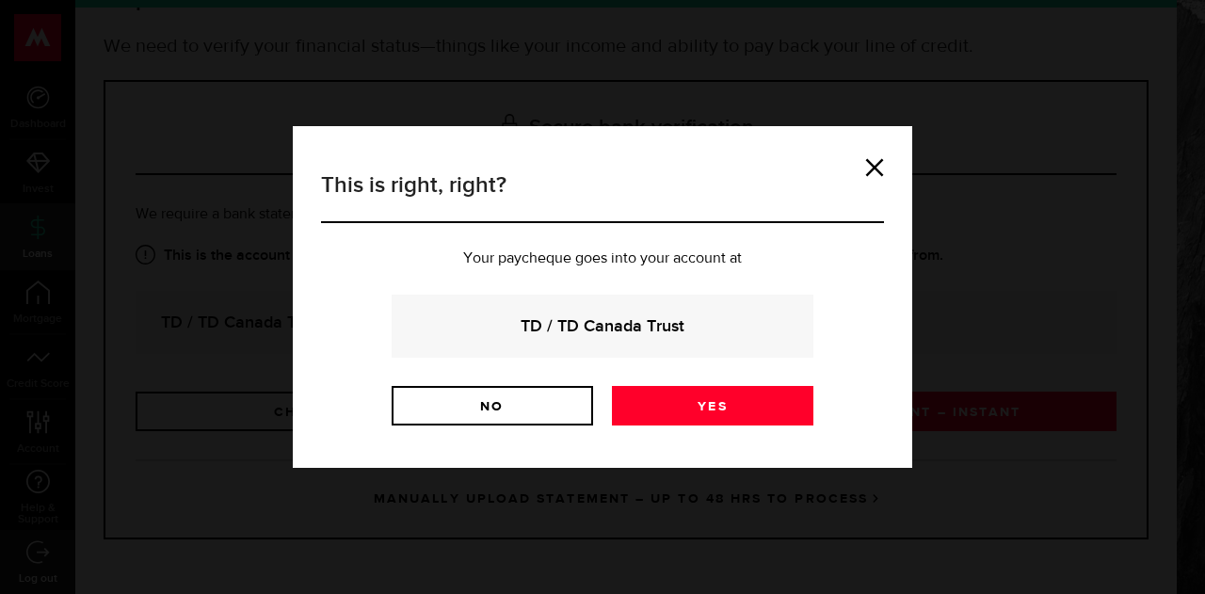
click at [713, 384] on div "This is right, right? Your paycheque goes into your account at TD / TD Canada T…" at bounding box center [602, 296] width 563 height 257
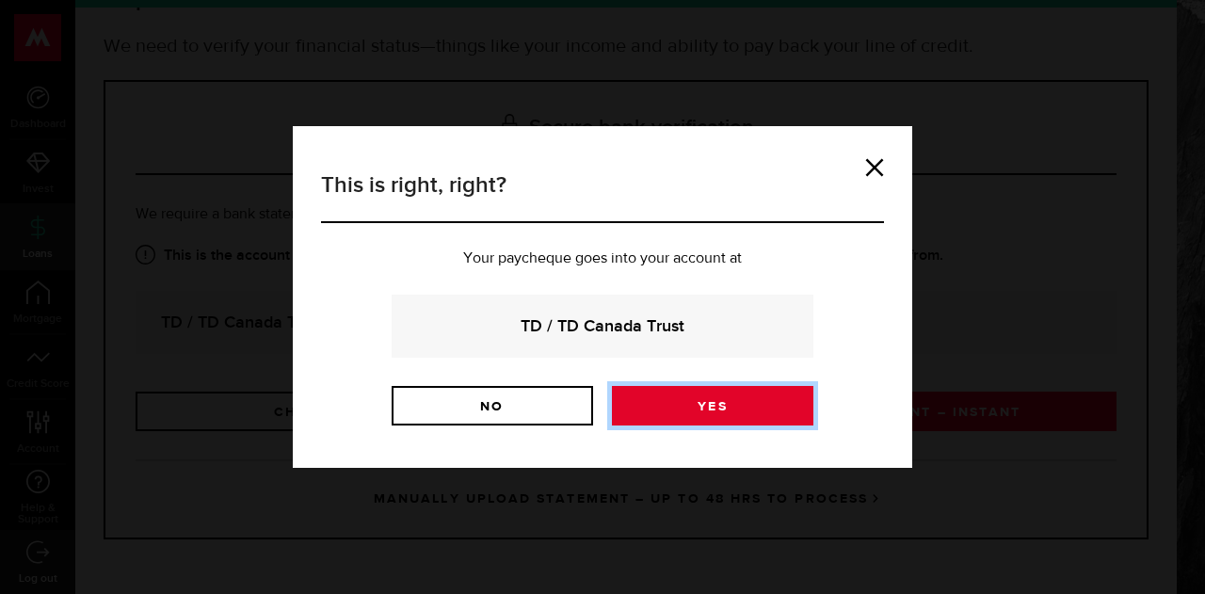
click at [718, 411] on link "Yes" at bounding box center [712, 406] width 201 height 40
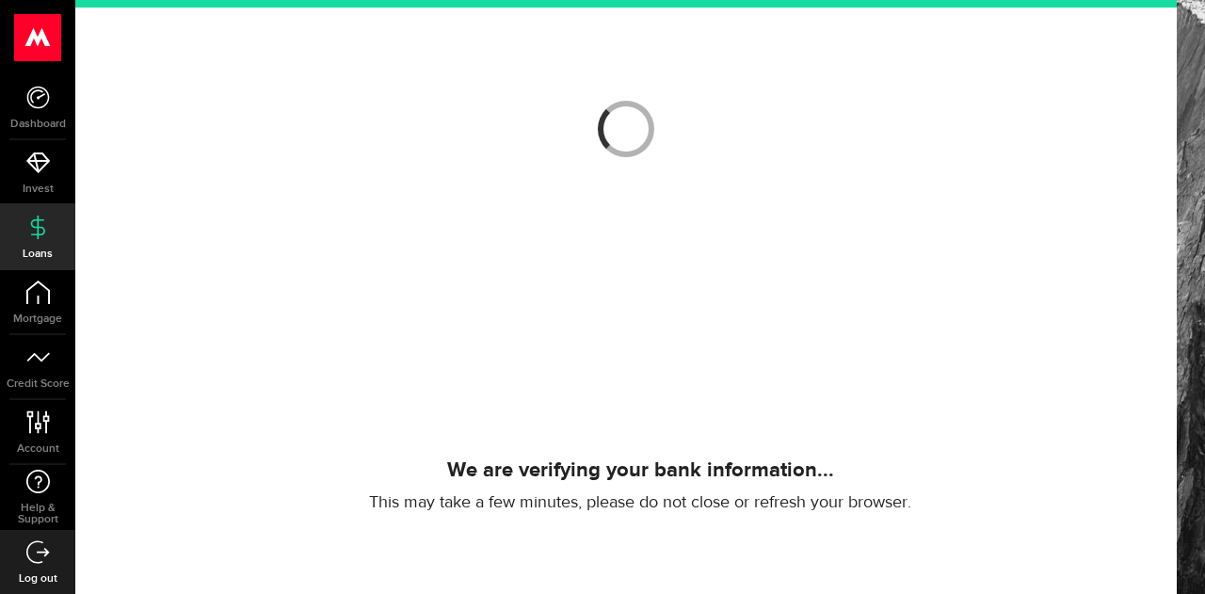
scroll to position [93, 0]
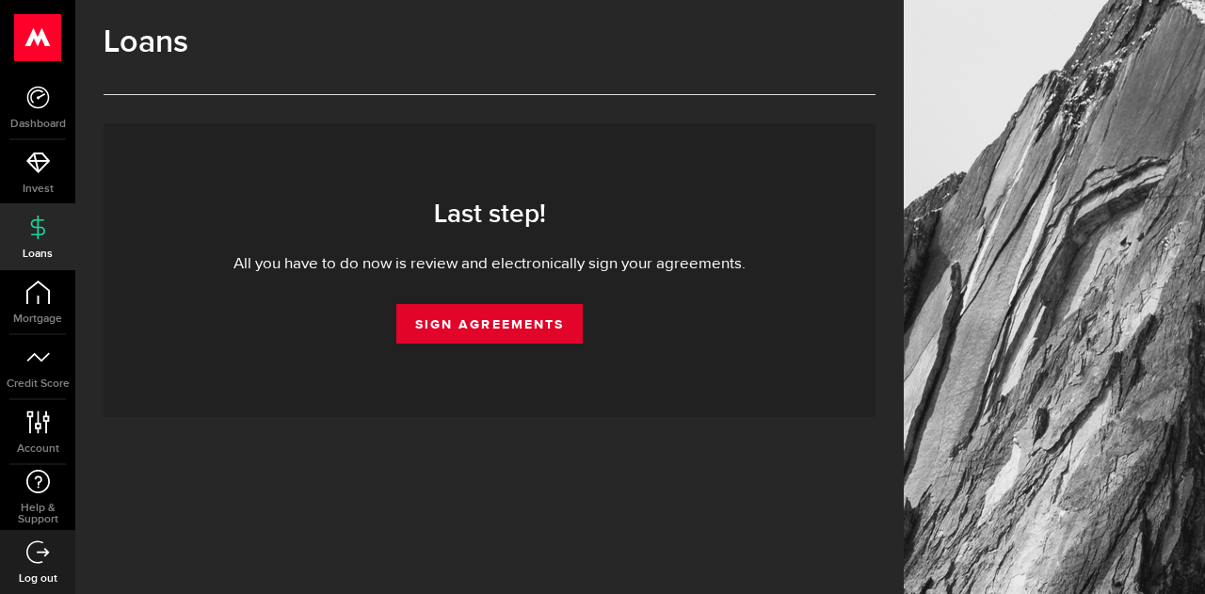
click at [505, 322] on link "Sign Agreements" at bounding box center [489, 324] width 186 height 40
click at [480, 327] on link "Sign Agreements" at bounding box center [489, 324] width 186 height 40
